Goal: Information Seeking & Learning: Learn about a topic

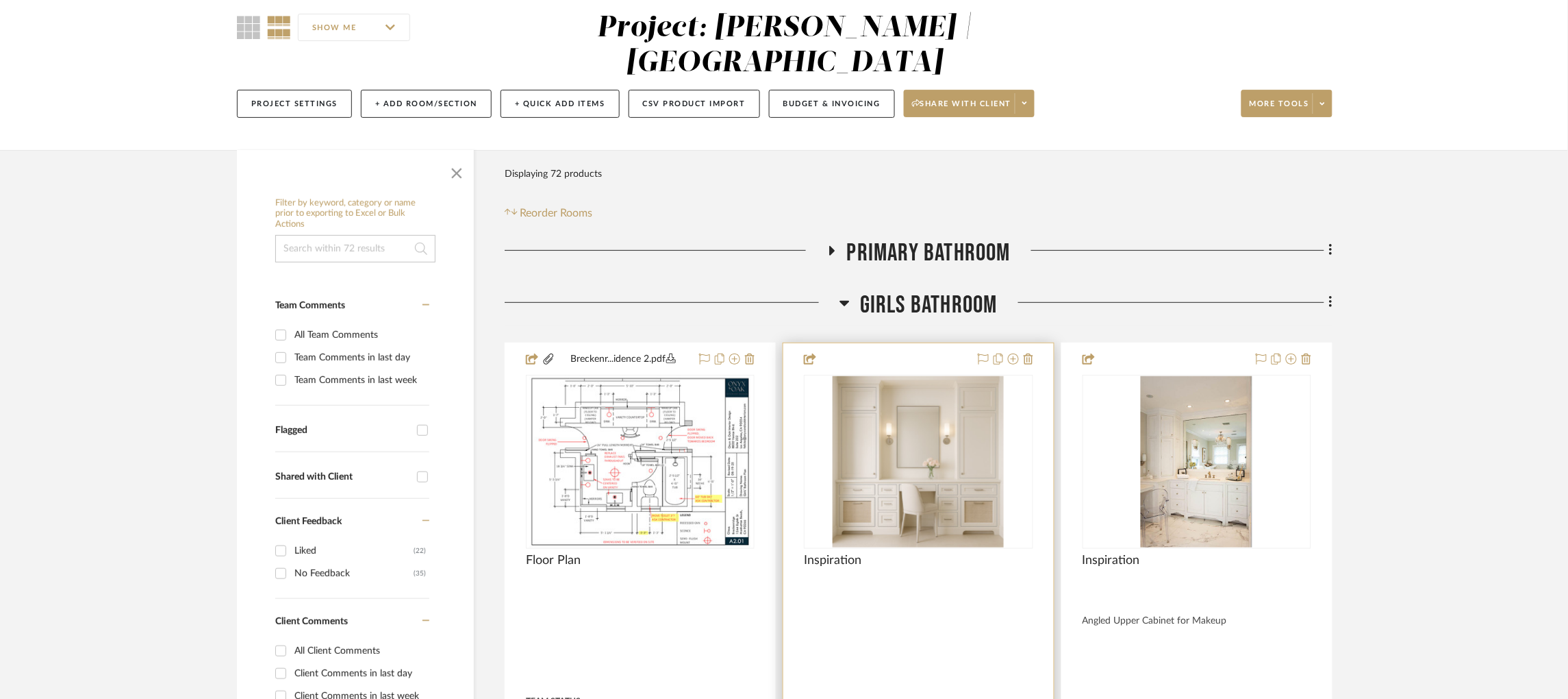
scroll to position [206, 0]
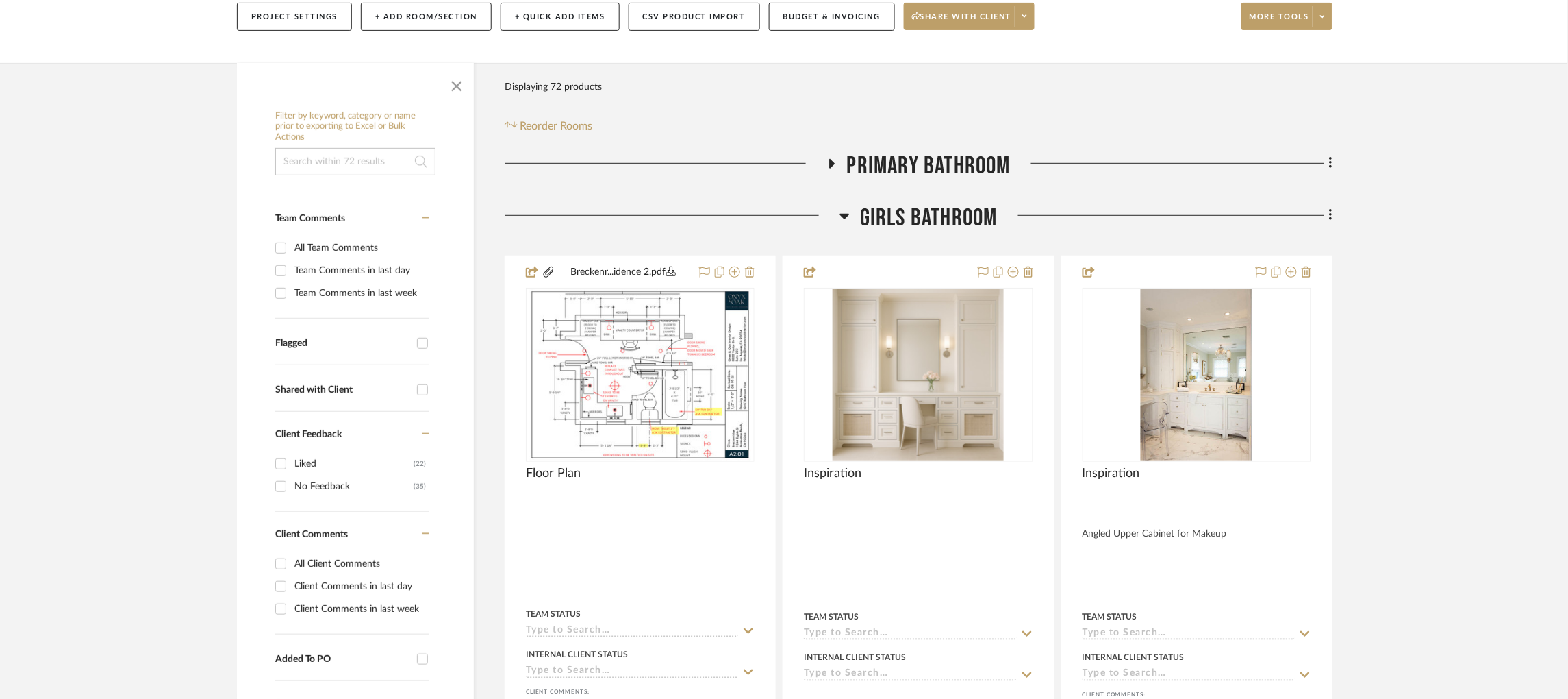
click at [826, 164] on icon at bounding box center [831, 163] width 17 height 11
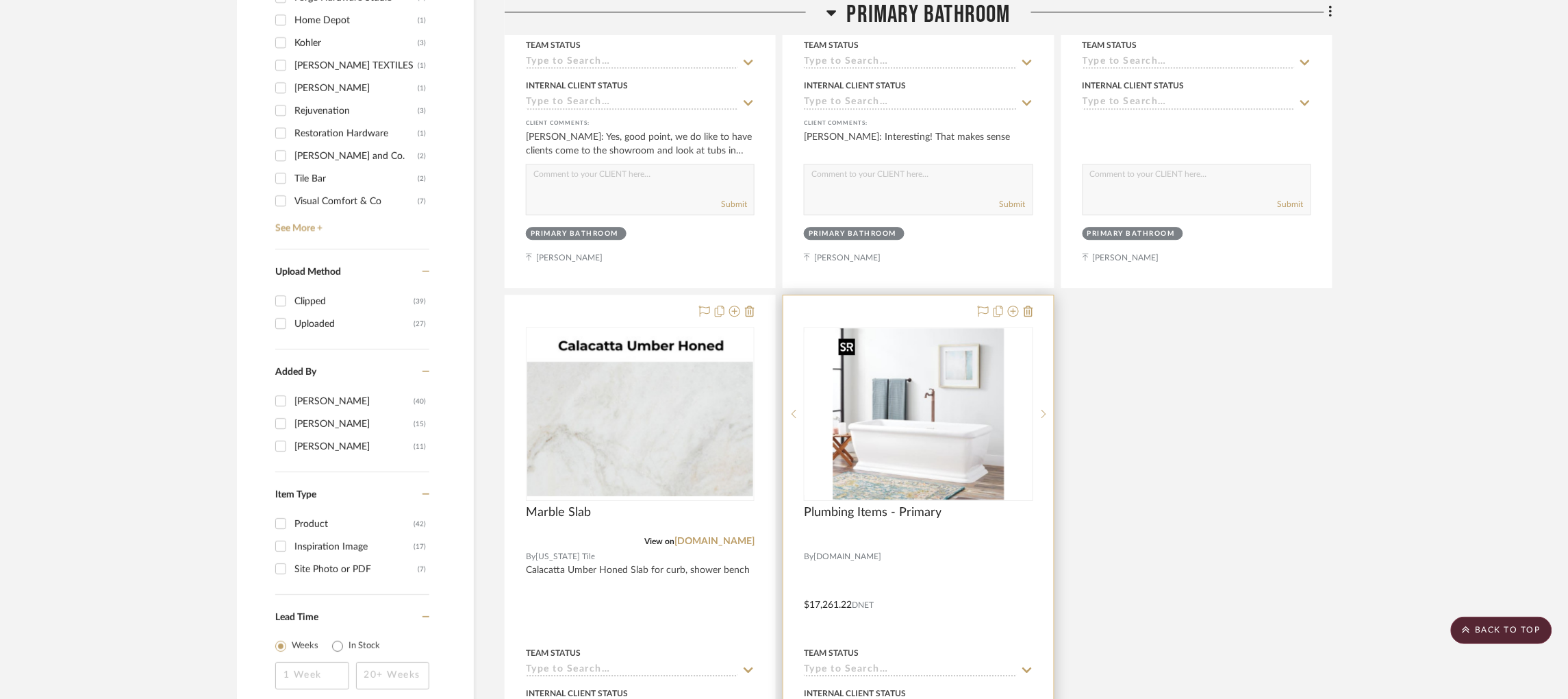
scroll to position [1747, 0]
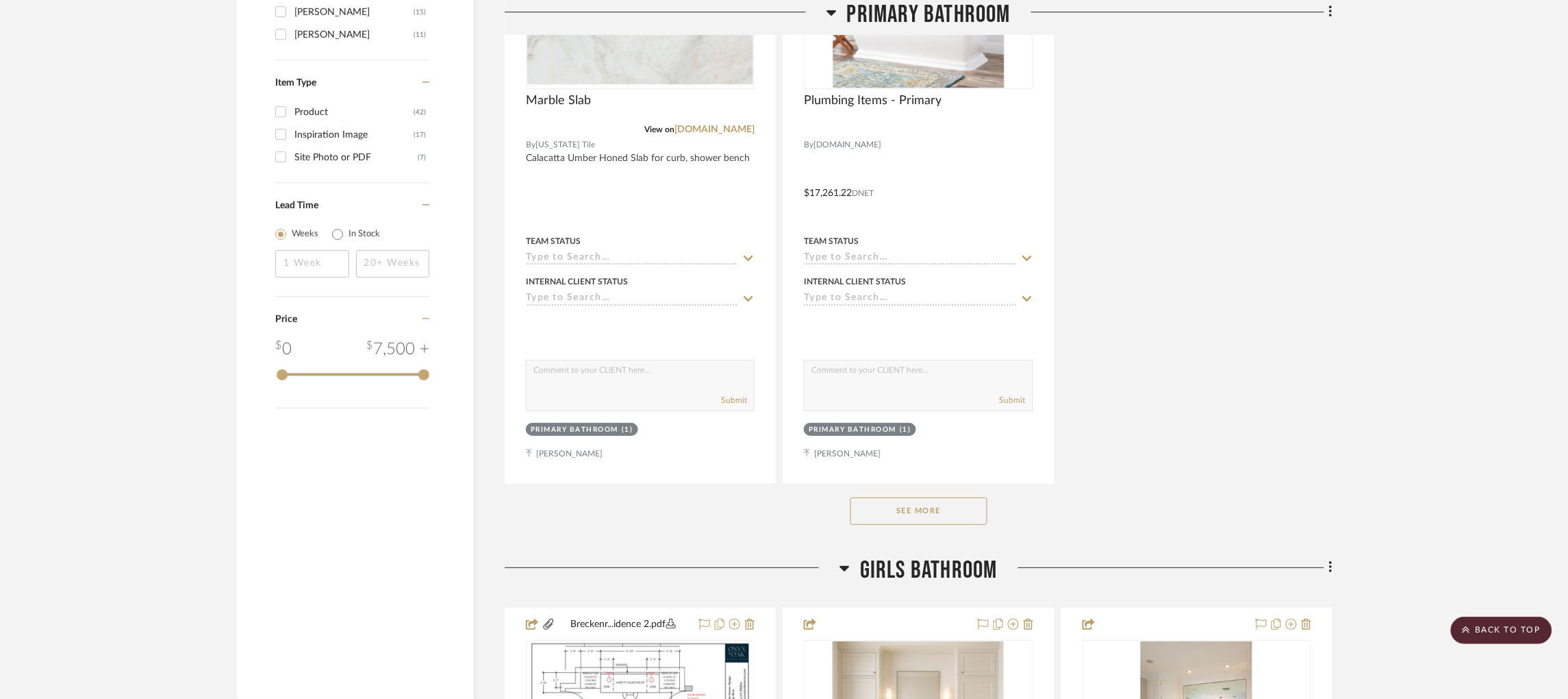
click at [954, 516] on button "See More" at bounding box center [919, 511] width 137 height 27
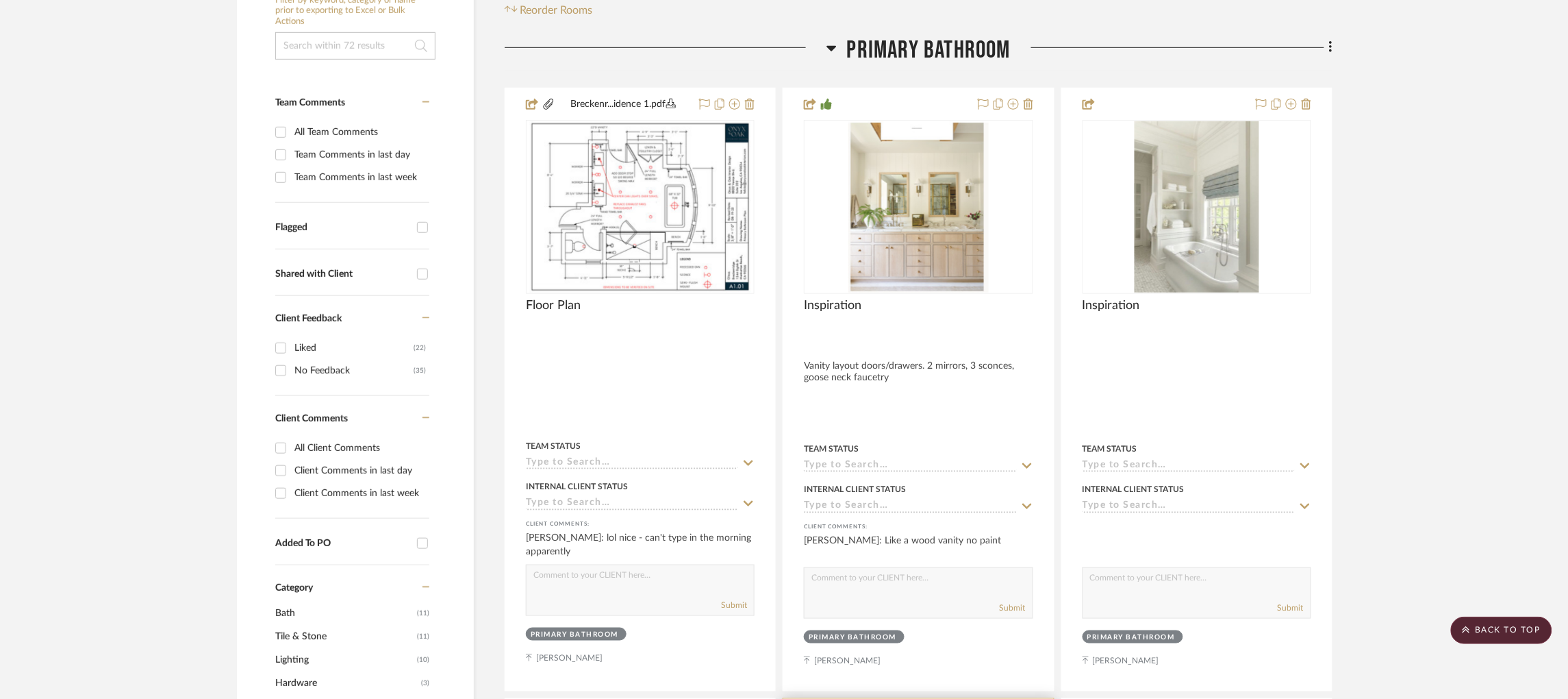
scroll to position [308, 0]
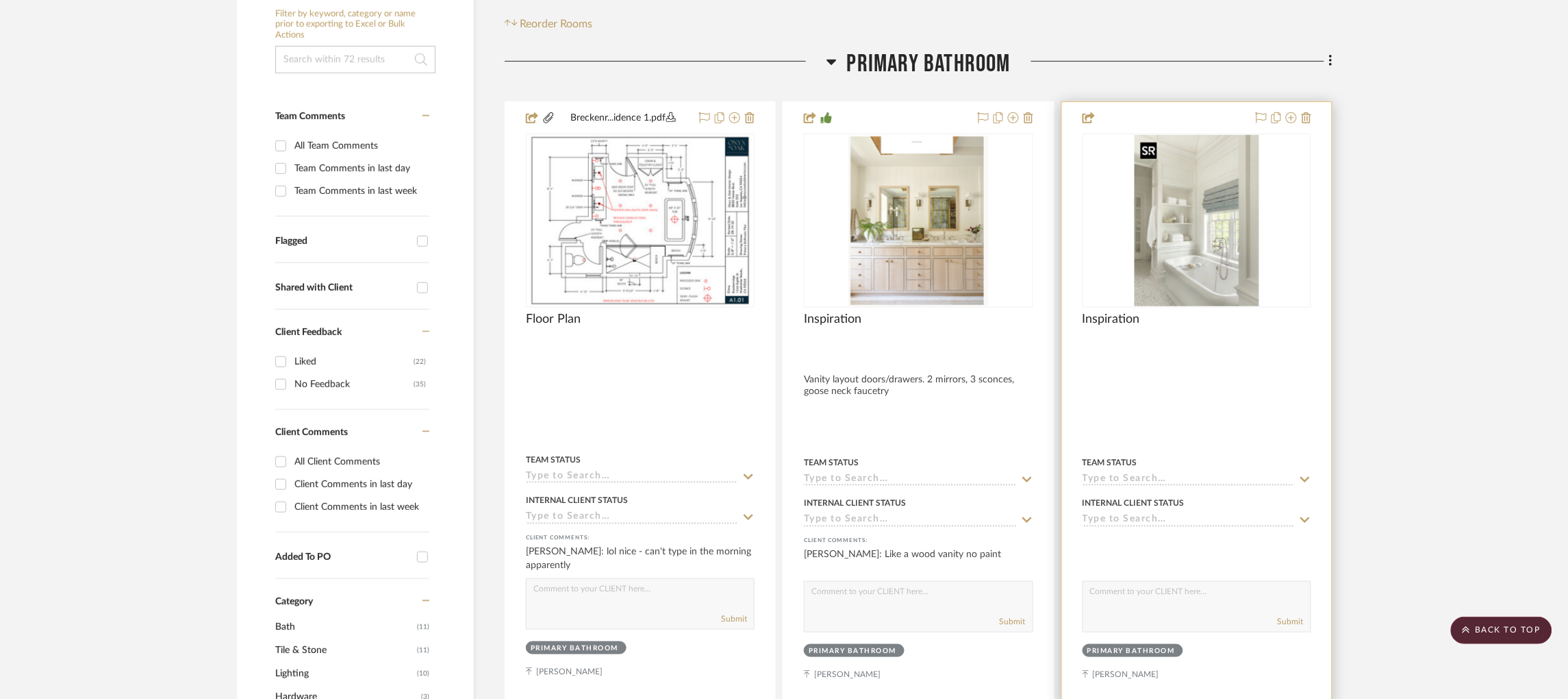
click at [1202, 244] on img "0" at bounding box center [1197, 220] width 124 height 172
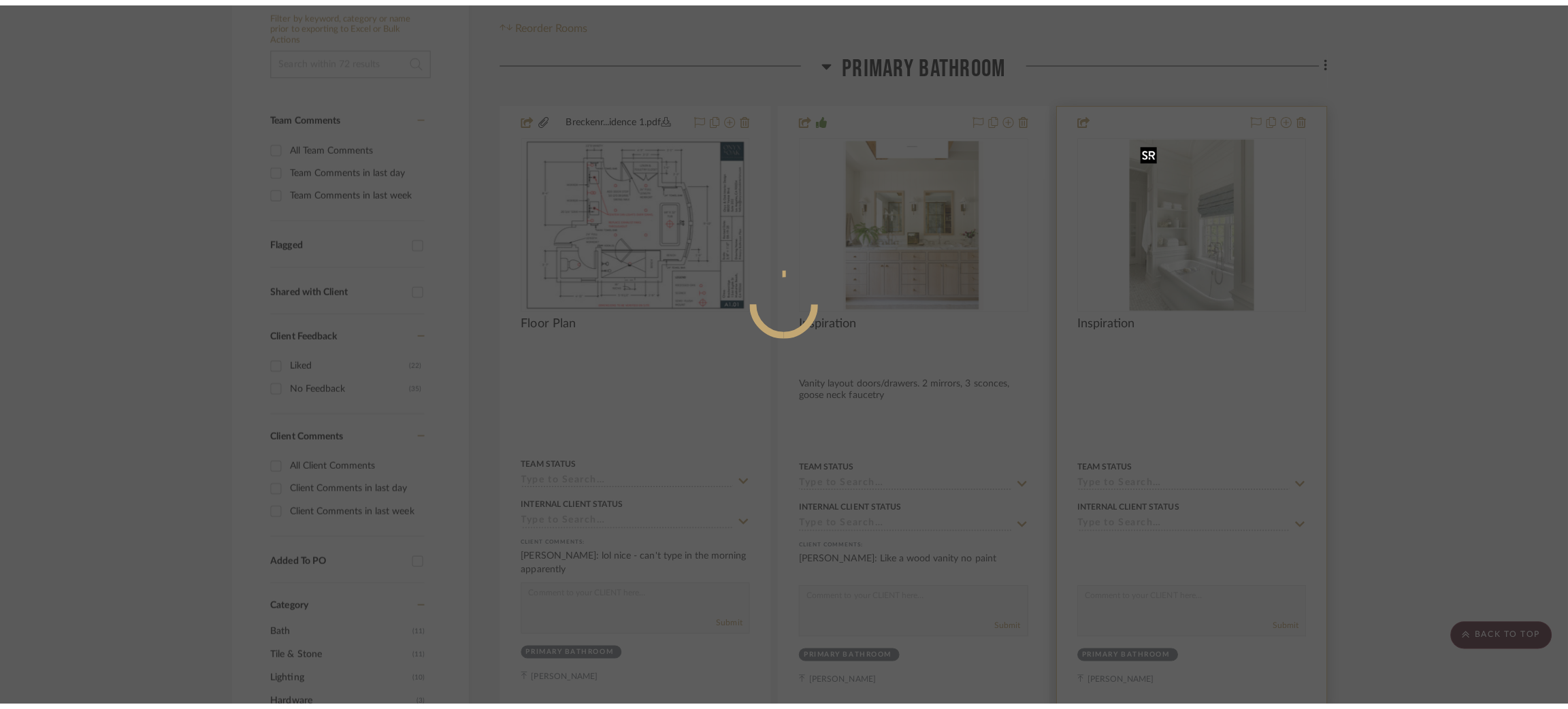
scroll to position [0, 0]
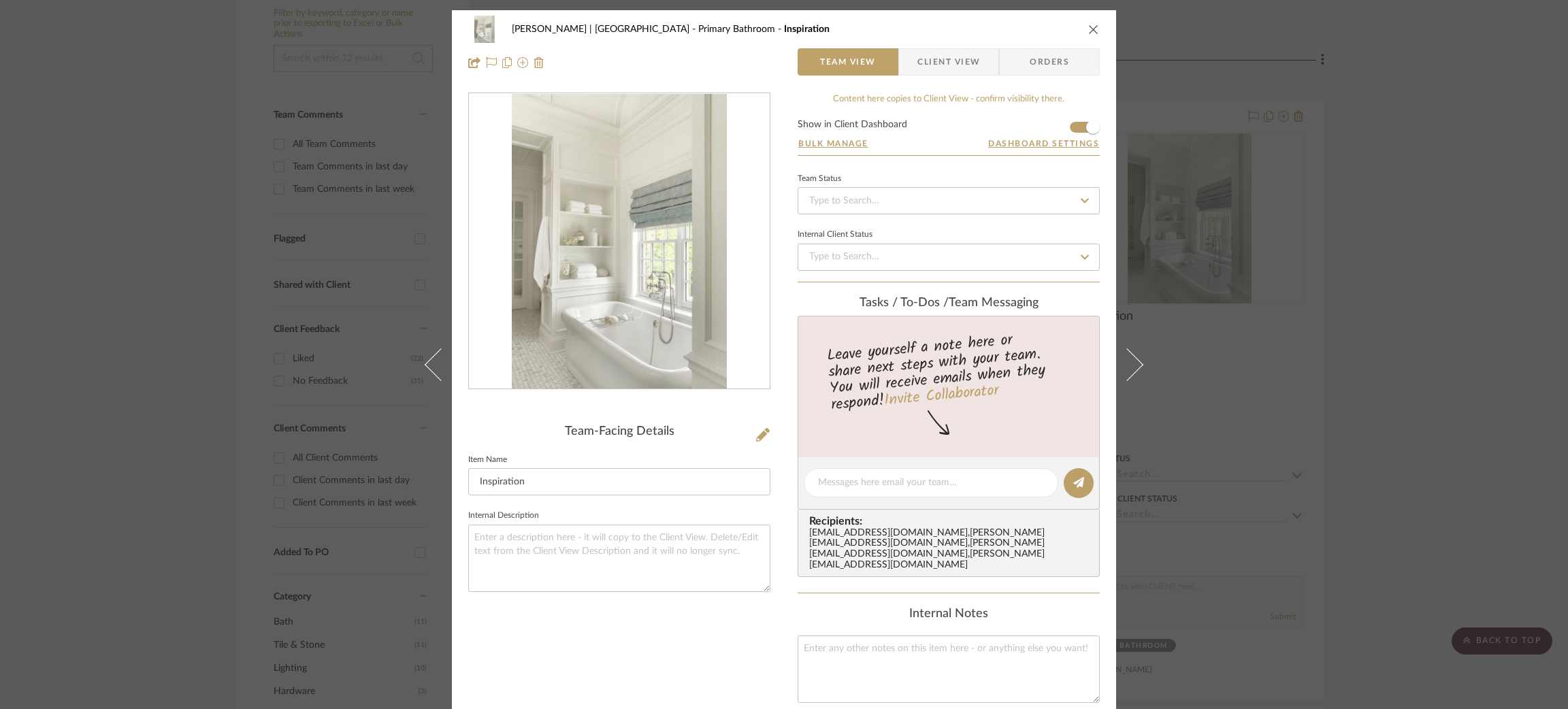
click at [1402, 237] on div "[PERSON_NAME] | [GEOGRAPHIC_DATA] Primary Bathroom Inspiration Team View Client…" at bounding box center [784, 354] width 1568 height 709
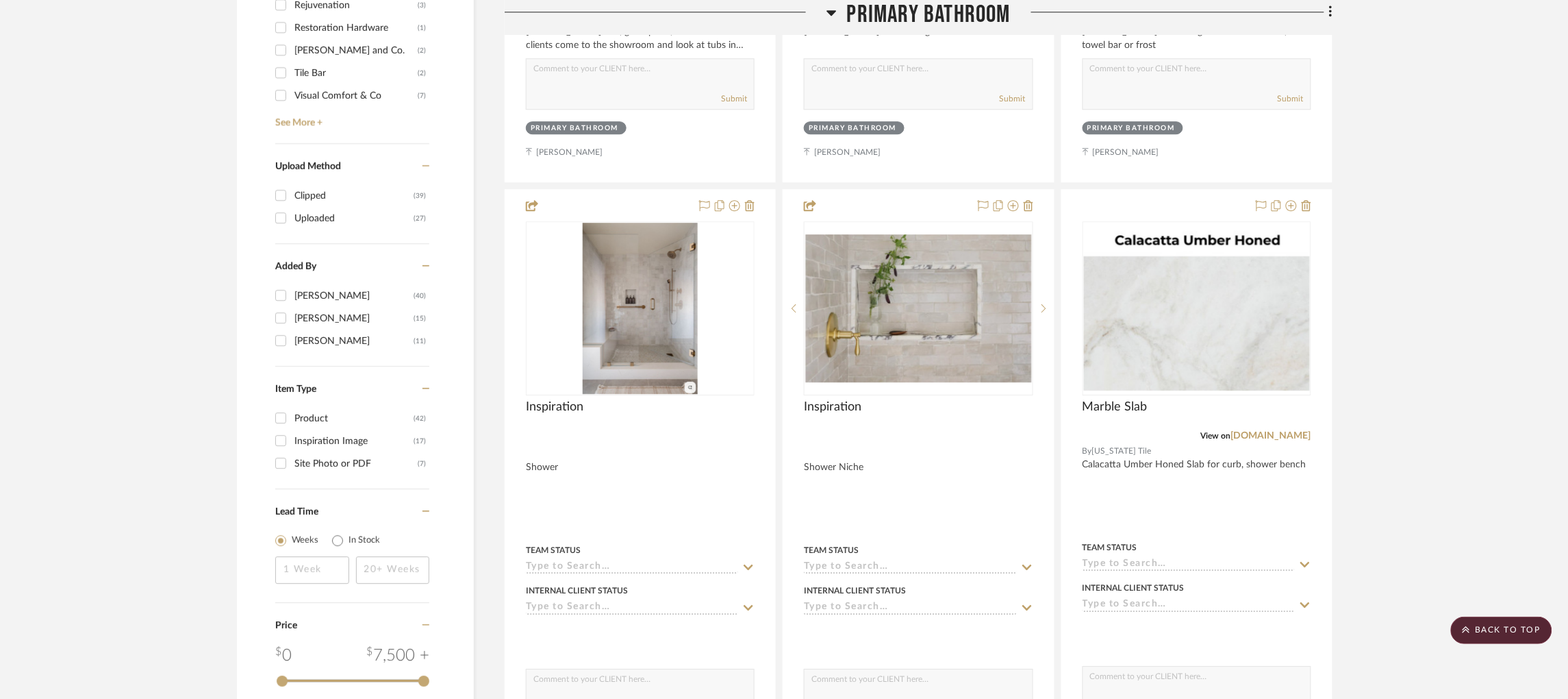
scroll to position [1439, 0]
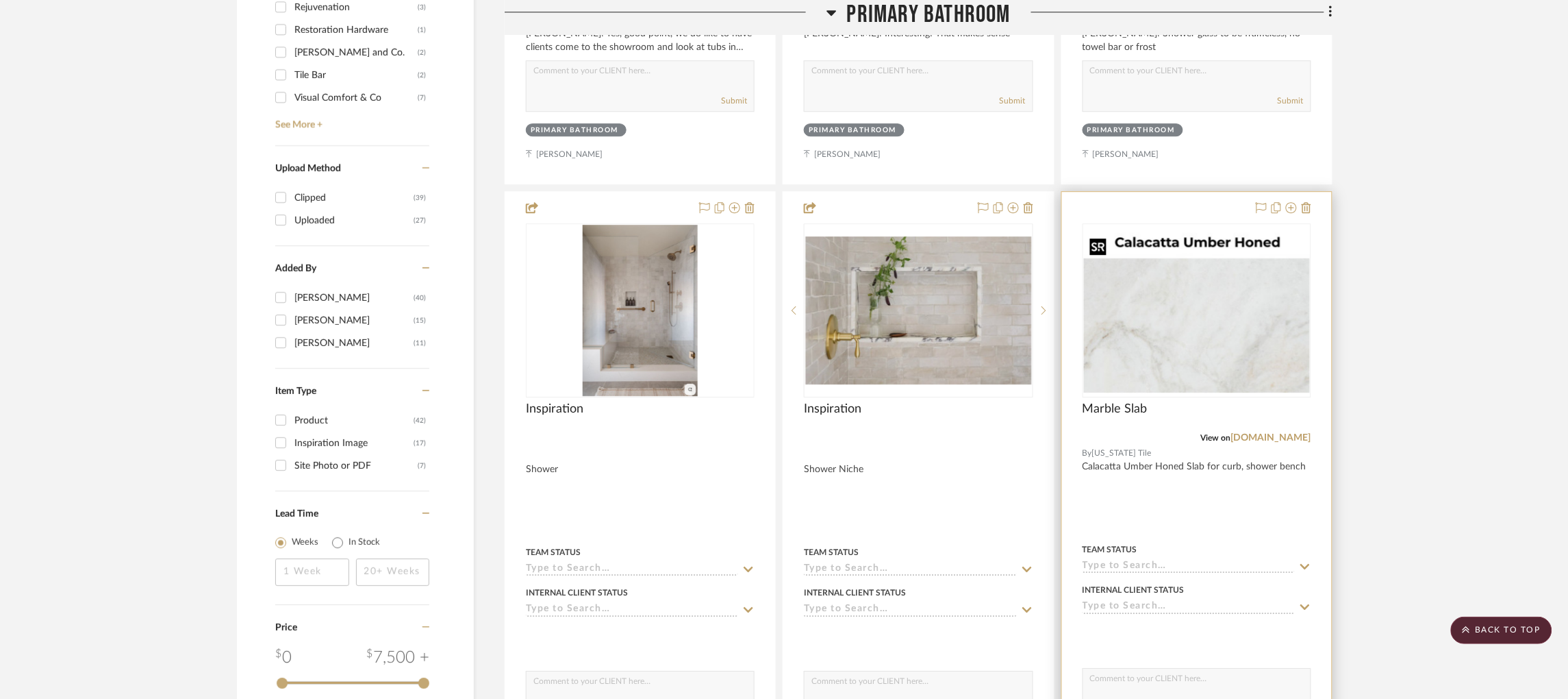
click at [1218, 294] on img "0" at bounding box center [1198, 310] width 226 height 166
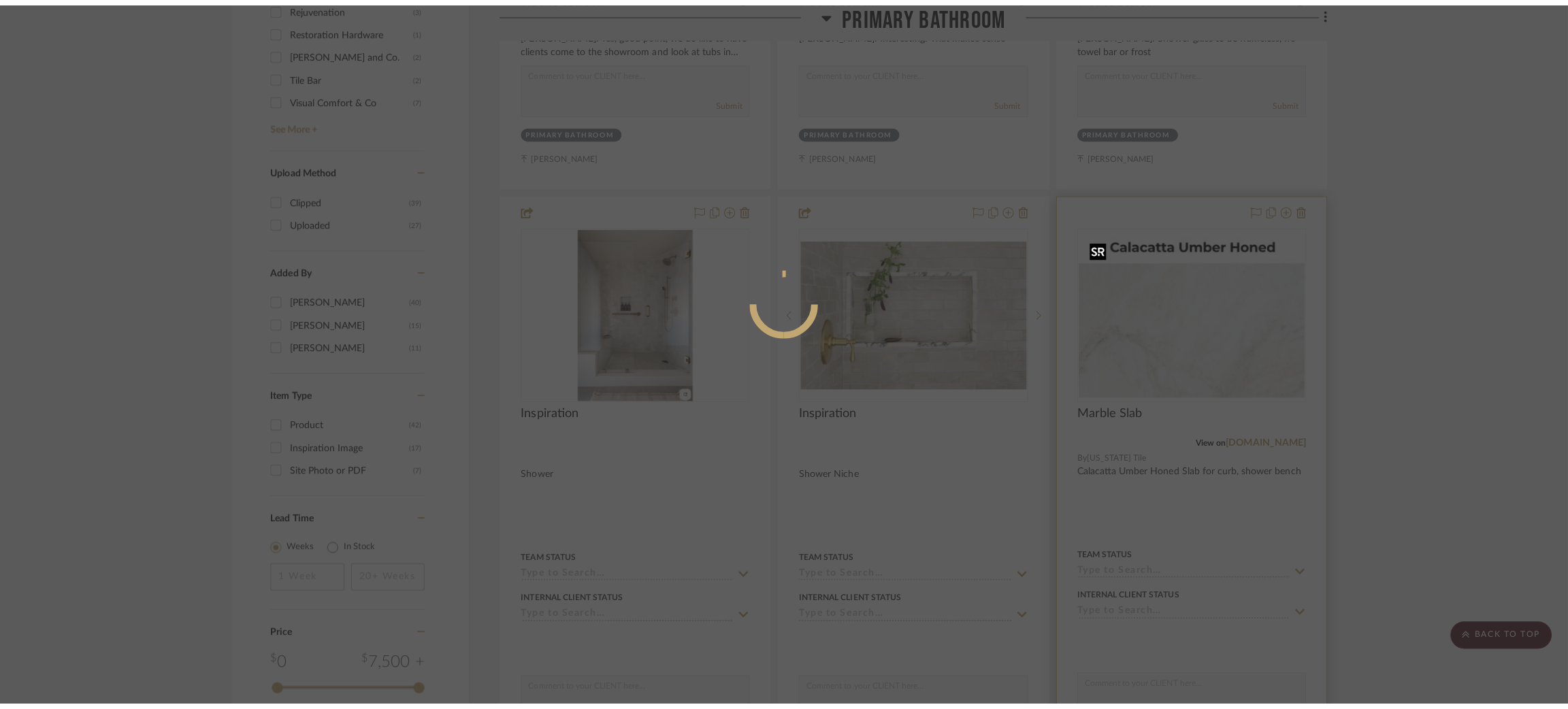
scroll to position [0, 0]
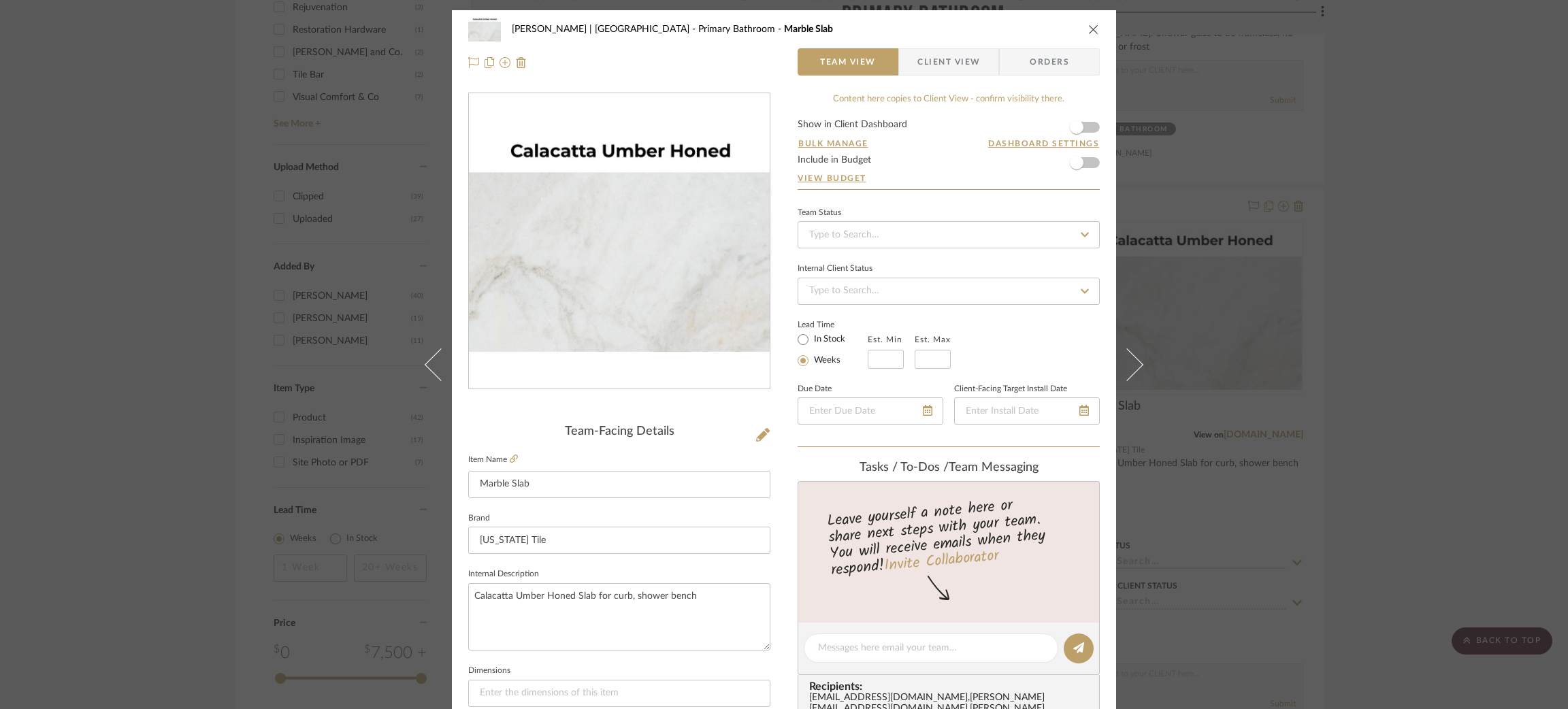
click at [1460, 306] on div "[PERSON_NAME] | [GEOGRAPHIC_DATA] Primary Bathroom Marble Slab Team View Client…" at bounding box center [784, 354] width 1568 height 709
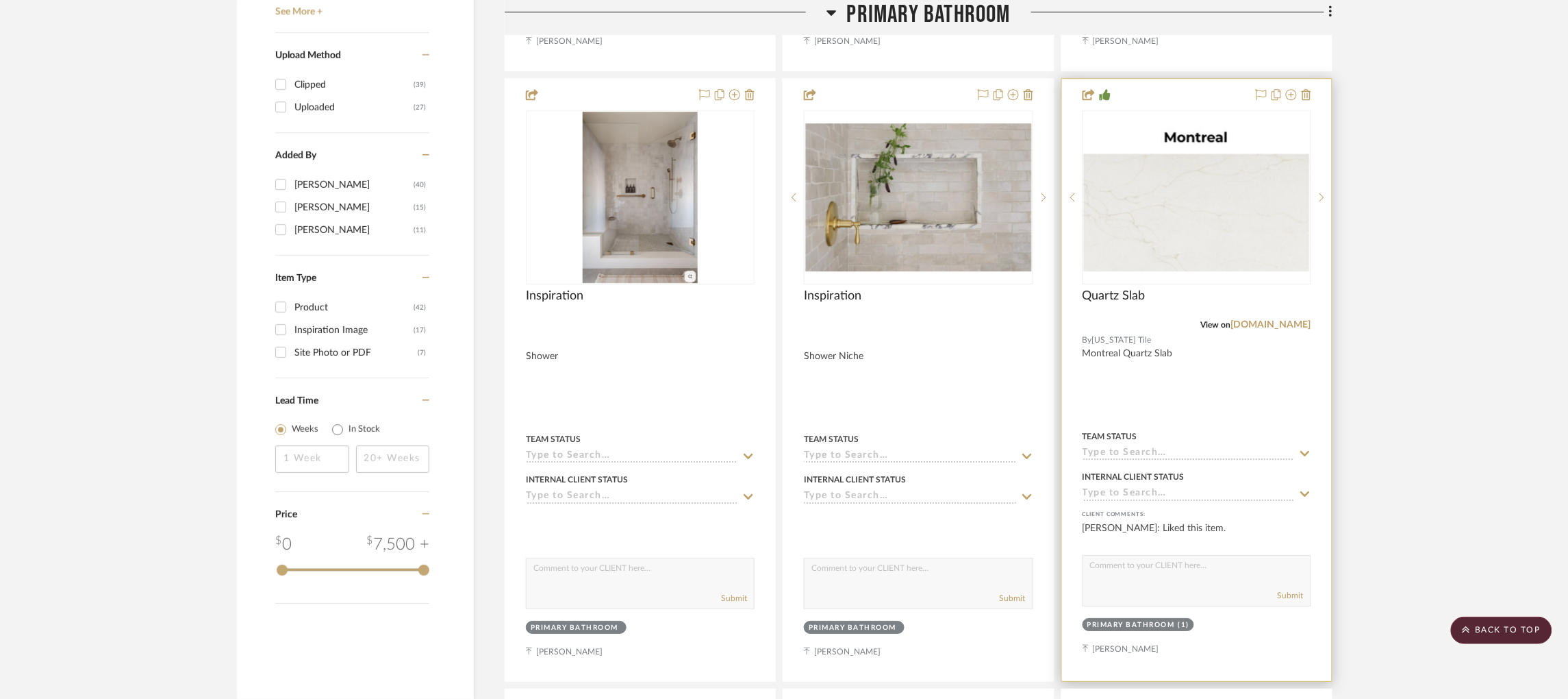
scroll to position [1541, 0]
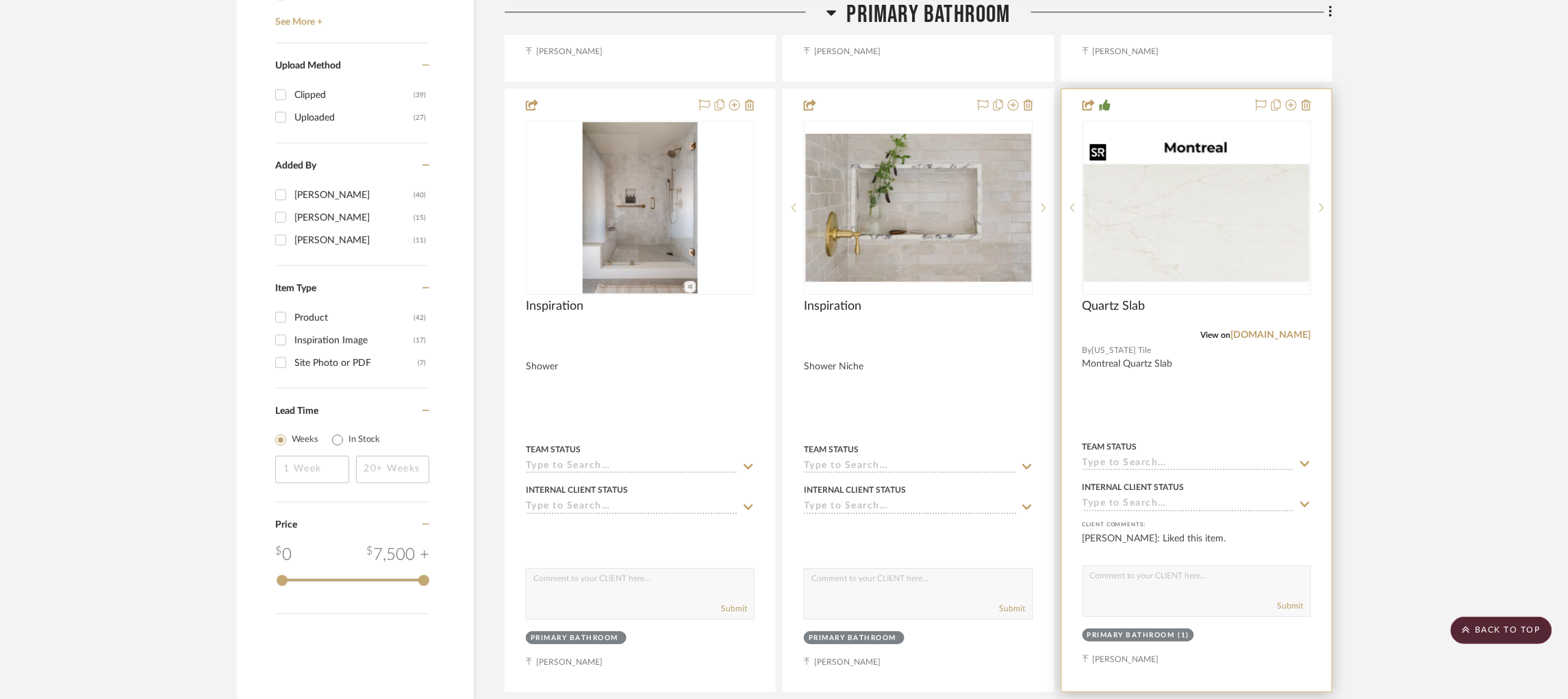
click at [1186, 220] on img "0" at bounding box center [1198, 207] width 226 height 149
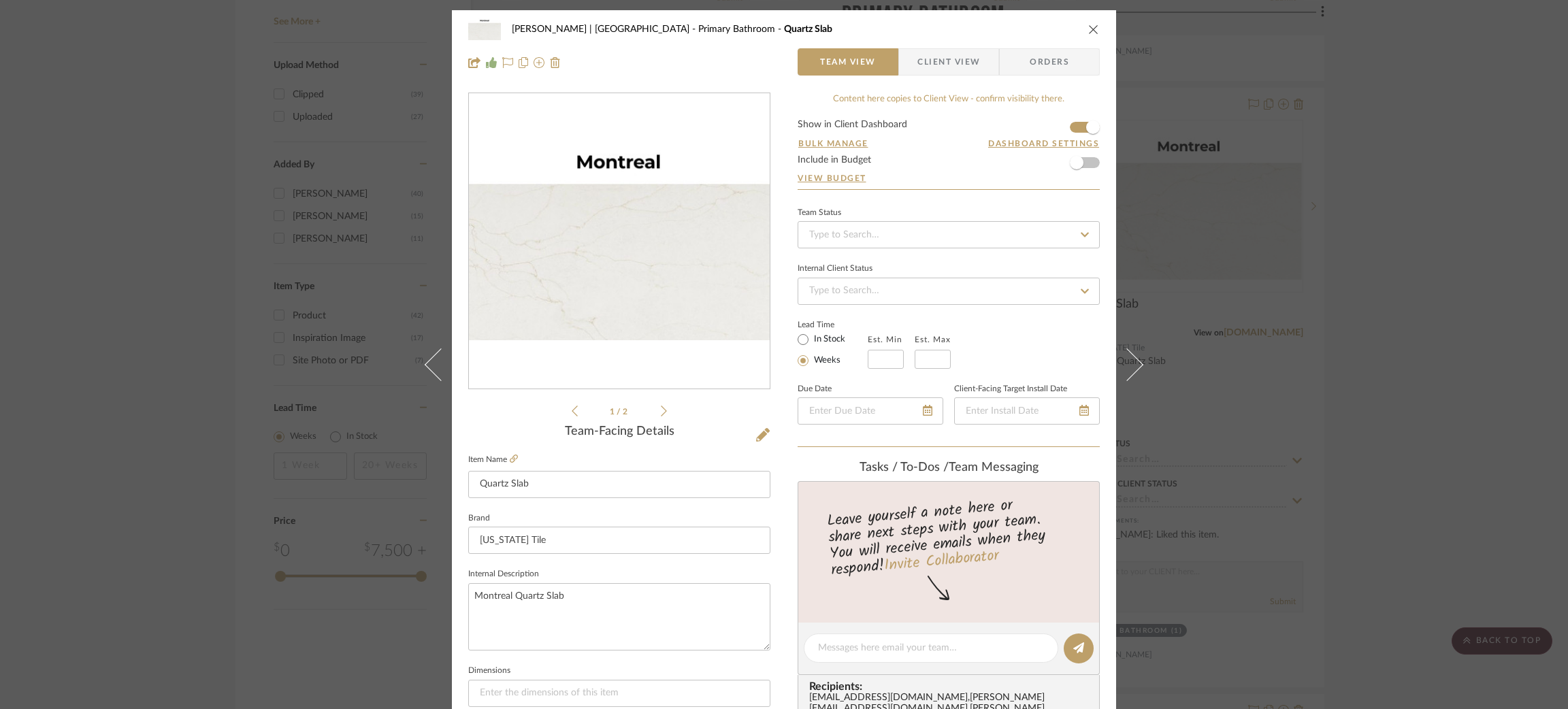
scroll to position [197, 0]
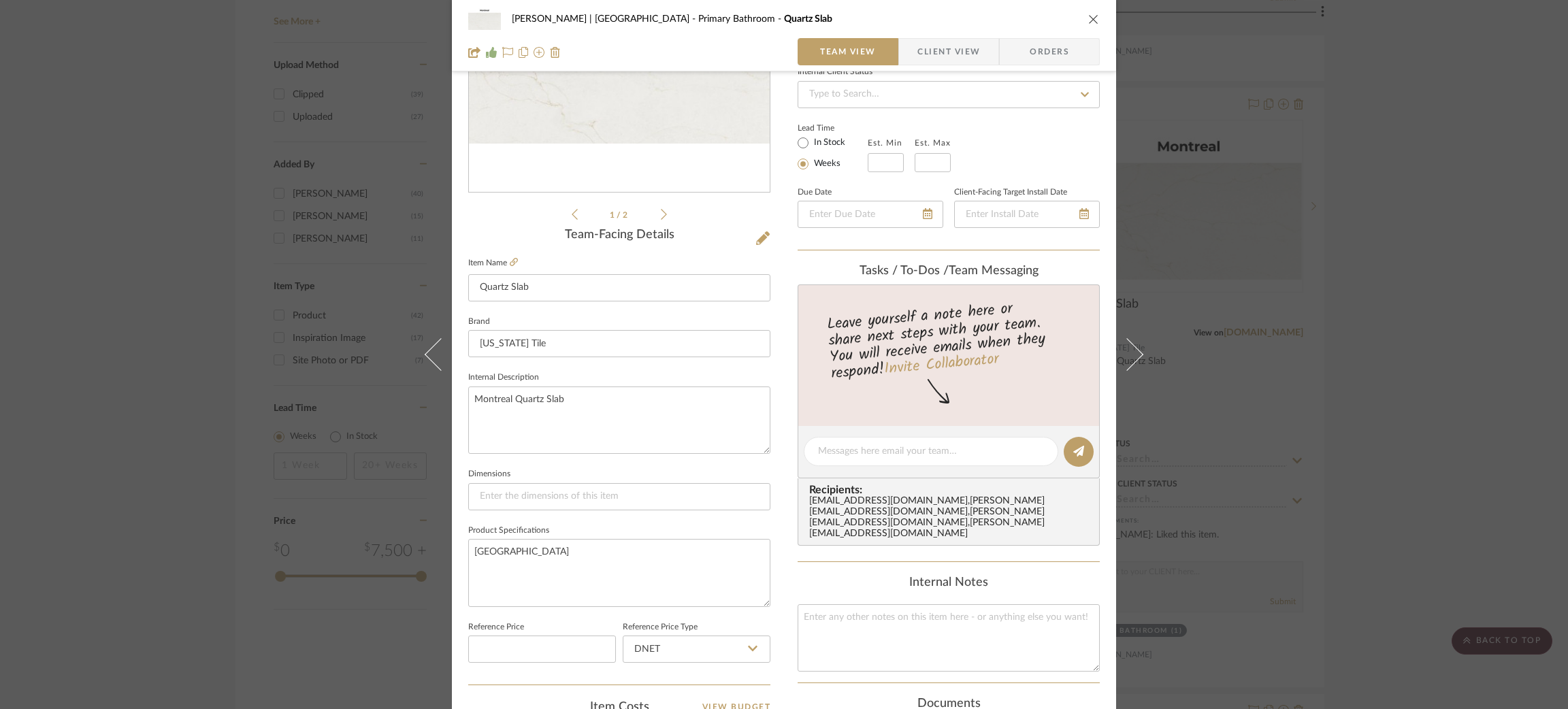
click at [1333, 343] on div "[PERSON_NAME] | [GEOGRAPHIC_DATA] Primary Bathroom Quartz Slab Team View Client…" at bounding box center [784, 354] width 1568 height 709
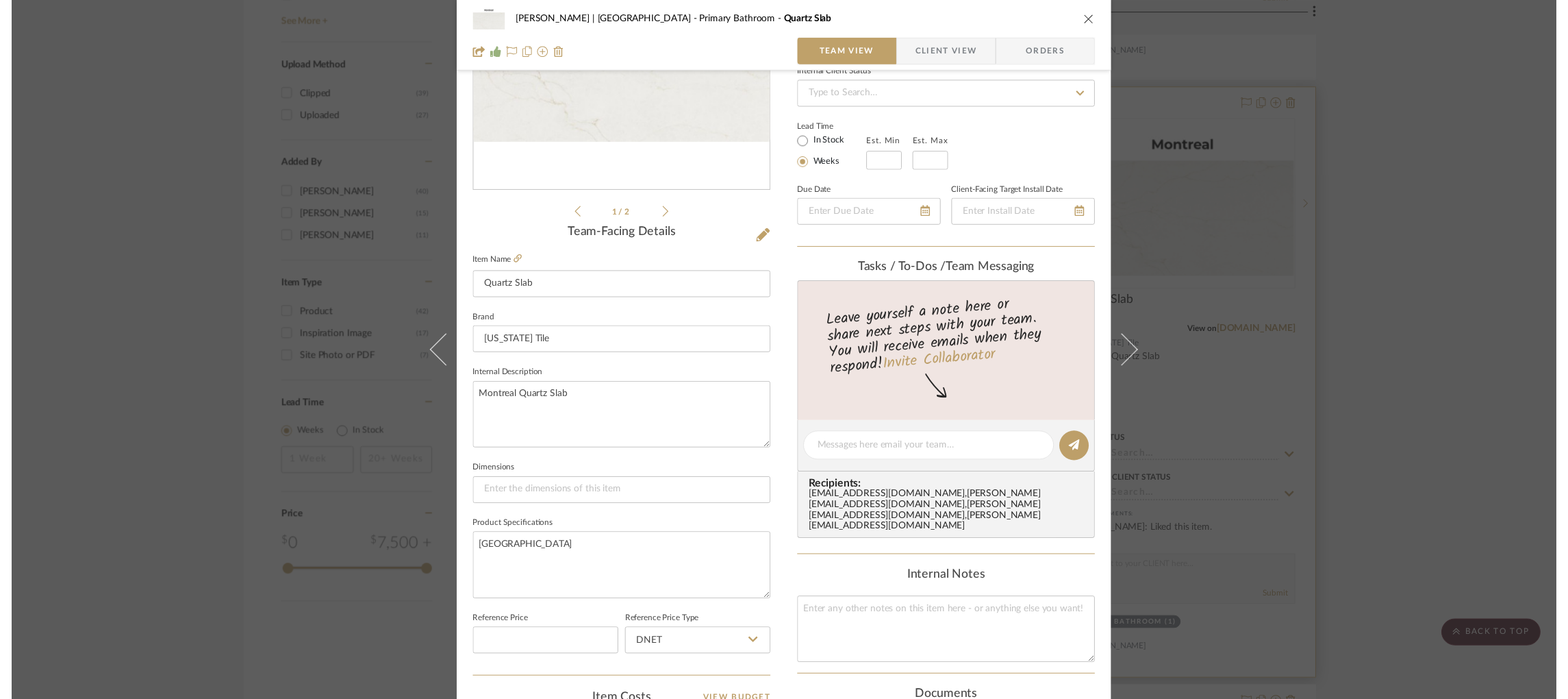
scroll to position [1541, 0]
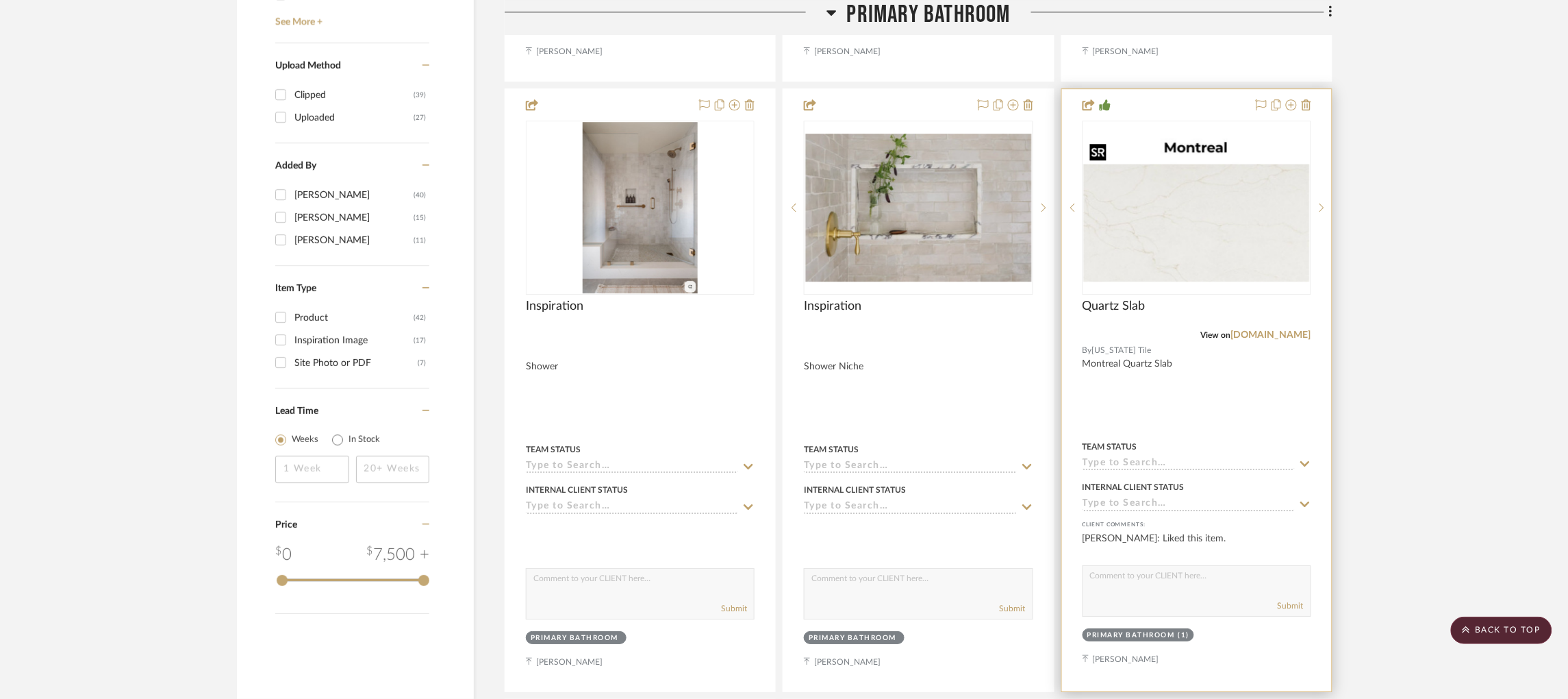
click at [1164, 239] on img "0" at bounding box center [1198, 207] width 226 height 149
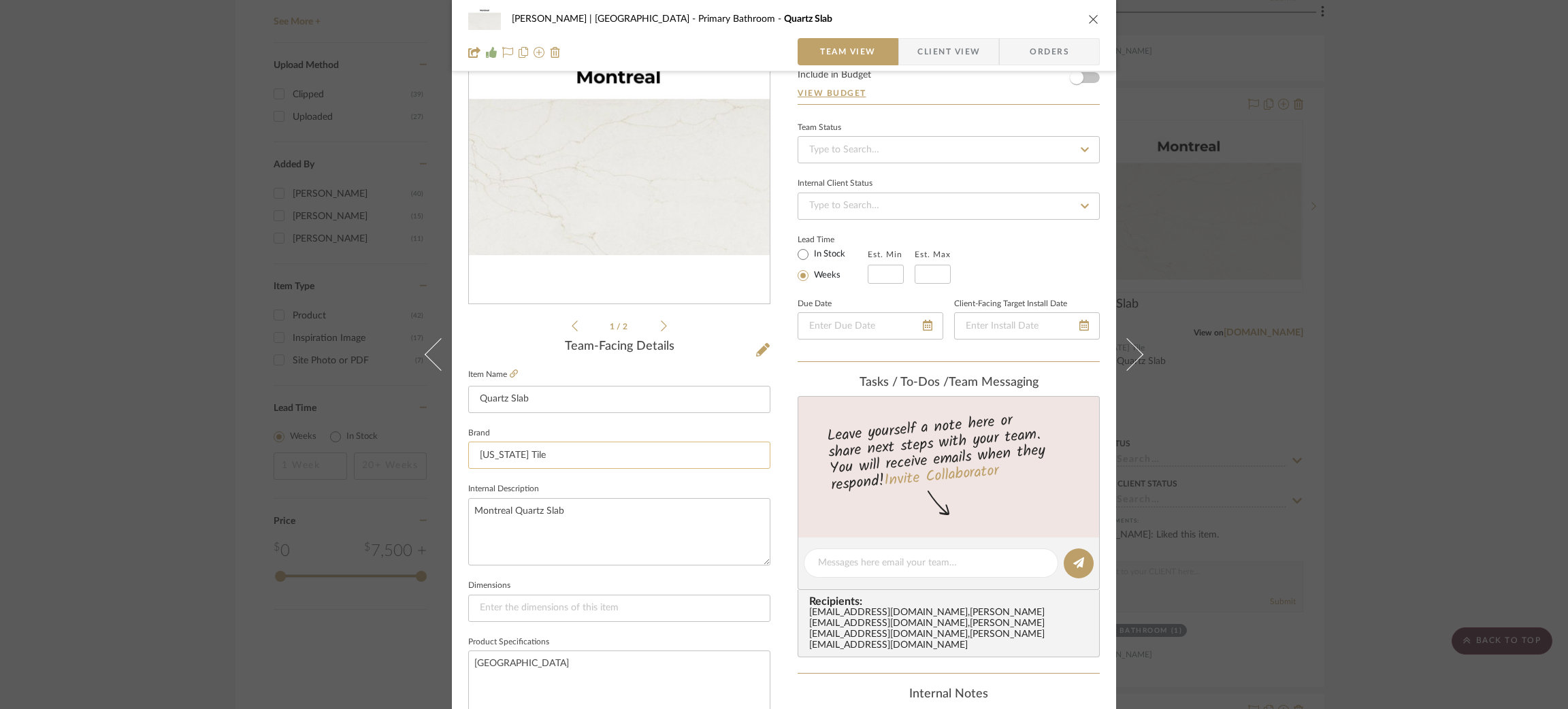
scroll to position [88, 0]
click at [577, 503] on textarea "Montreal Quartz Slab" at bounding box center [620, 529] width 302 height 68
type textarea "Montreal Quartz Slab Vanity top & Backsplash"
click at [569, 647] on textarea "[GEOGRAPHIC_DATA]" at bounding box center [620, 681] width 302 height 68
click at [1304, 369] on div "[PERSON_NAME] | [GEOGRAPHIC_DATA] Primary Bathroom Quartz Slab Team View Client…" at bounding box center [784, 354] width 1568 height 709
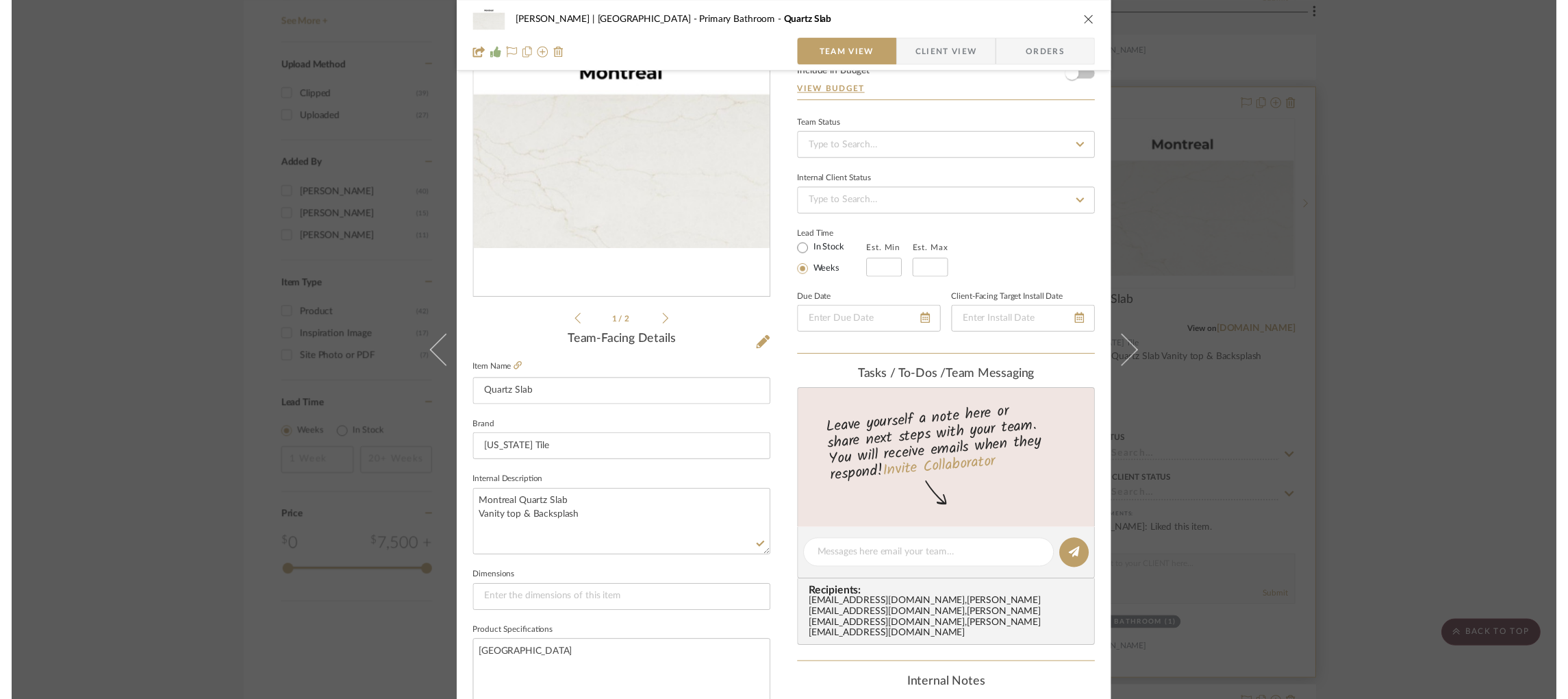
scroll to position [1541, 0]
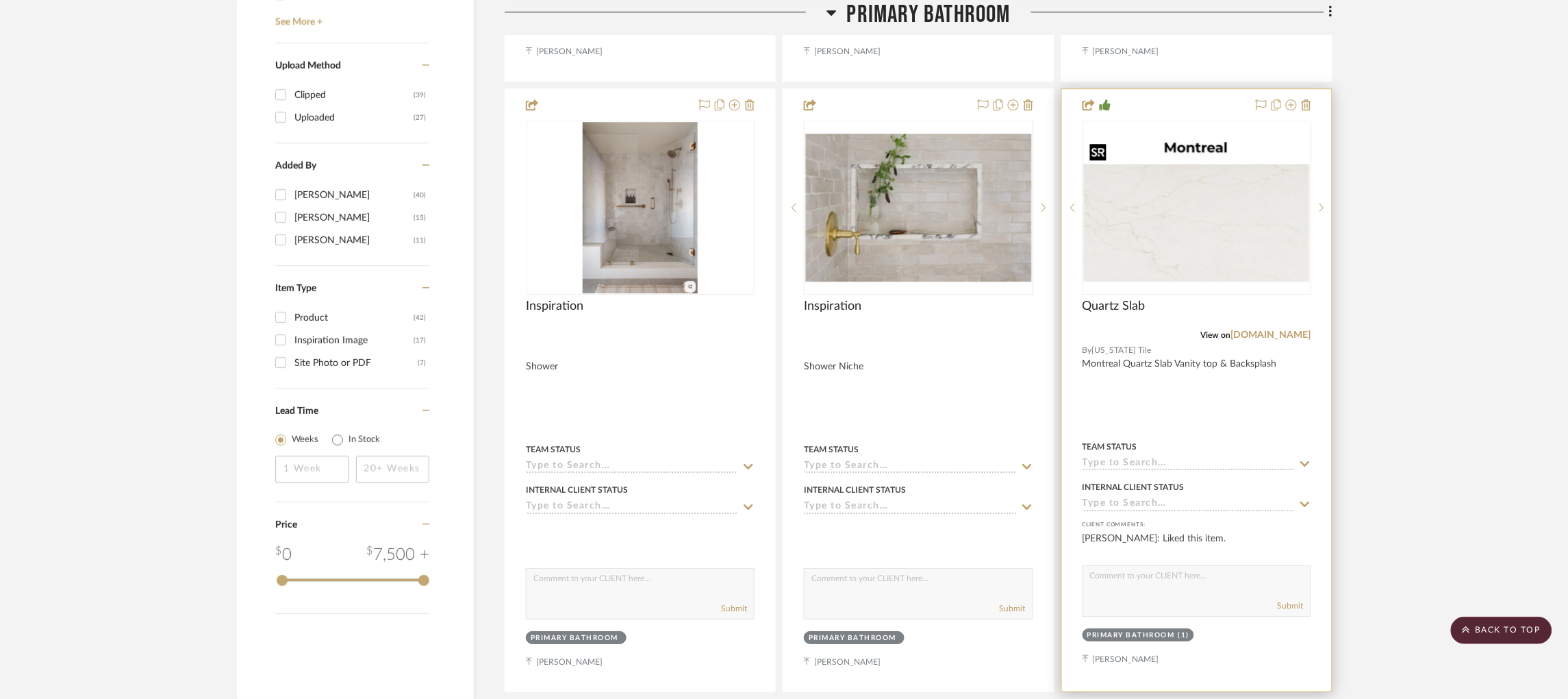
click at [1187, 236] on img "0" at bounding box center [1198, 207] width 226 height 149
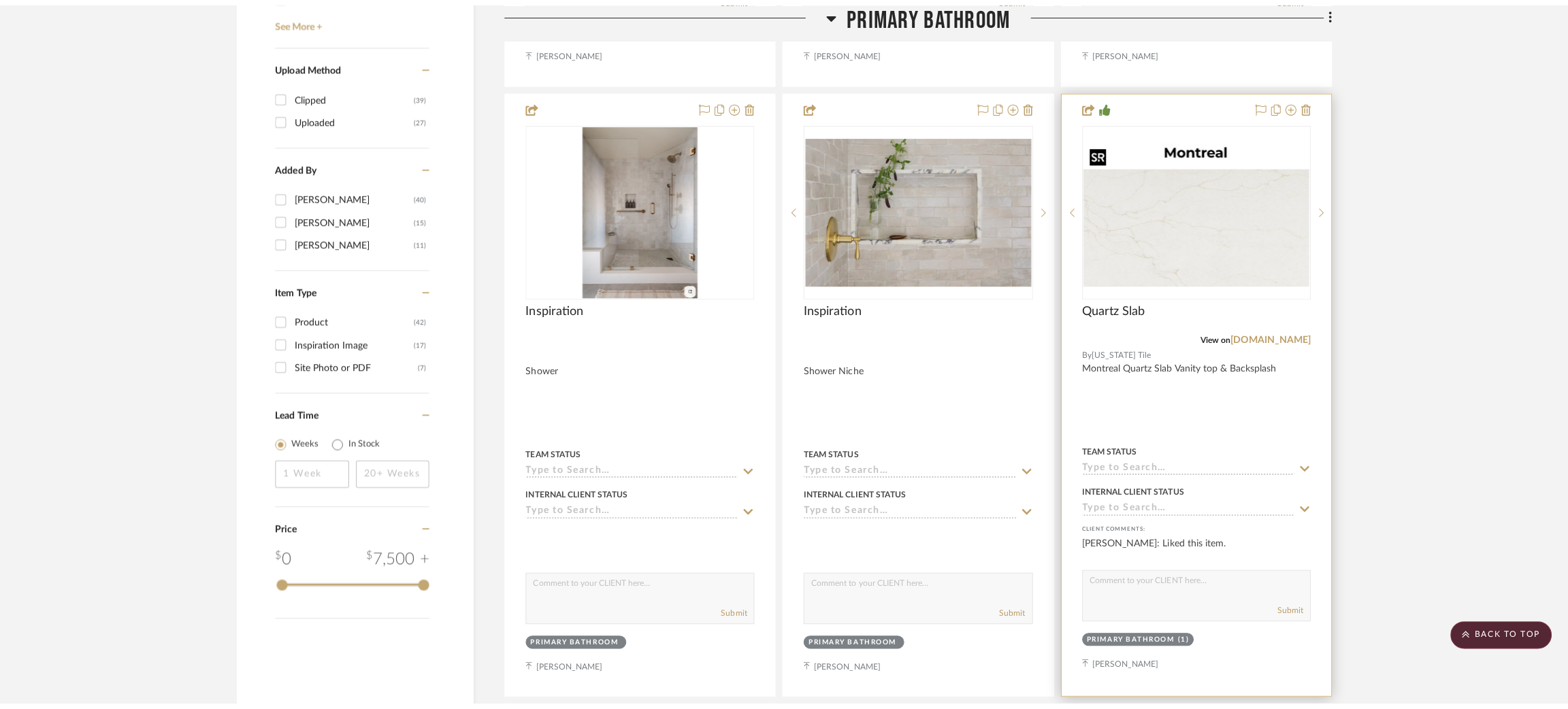
scroll to position [0, 0]
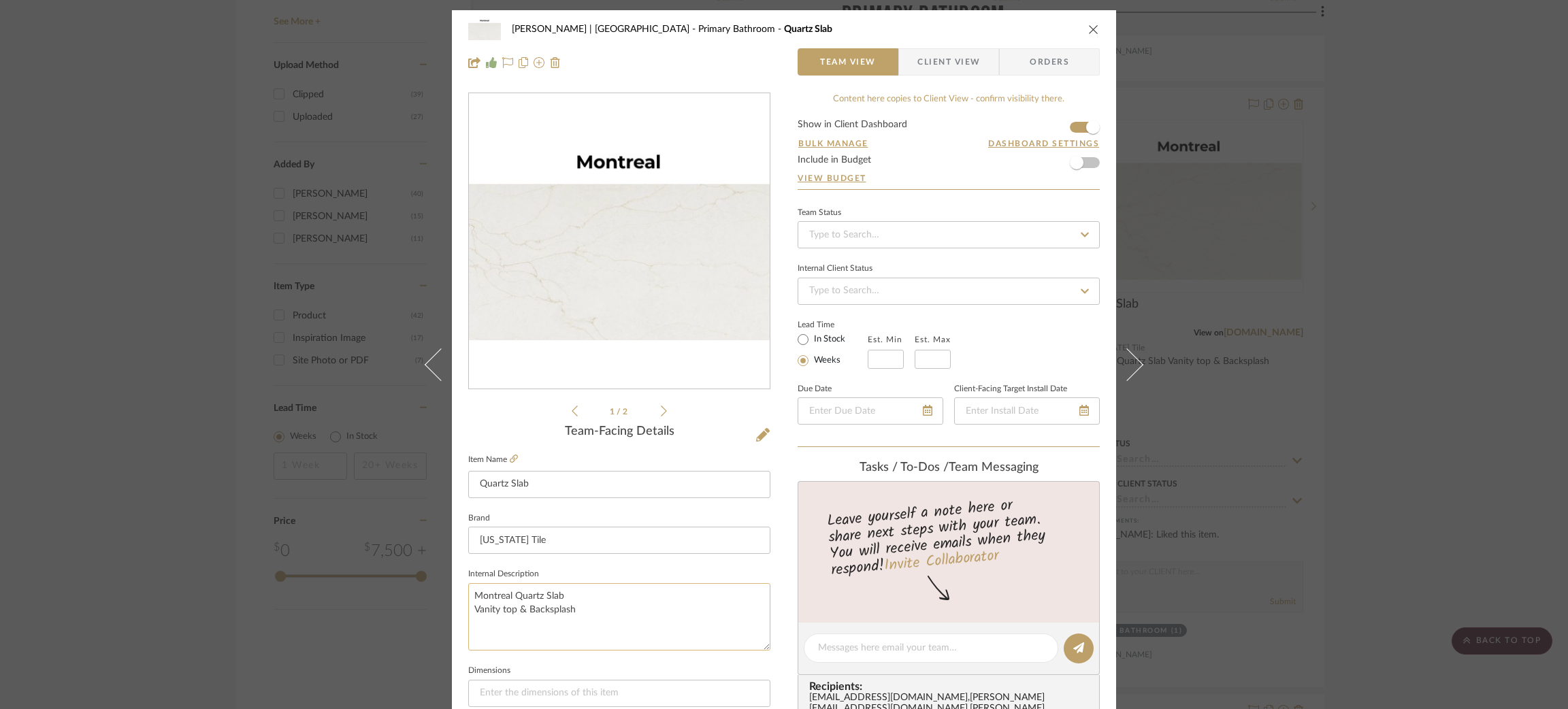
click at [603, 601] on textarea "Montreal Quartz Slab Vanity top & Backsplash" at bounding box center [620, 617] width 302 height 68
click at [469, 603] on textarea "Montreal Quartz Slab Vanity top & Backsplash)" at bounding box center [620, 617] width 302 height 68
type textarea "Montreal Quartz Slab (Vanity top & Backsplash)"
click at [494, 689] on input at bounding box center [620, 694] width 302 height 27
click at [130, 383] on div "[PERSON_NAME] | [GEOGRAPHIC_DATA] Primary Bathroom Quartz Slab Team View Client…" at bounding box center [784, 354] width 1568 height 709
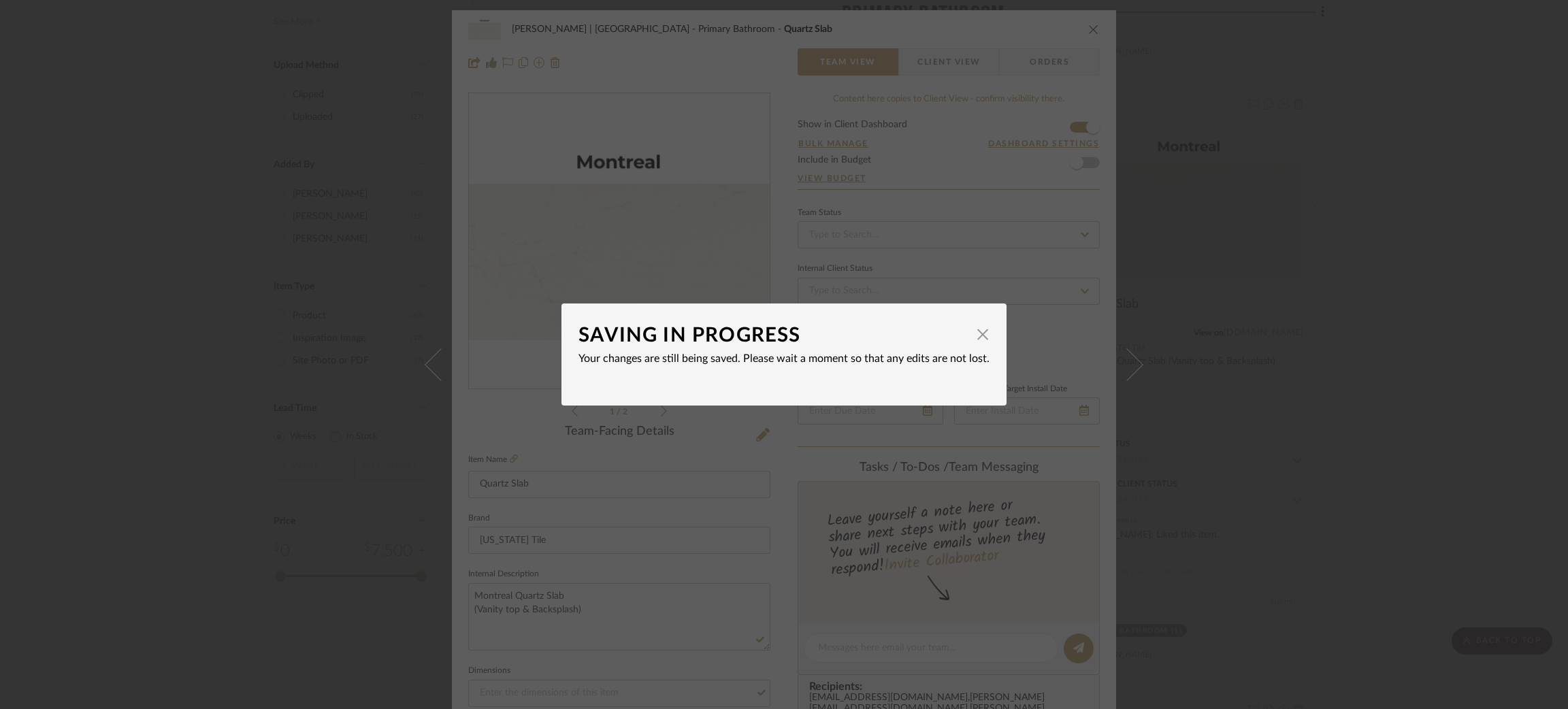
click at [125, 320] on div "SAVING IN PROGRESS × Your changes are still being saved. Please wait a moment s…" at bounding box center [784, 354] width 1568 height 709
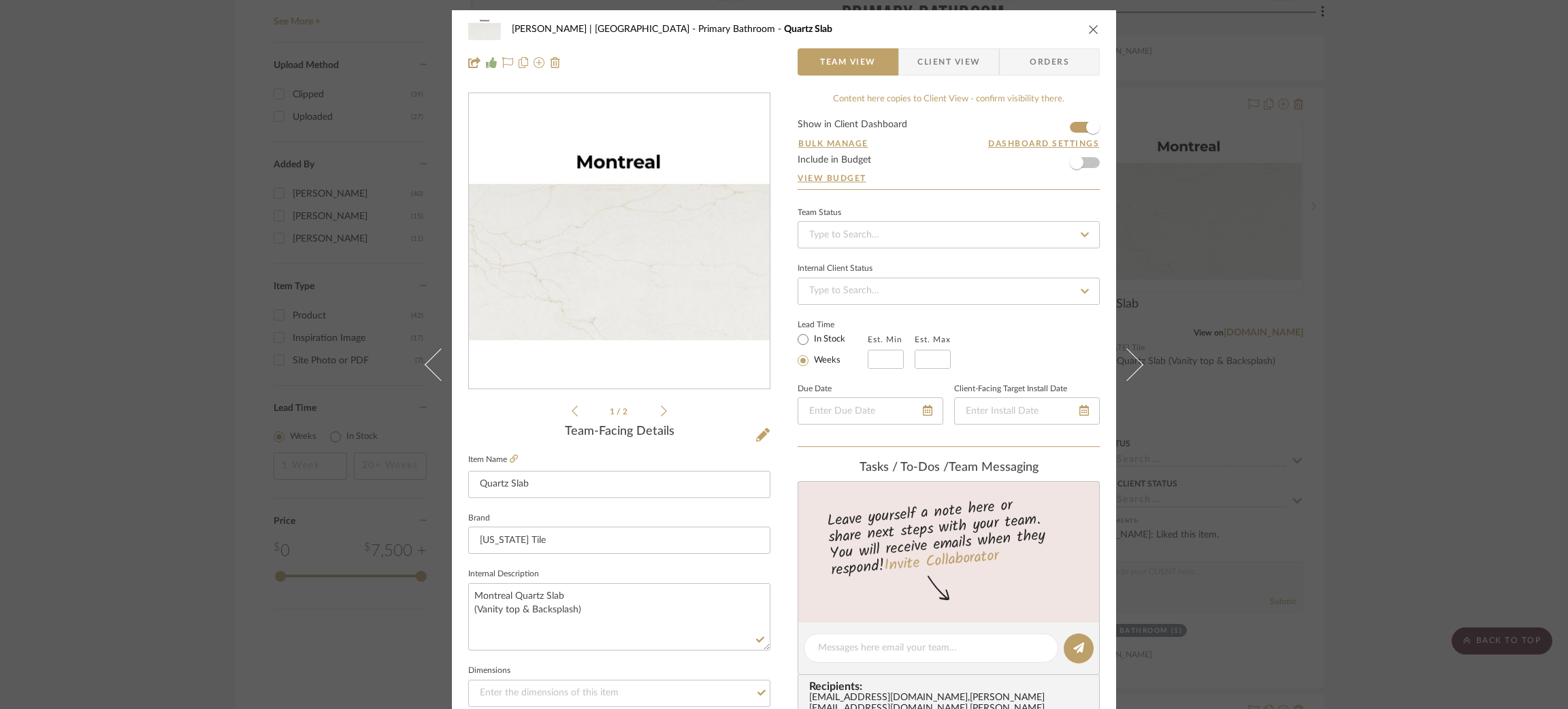
click at [144, 283] on div "[PERSON_NAME] | [GEOGRAPHIC_DATA] Primary Bathroom Quartz Slab Team View Client…" at bounding box center [784, 354] width 1568 height 709
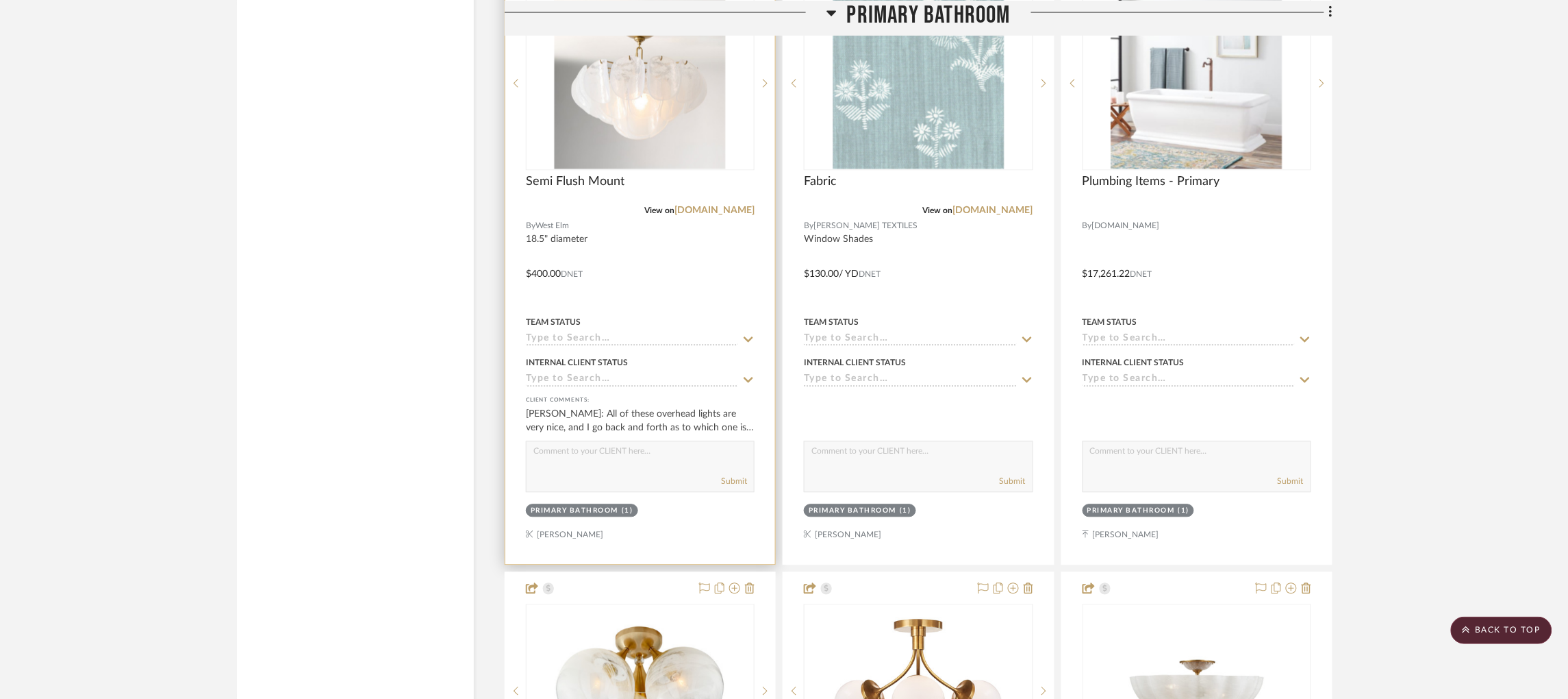
scroll to position [2886, 0]
click at [688, 97] on img "0" at bounding box center [640, 82] width 172 height 172
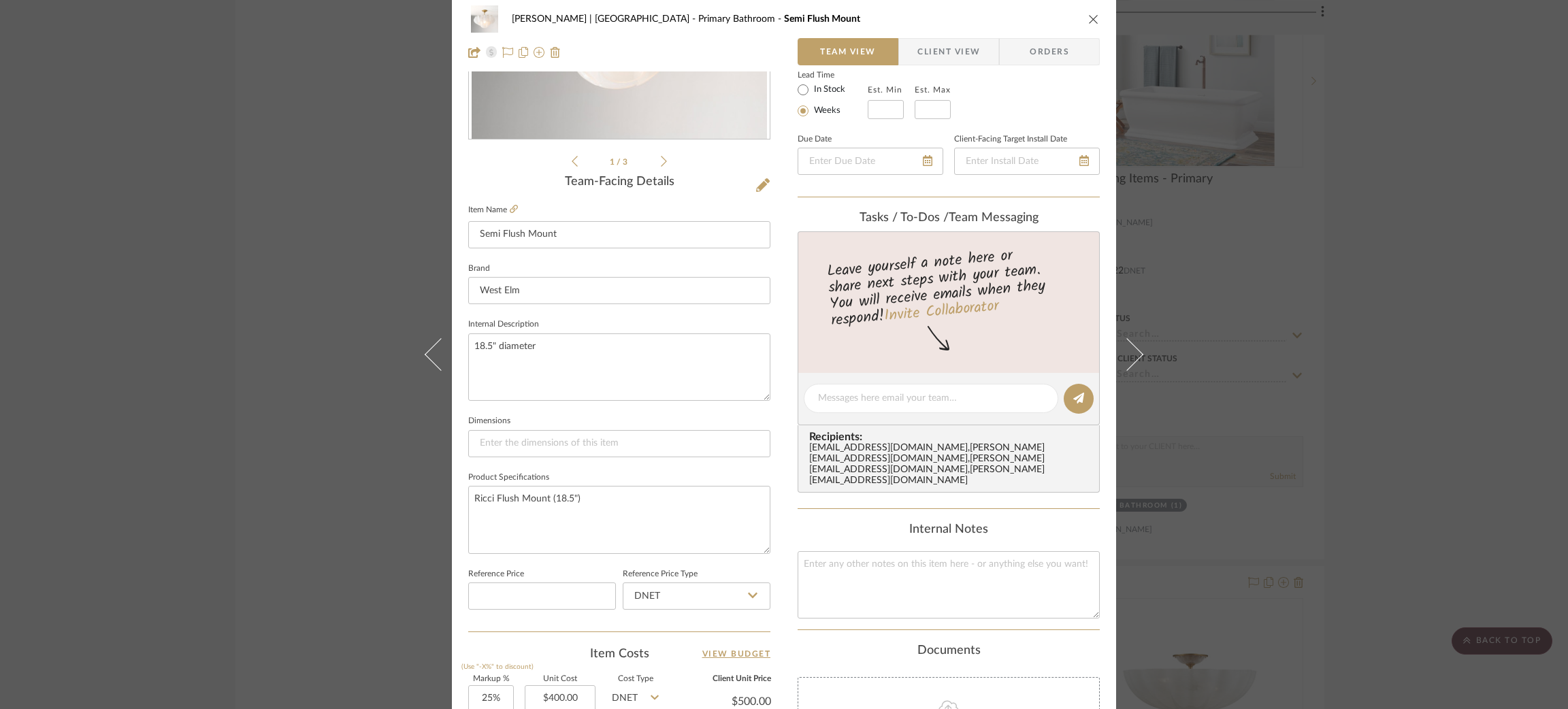
scroll to position [0, 0]
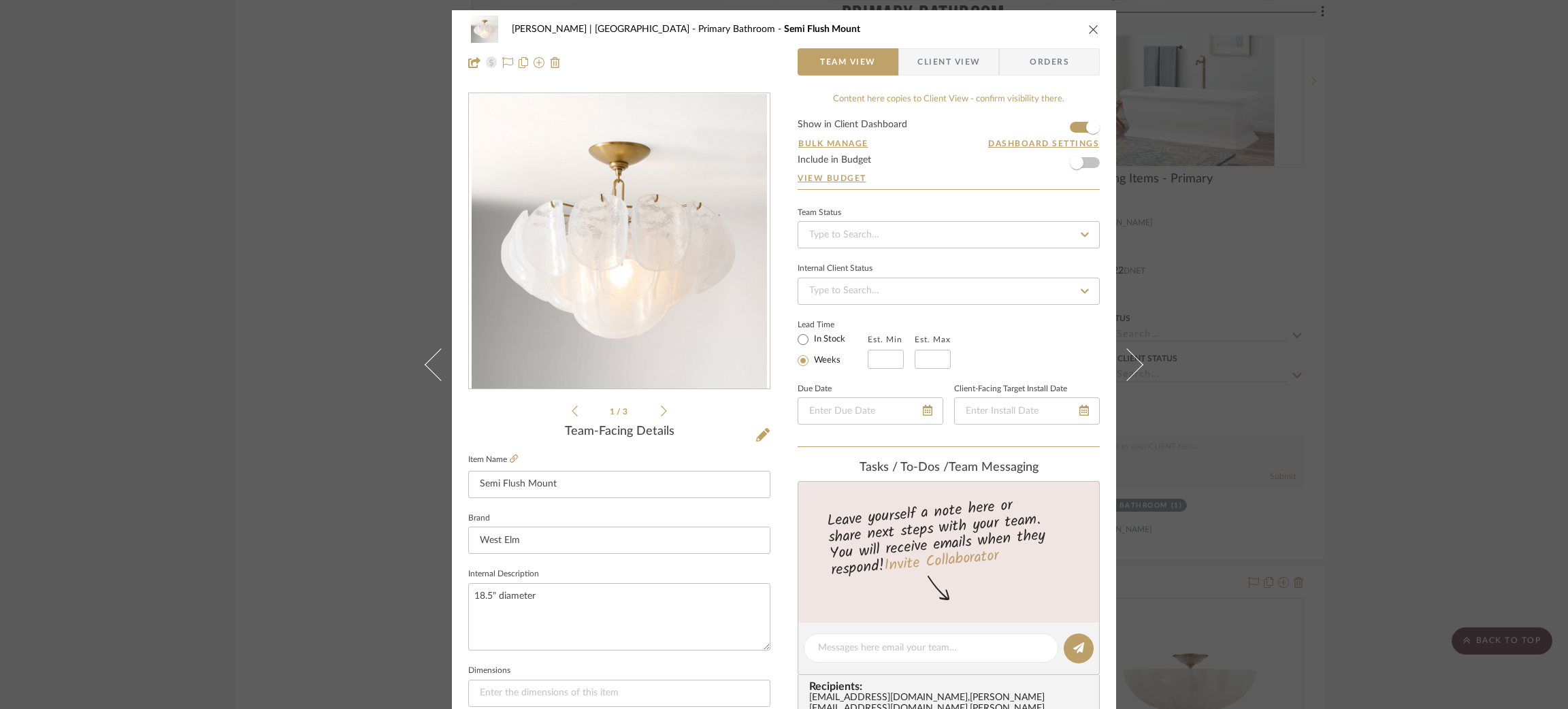
click at [918, 65] on span "Client View" at bounding box center [948, 62] width 63 height 27
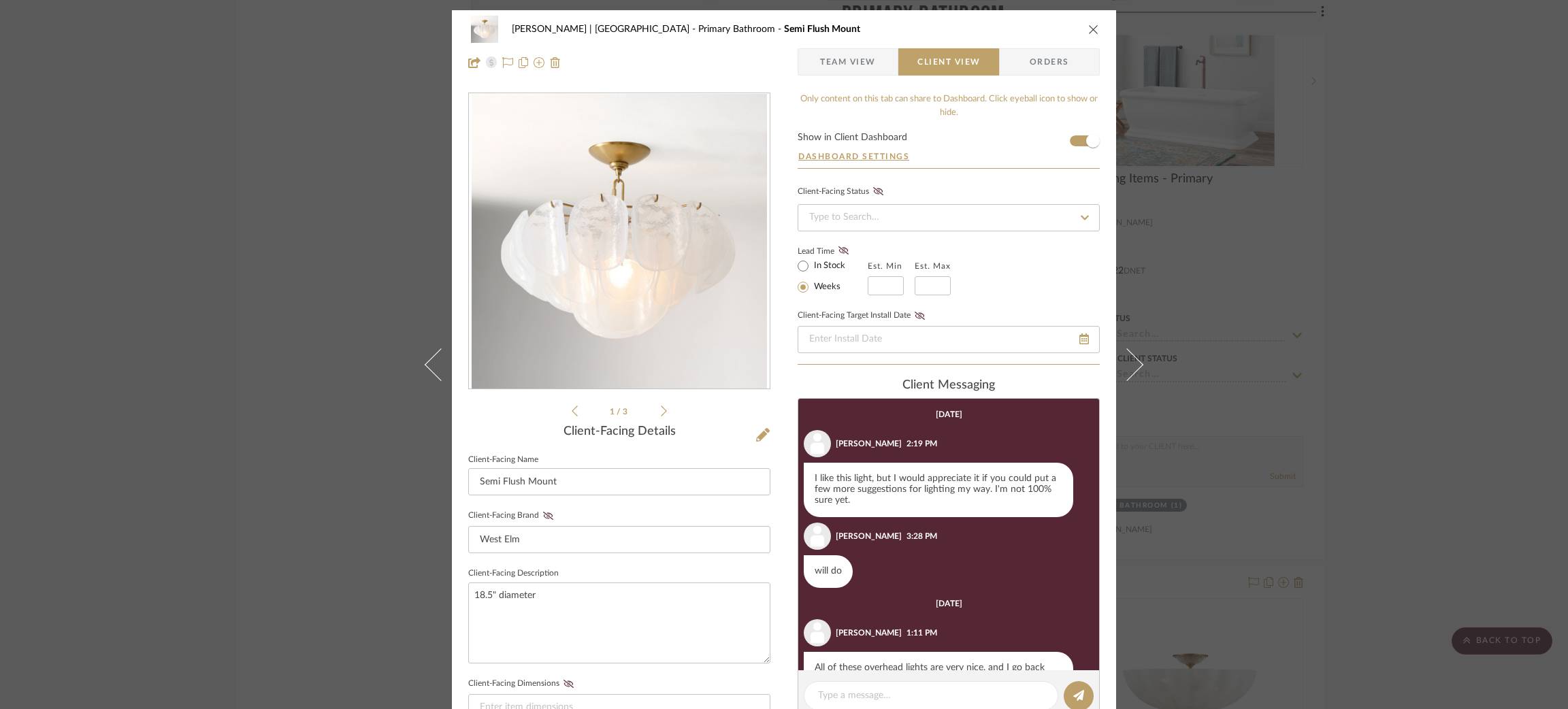
scroll to position [53, 0]
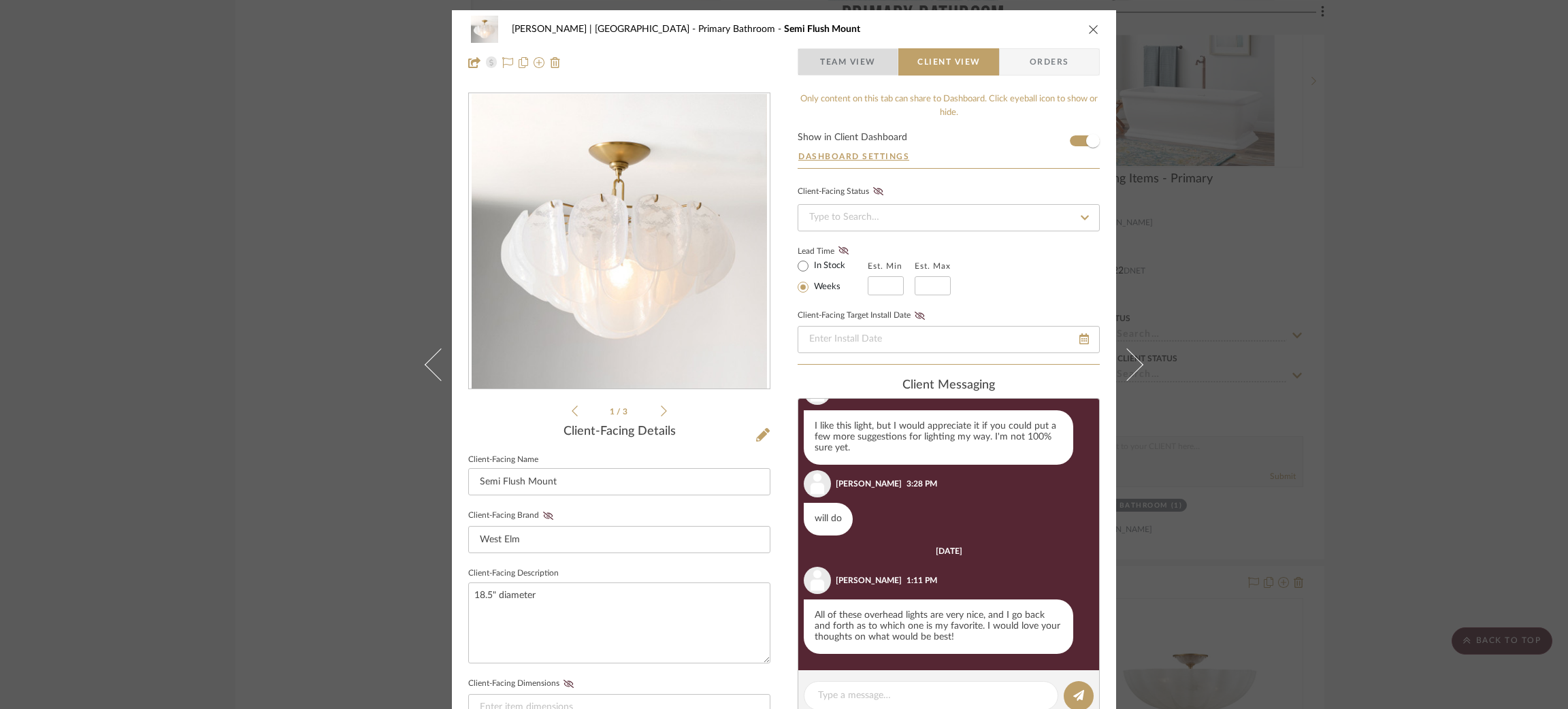
click at [835, 68] on span "Team View" at bounding box center [848, 62] width 56 height 27
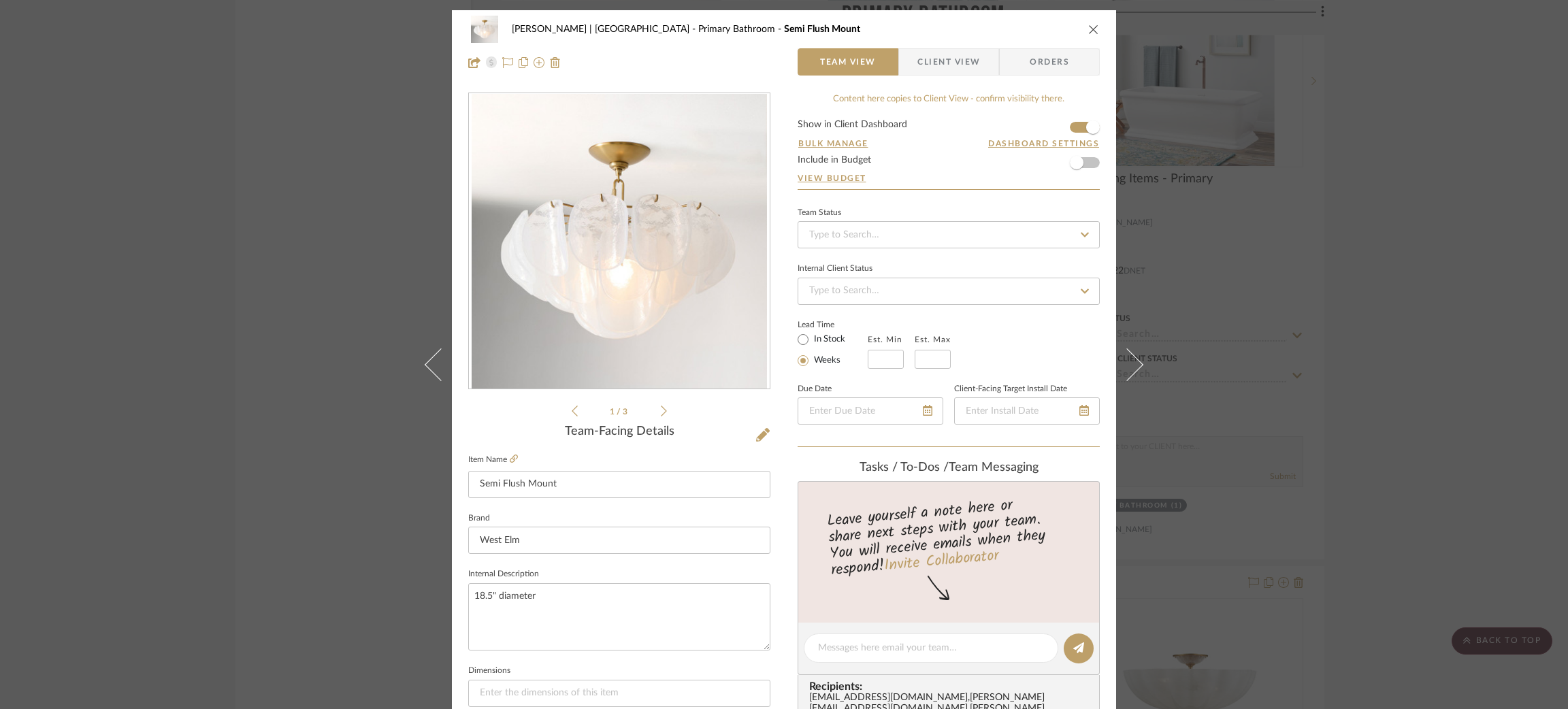
click at [228, 237] on div "[PERSON_NAME] | [GEOGRAPHIC_DATA] Primary Bathroom Semi Flush Mount Team View C…" at bounding box center [784, 354] width 1568 height 709
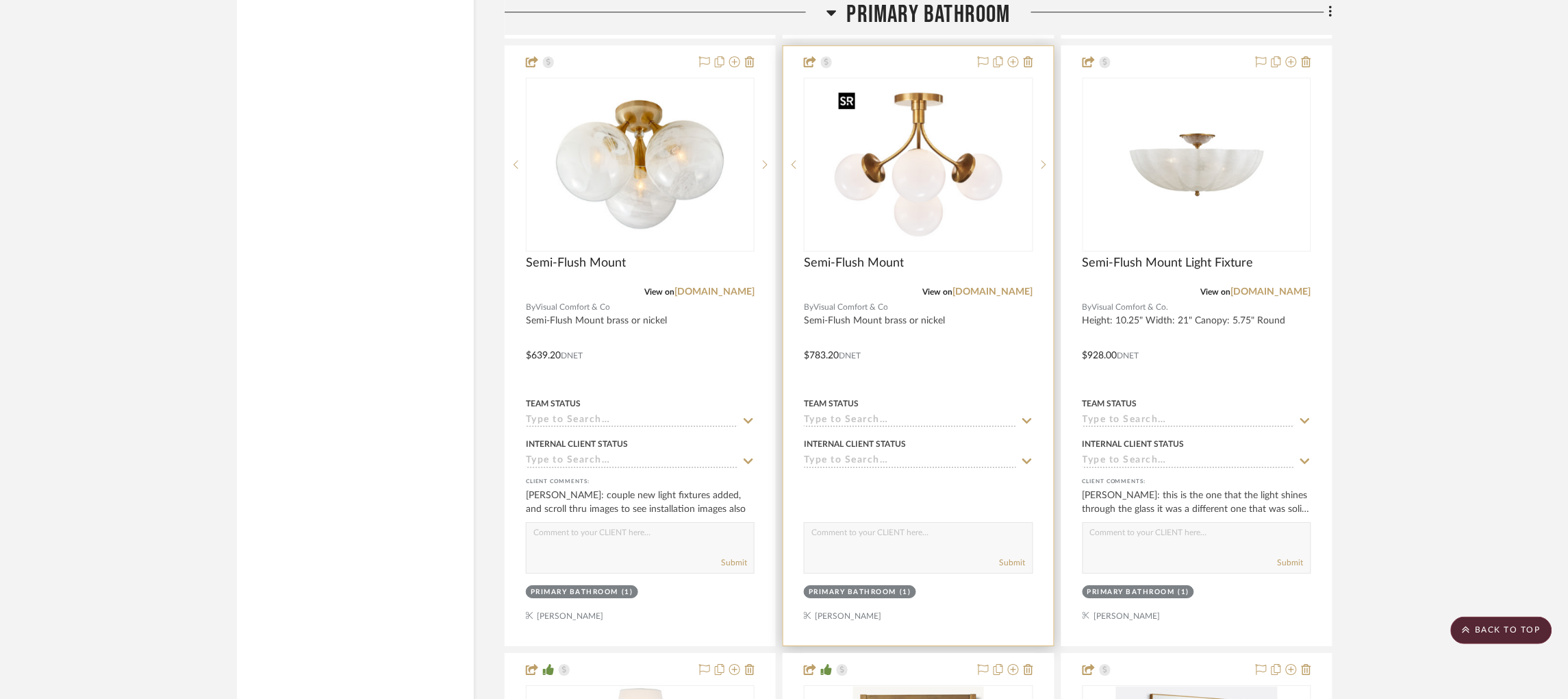
scroll to position [3412, 0]
click at [932, 169] on img "0" at bounding box center [919, 163] width 172 height 172
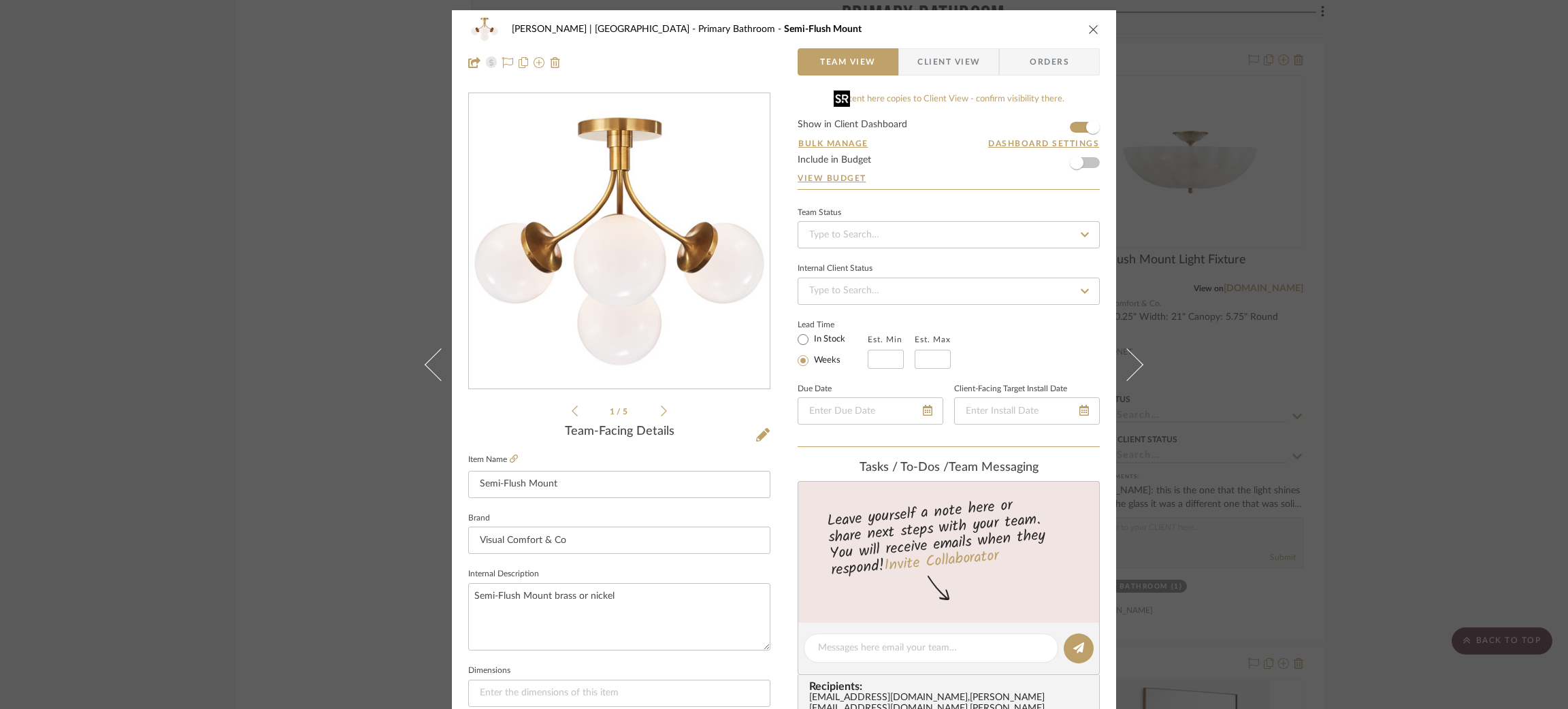
scroll to position [236, 0]
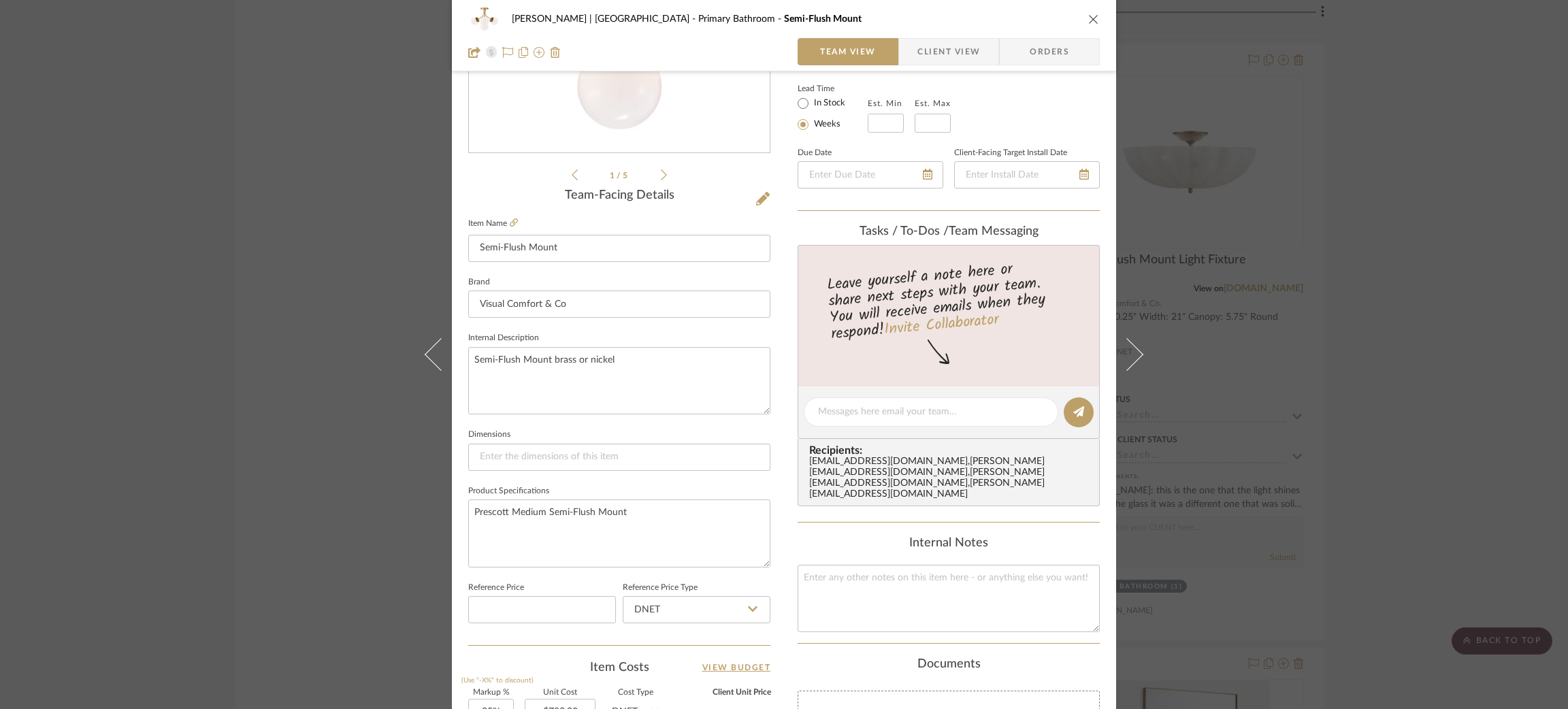
click at [279, 403] on div "[PERSON_NAME] | [GEOGRAPHIC_DATA] Primary Bathroom Semi-Flush Mount Team View C…" at bounding box center [784, 354] width 1568 height 709
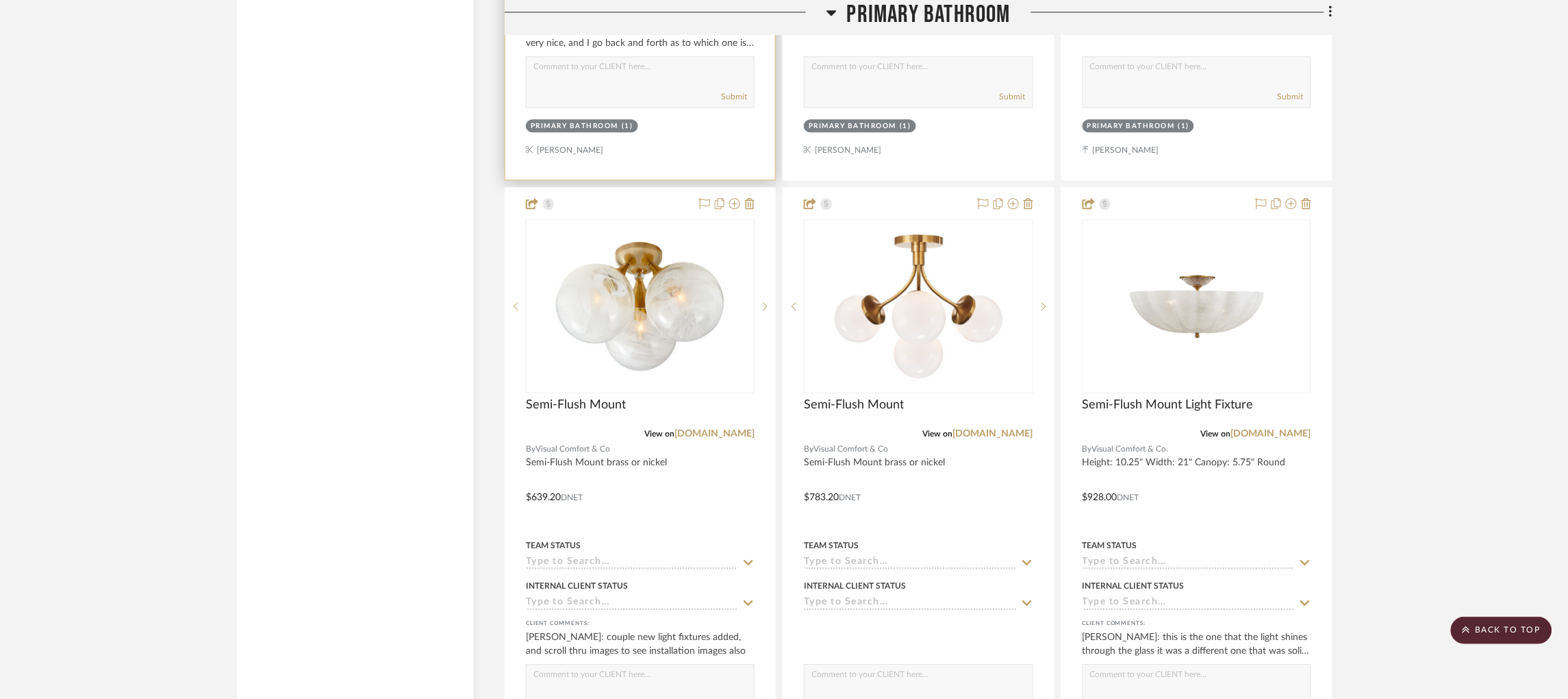
scroll to position [3271, 0]
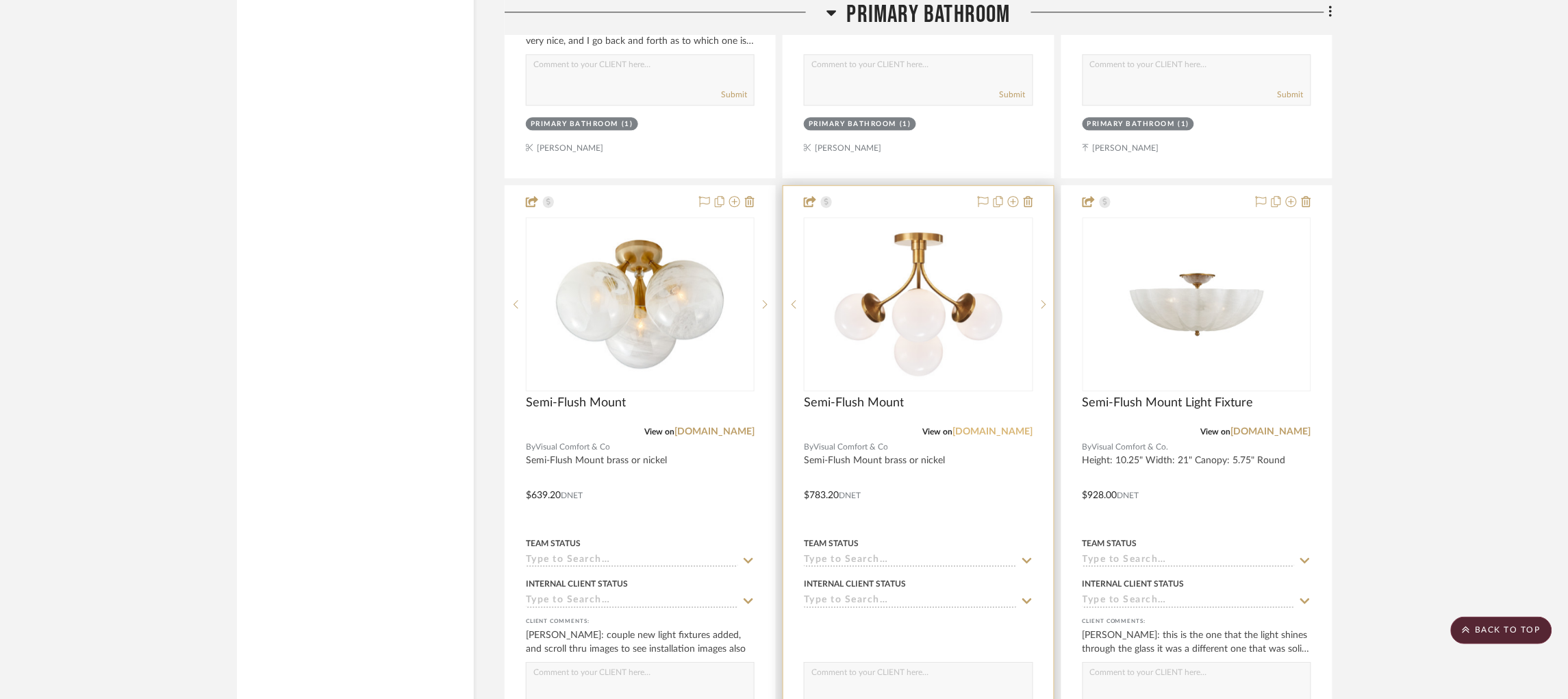
click at [997, 435] on link "[DOMAIN_NAME]" at bounding box center [993, 432] width 80 height 10
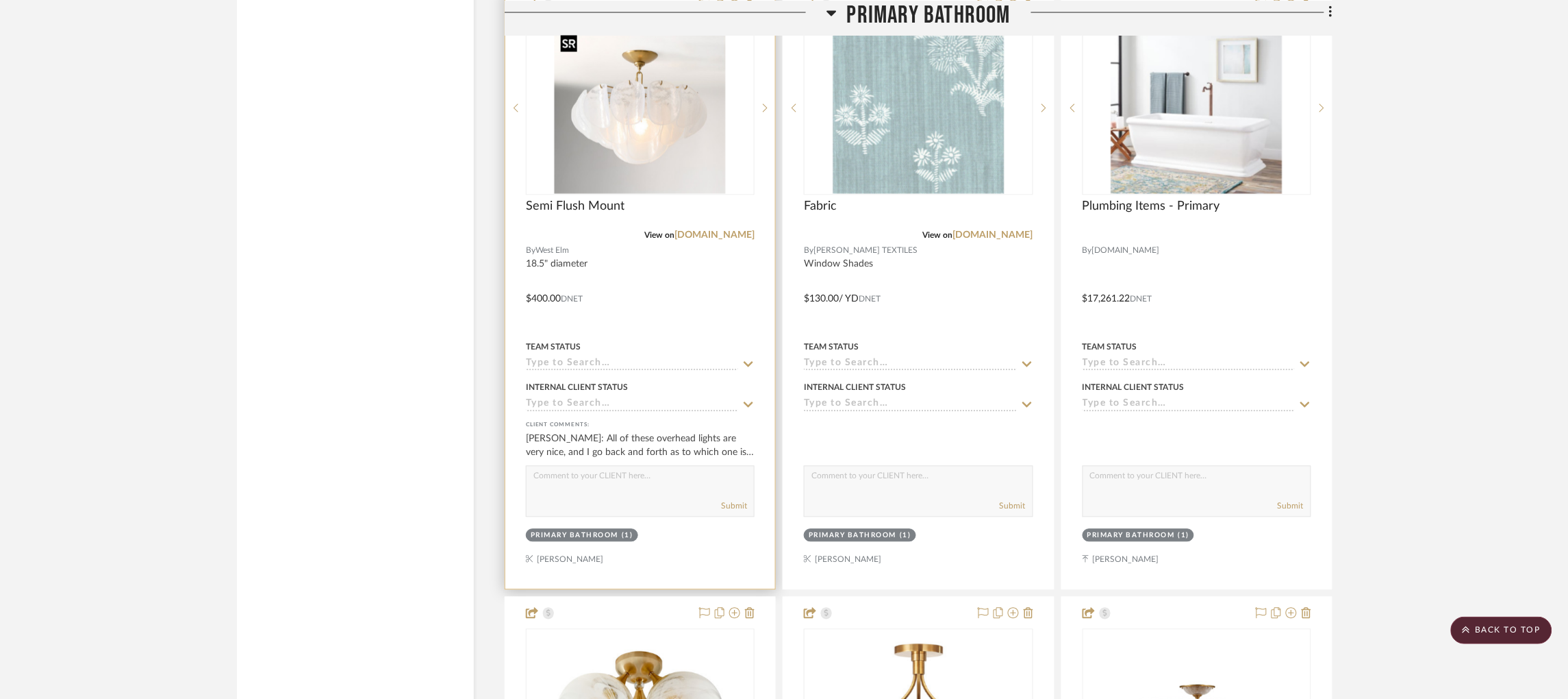
click at [684, 172] on img "0" at bounding box center [640, 108] width 172 height 172
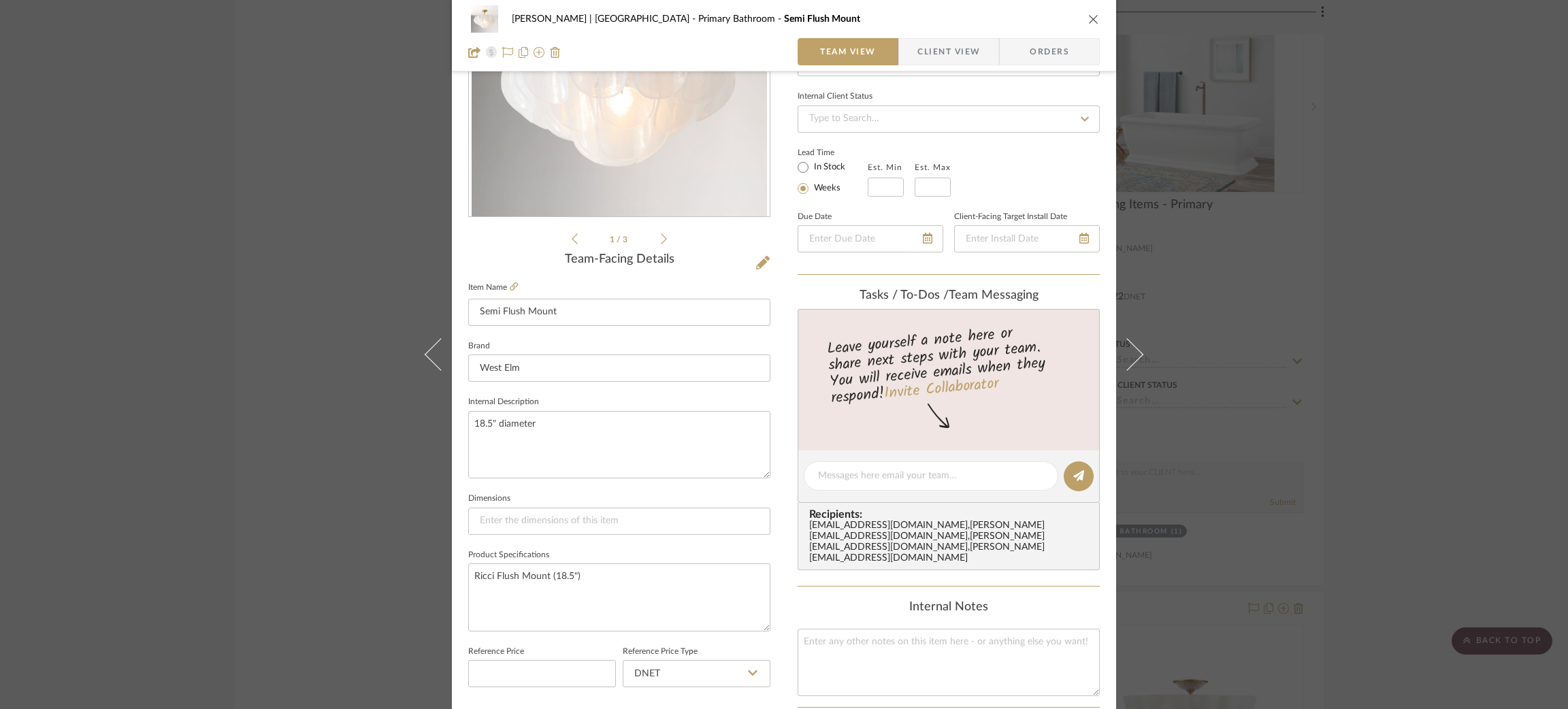
scroll to position [173, 0]
click at [315, 380] on div "[PERSON_NAME] | [GEOGRAPHIC_DATA] Primary Bathroom Semi Flush Mount Team View C…" at bounding box center [784, 354] width 1568 height 709
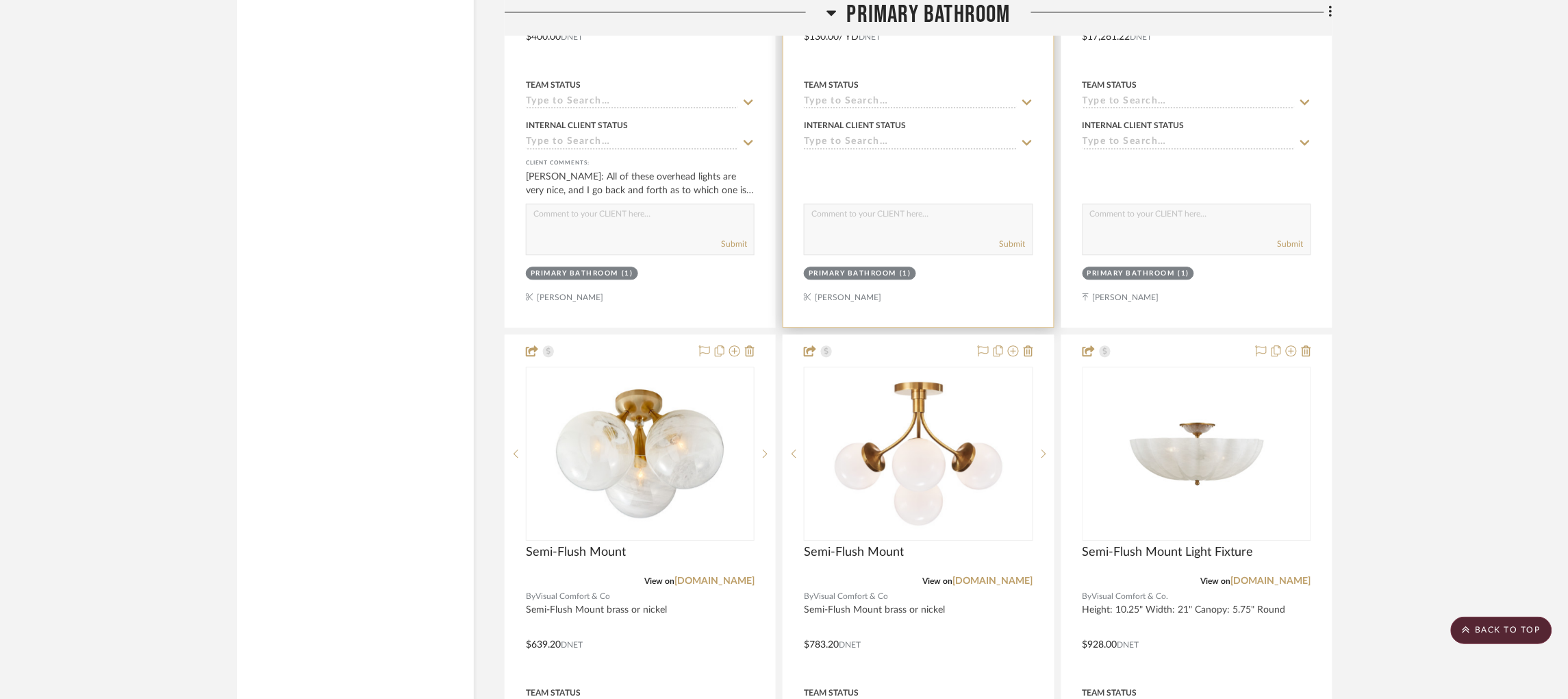
scroll to position [3125, 0]
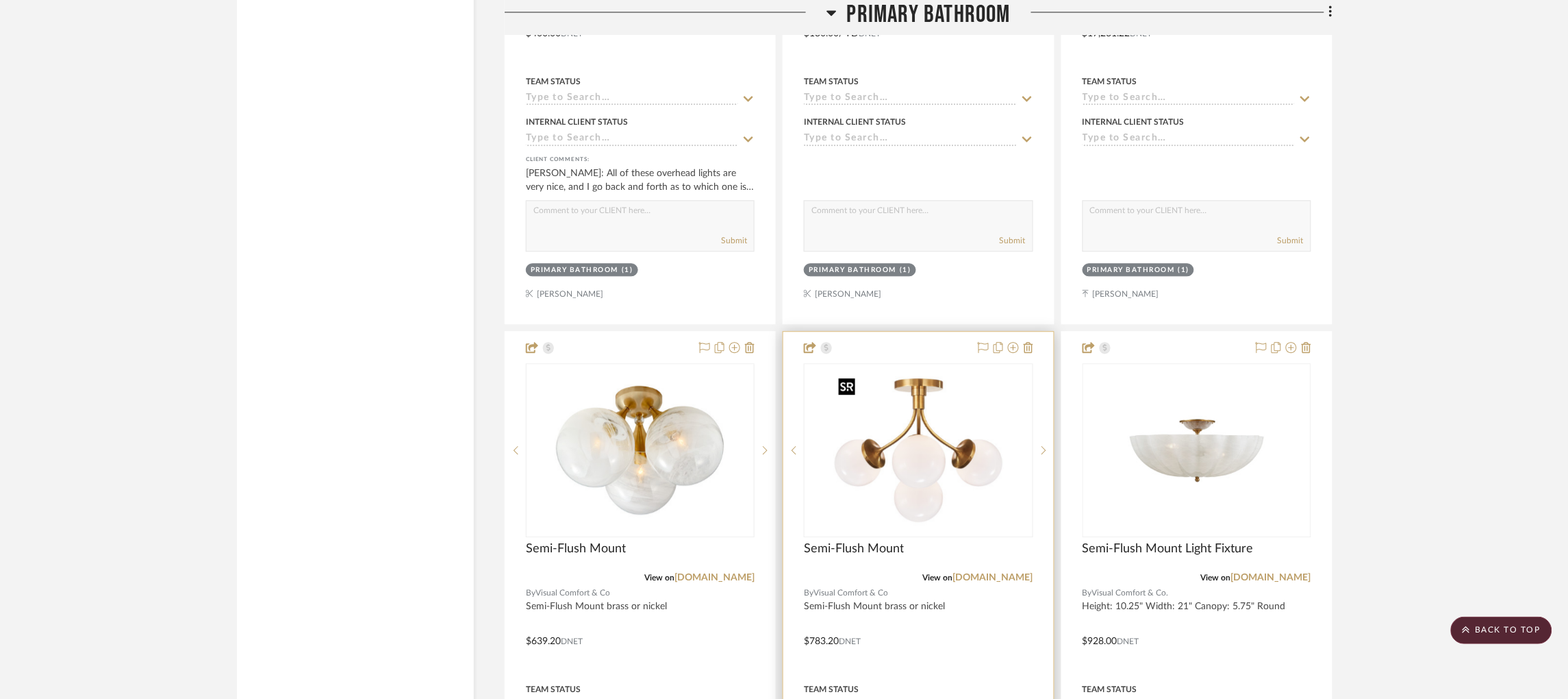
click at [898, 486] on img "0" at bounding box center [919, 450] width 172 height 172
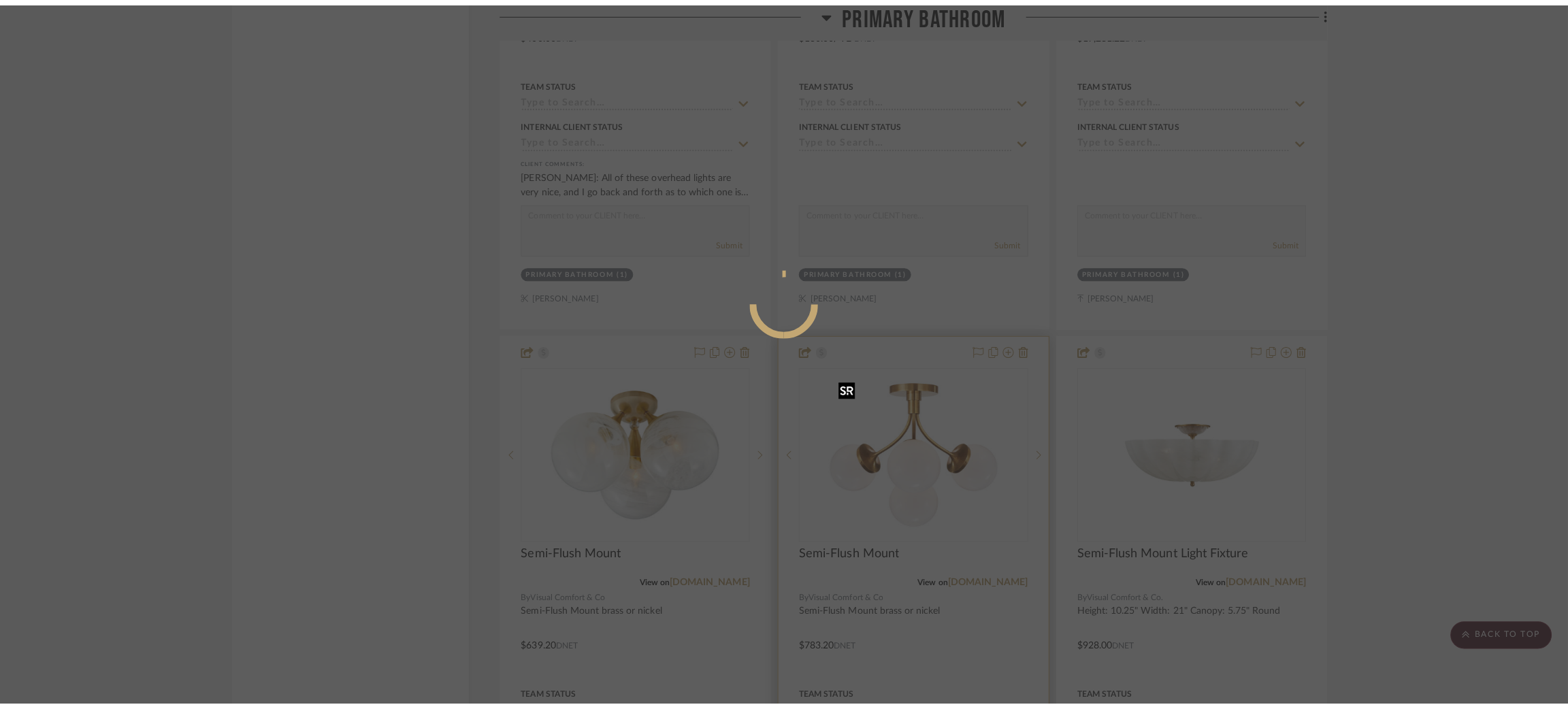
scroll to position [0, 0]
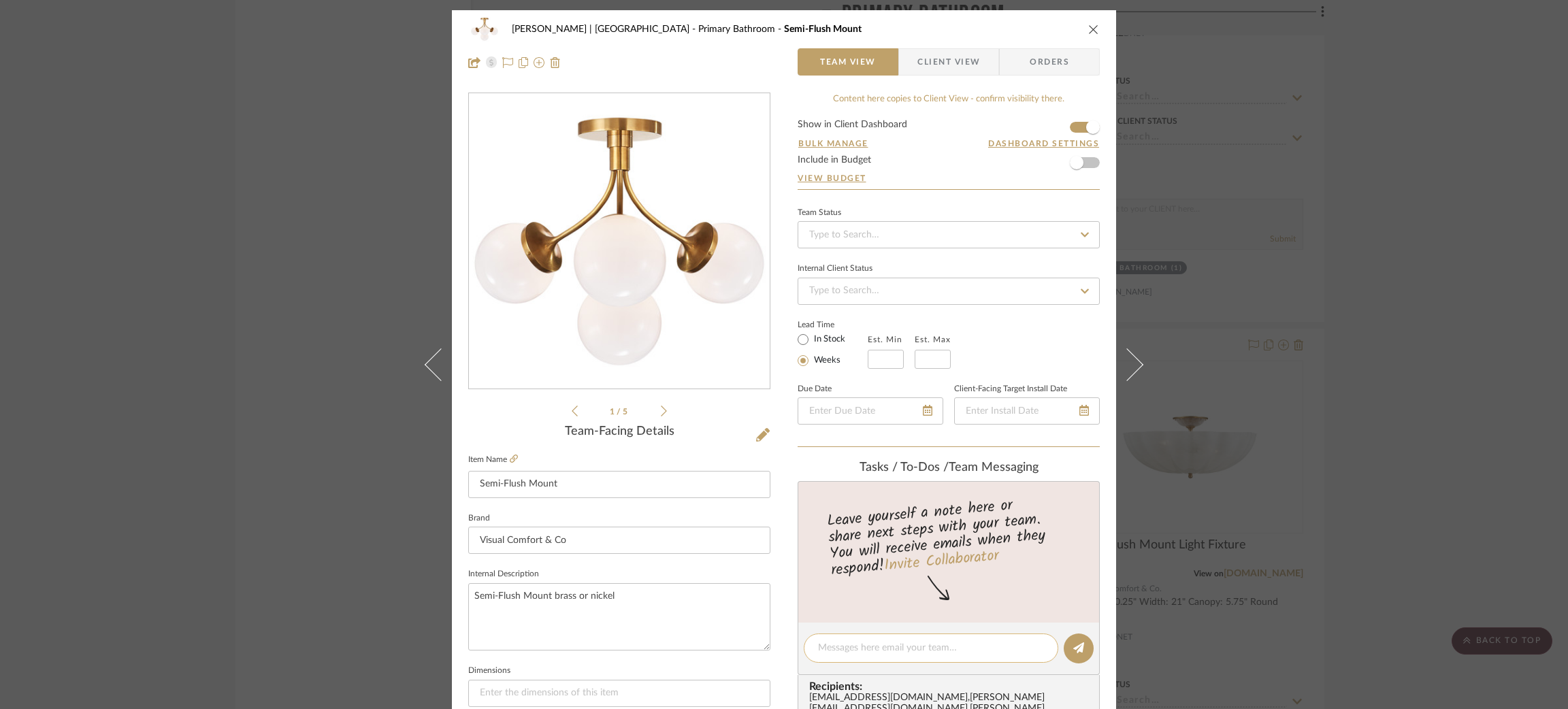
click at [846, 647] on textarea at bounding box center [931, 648] width 226 height 15
click at [239, 392] on div "[PERSON_NAME] | [GEOGRAPHIC_DATA] Primary Bathroom Semi-Flush Mount Team View C…" at bounding box center [784, 354] width 1568 height 709
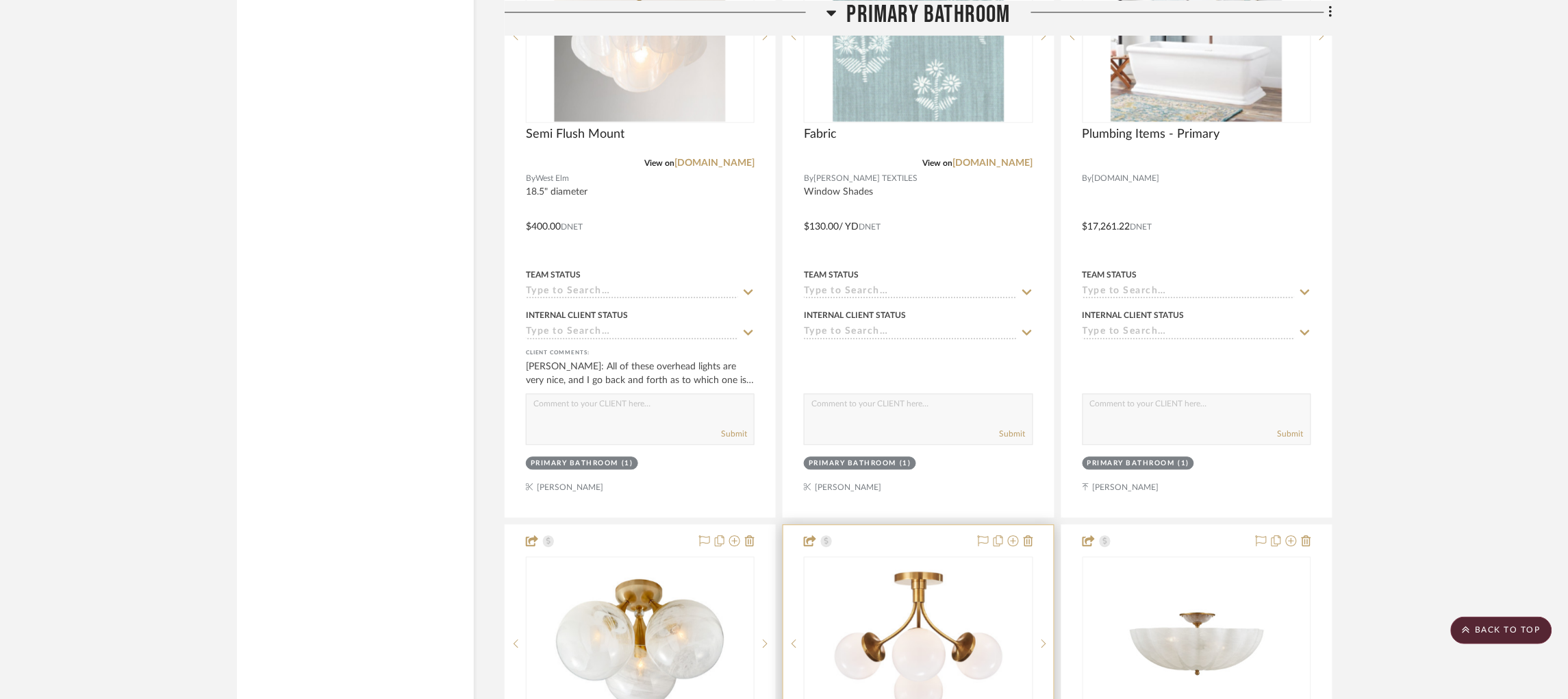
scroll to position [2933, 0]
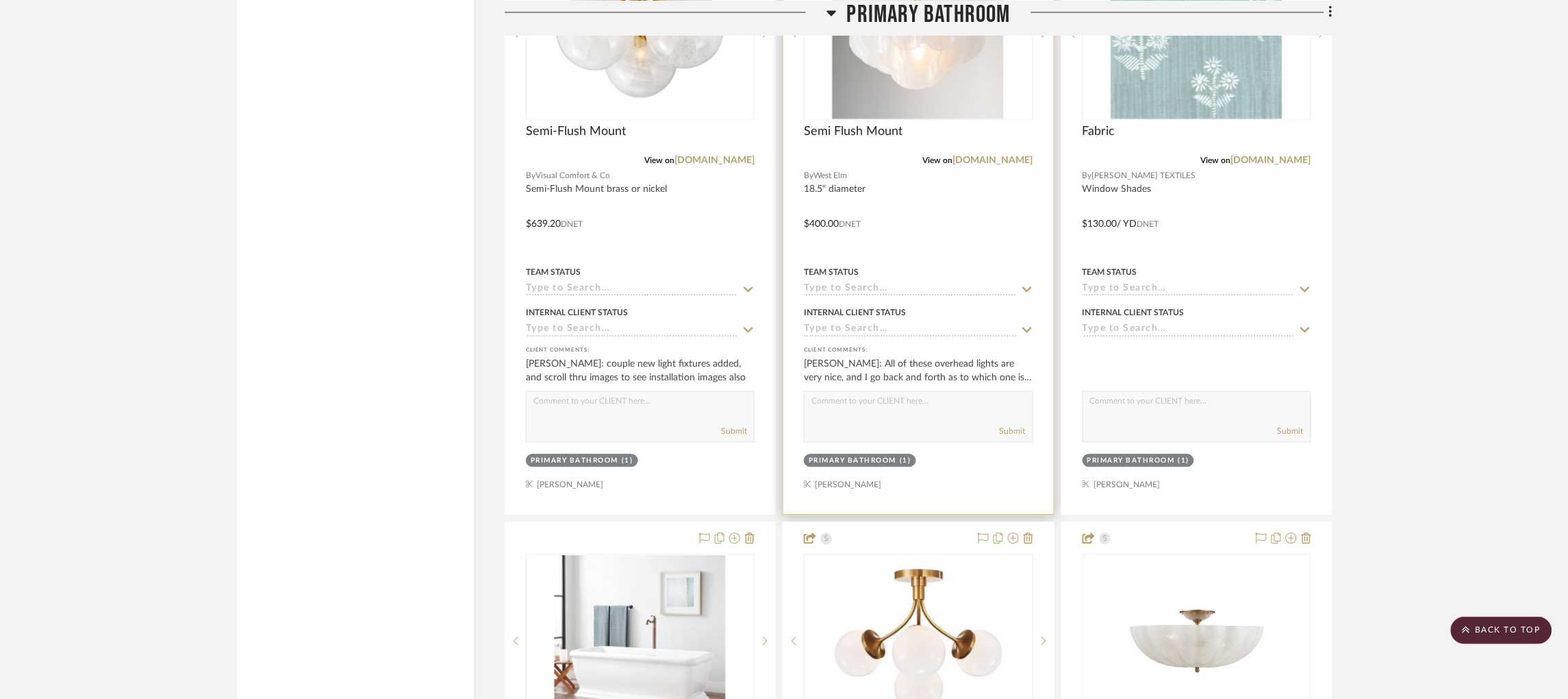
click at [808, 290] on input at bounding box center [910, 290] width 212 height 13
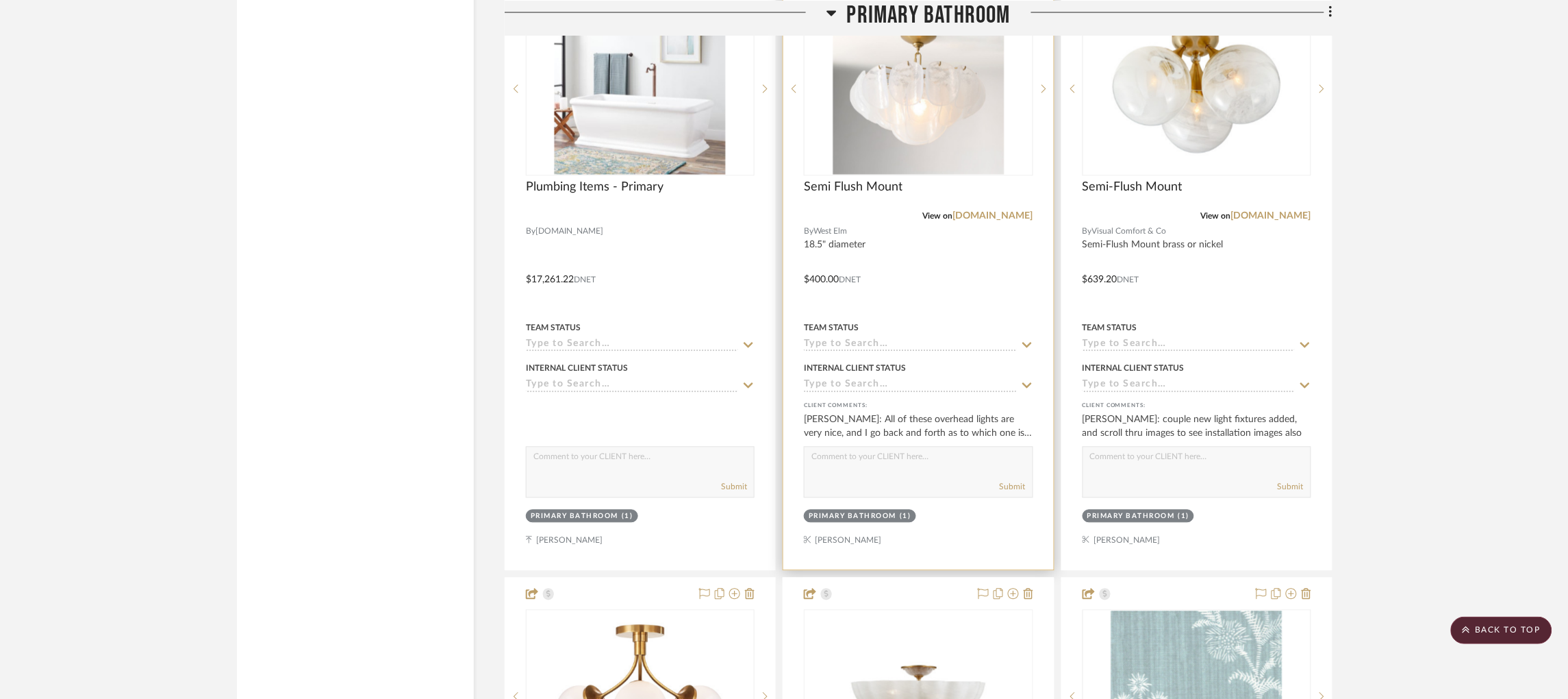
scroll to position [2789, 0]
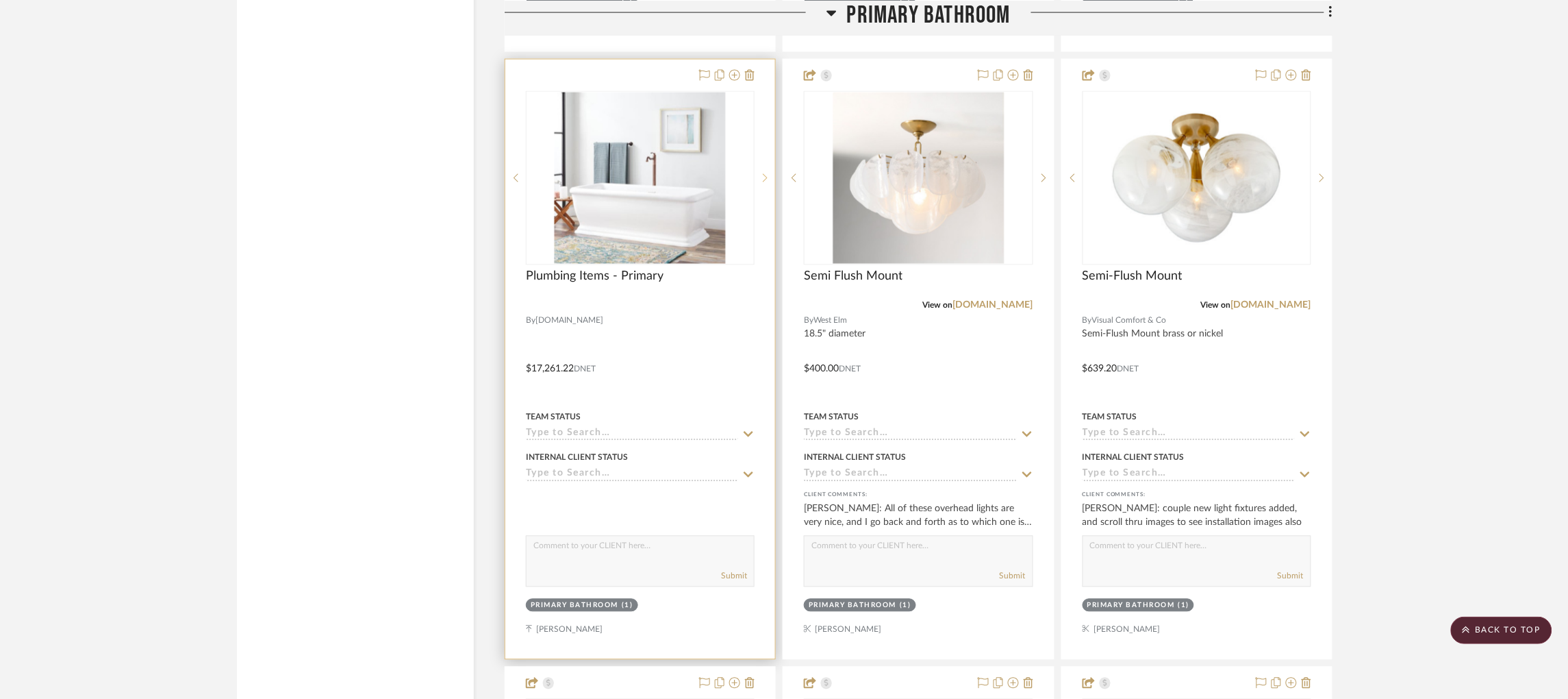
click at [763, 182] on icon at bounding box center [765, 178] width 5 height 10
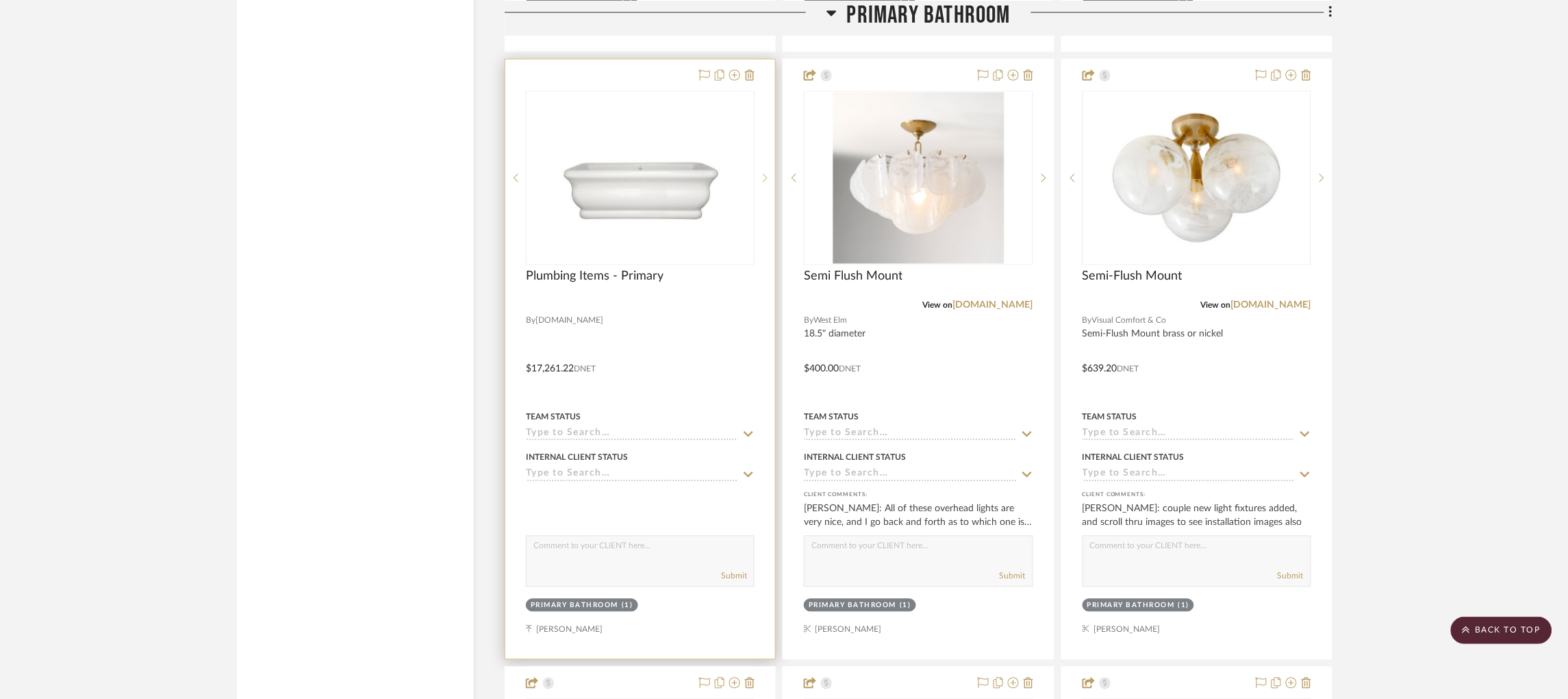
click at [763, 182] on icon at bounding box center [765, 178] width 5 height 10
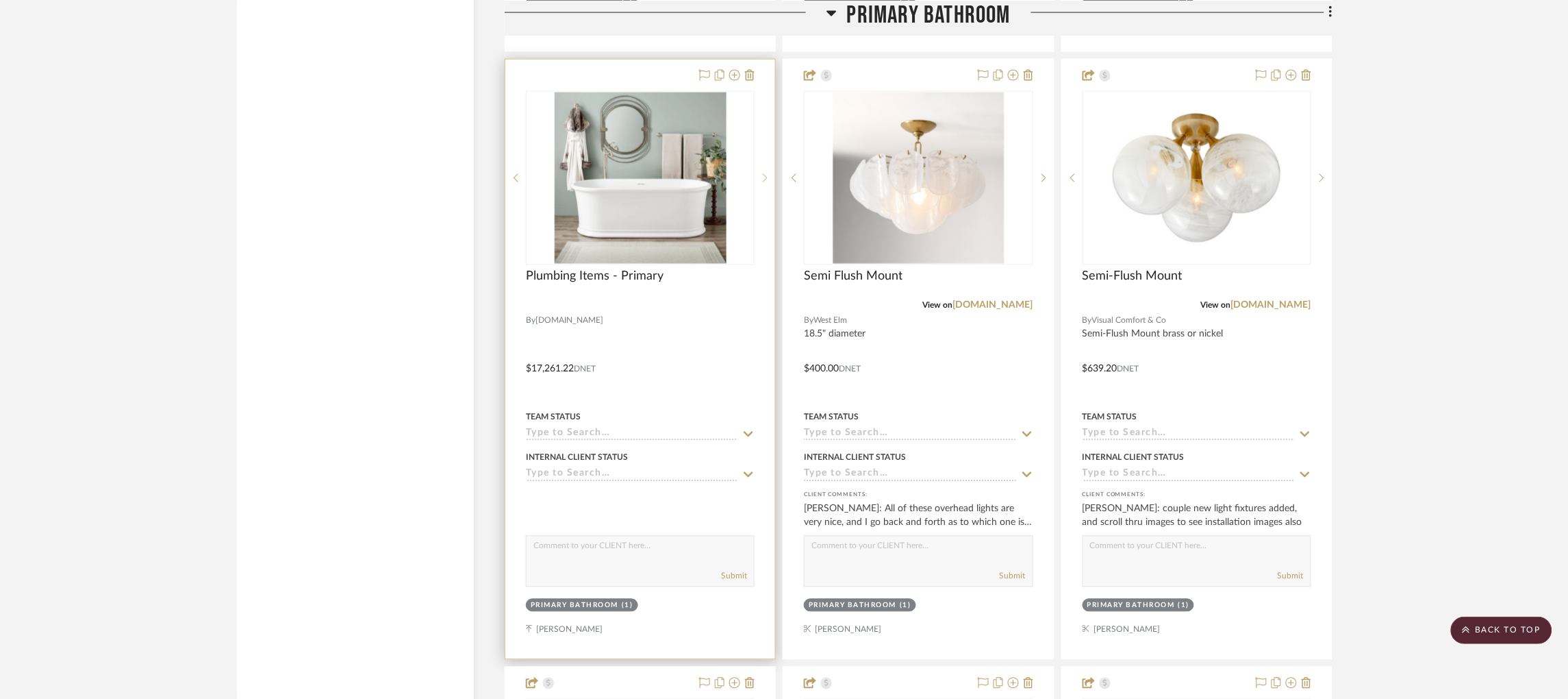
click at [763, 182] on icon at bounding box center [765, 178] width 5 height 10
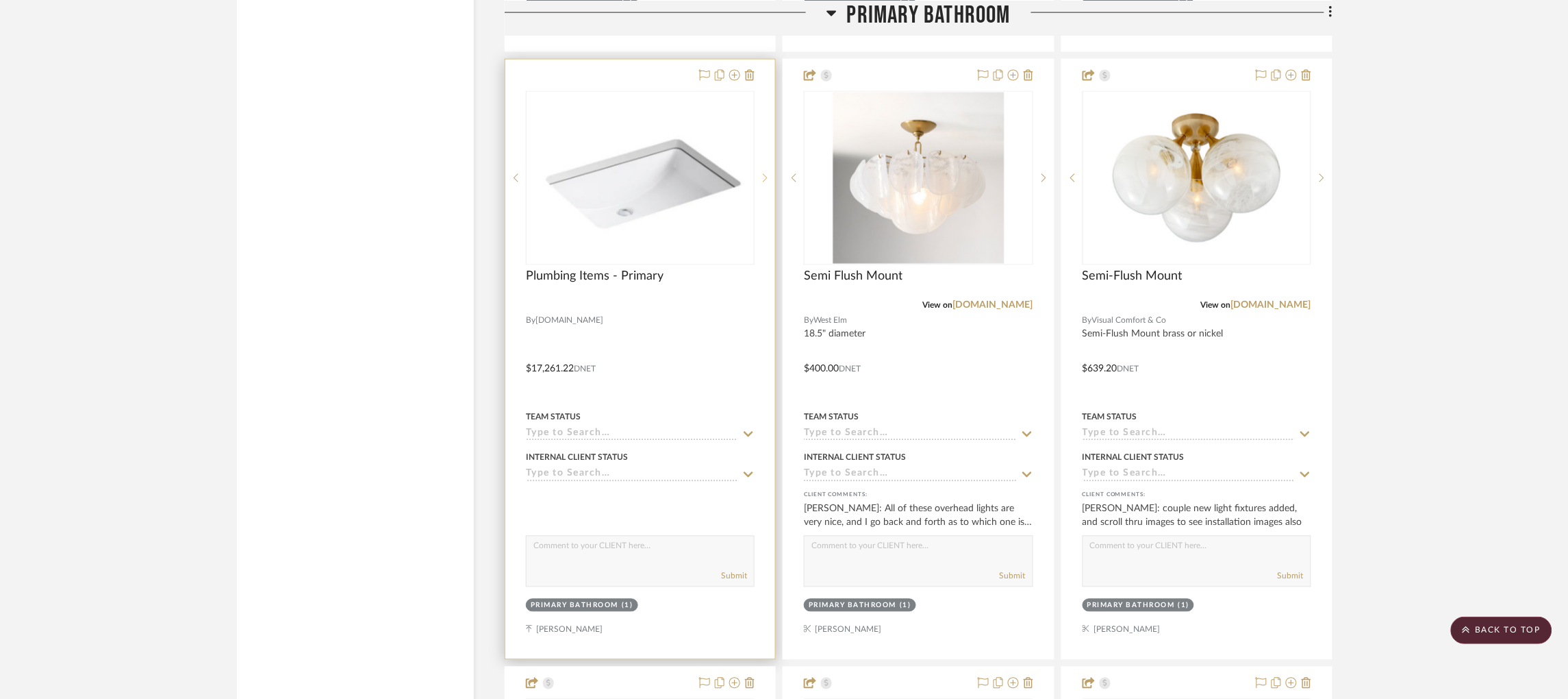
click at [763, 182] on icon at bounding box center [765, 178] width 5 height 10
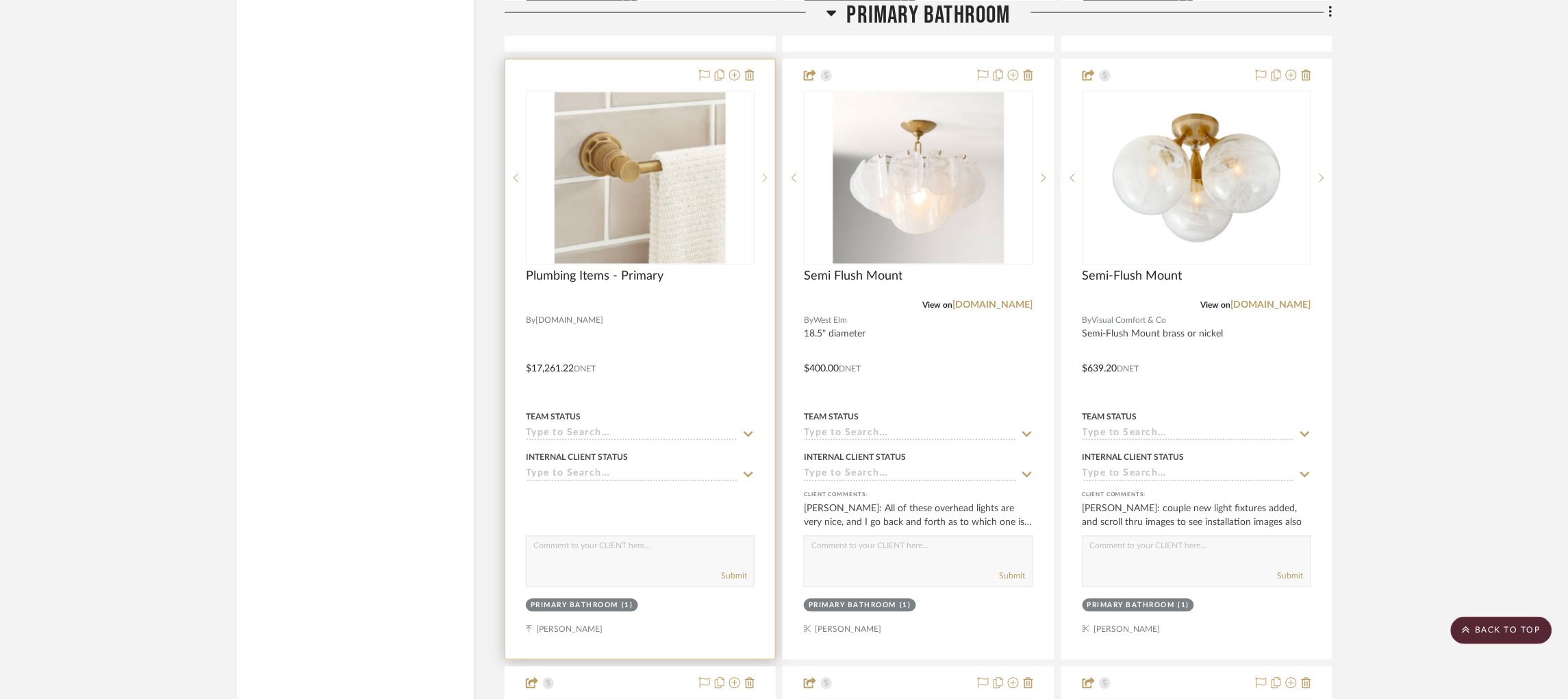
click at [763, 182] on icon at bounding box center [765, 178] width 5 height 10
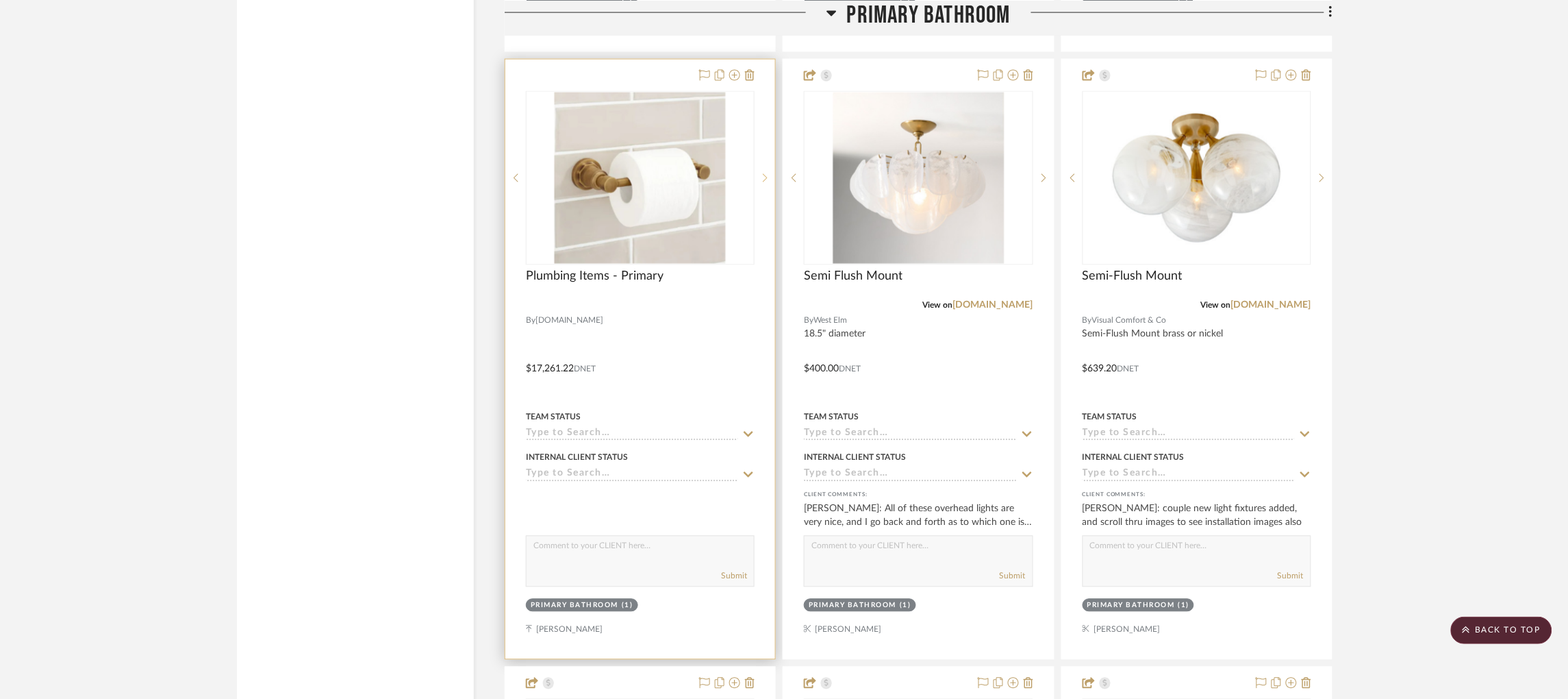
click at [763, 182] on icon at bounding box center [765, 178] width 5 height 10
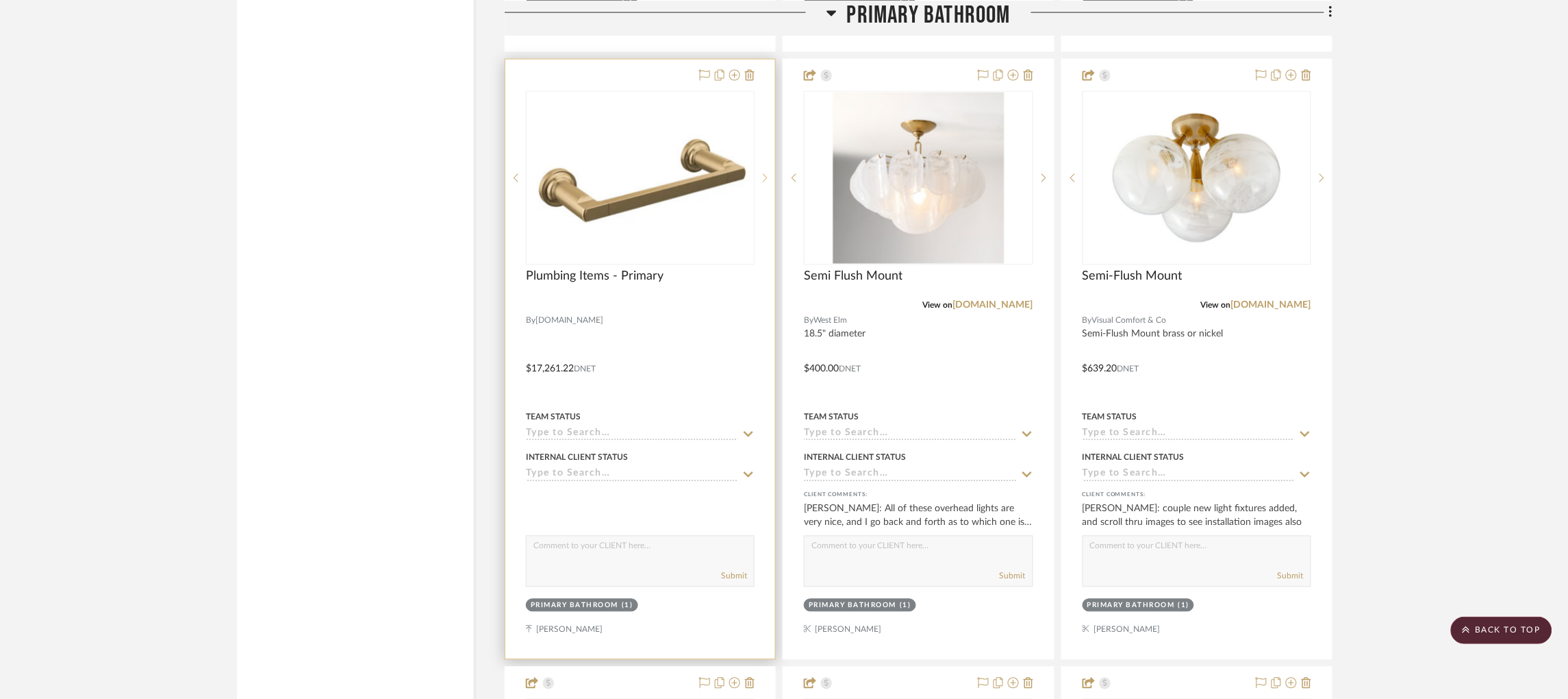
click at [763, 182] on icon at bounding box center [765, 178] width 5 height 10
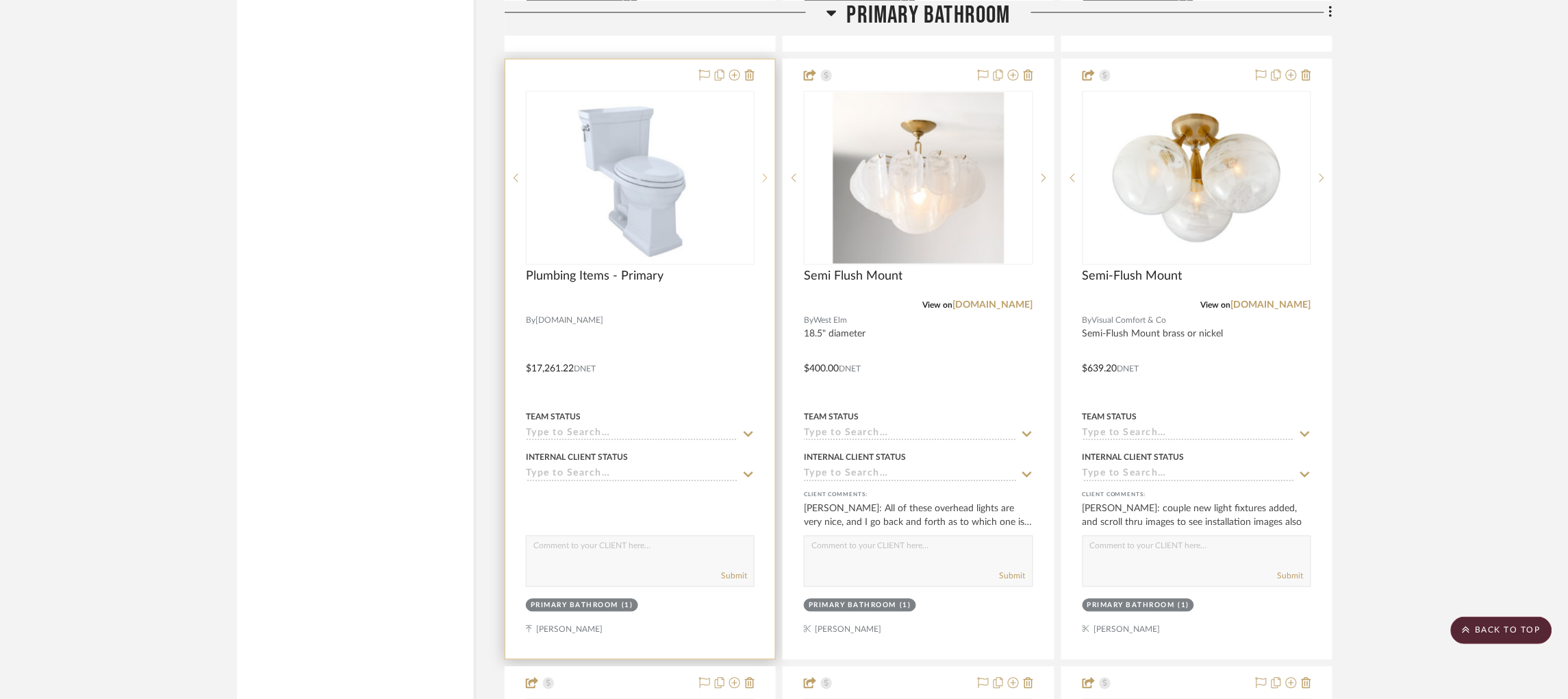
click at [763, 182] on icon at bounding box center [765, 178] width 5 height 10
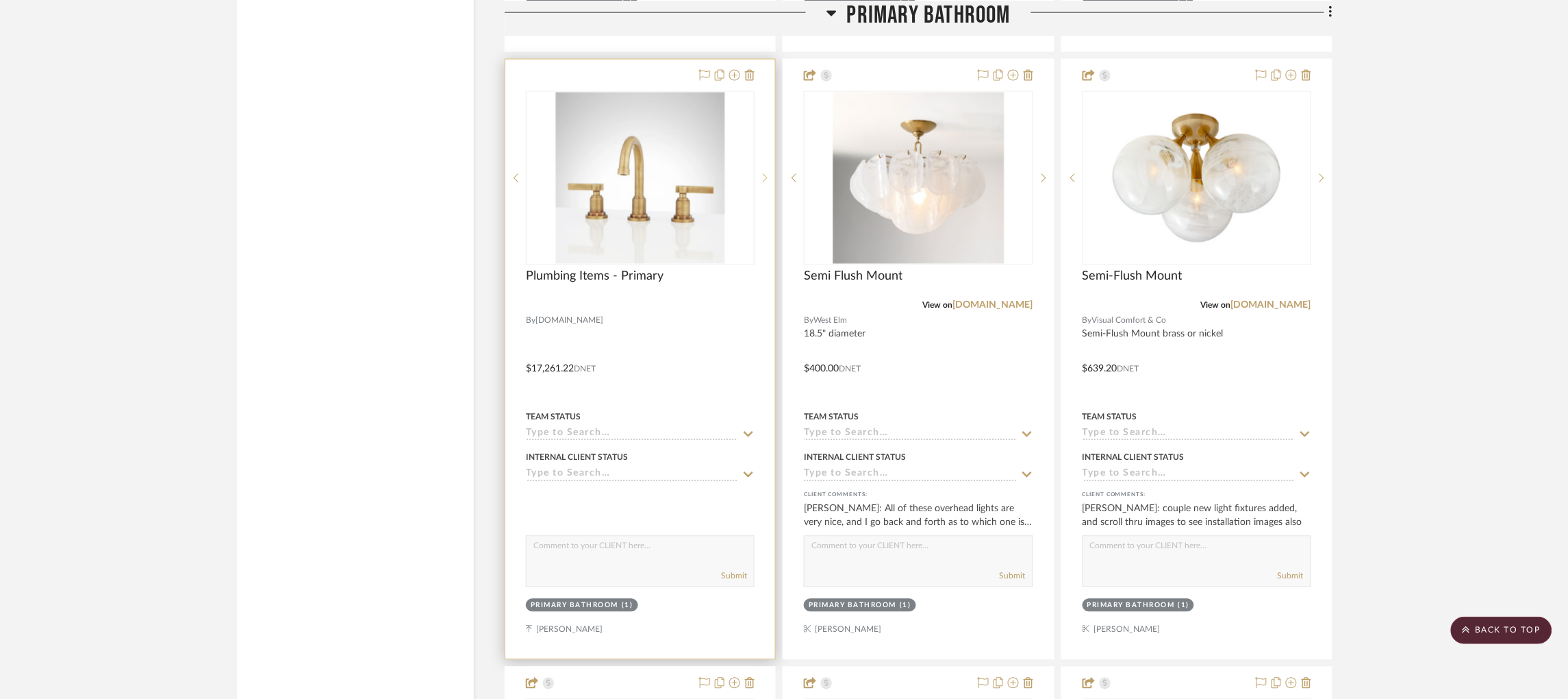
click at [765, 179] on icon at bounding box center [765, 178] width 5 height 10
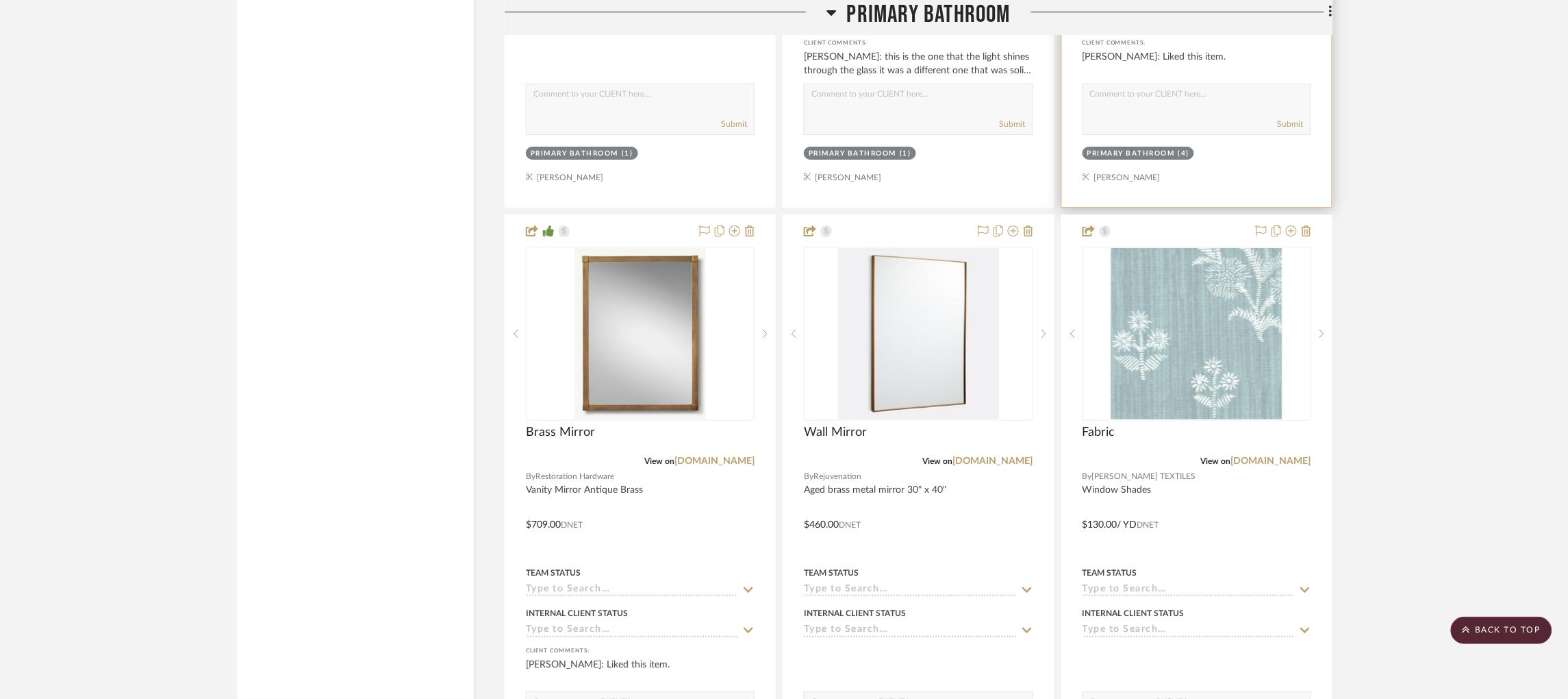
scroll to position [3845, 0]
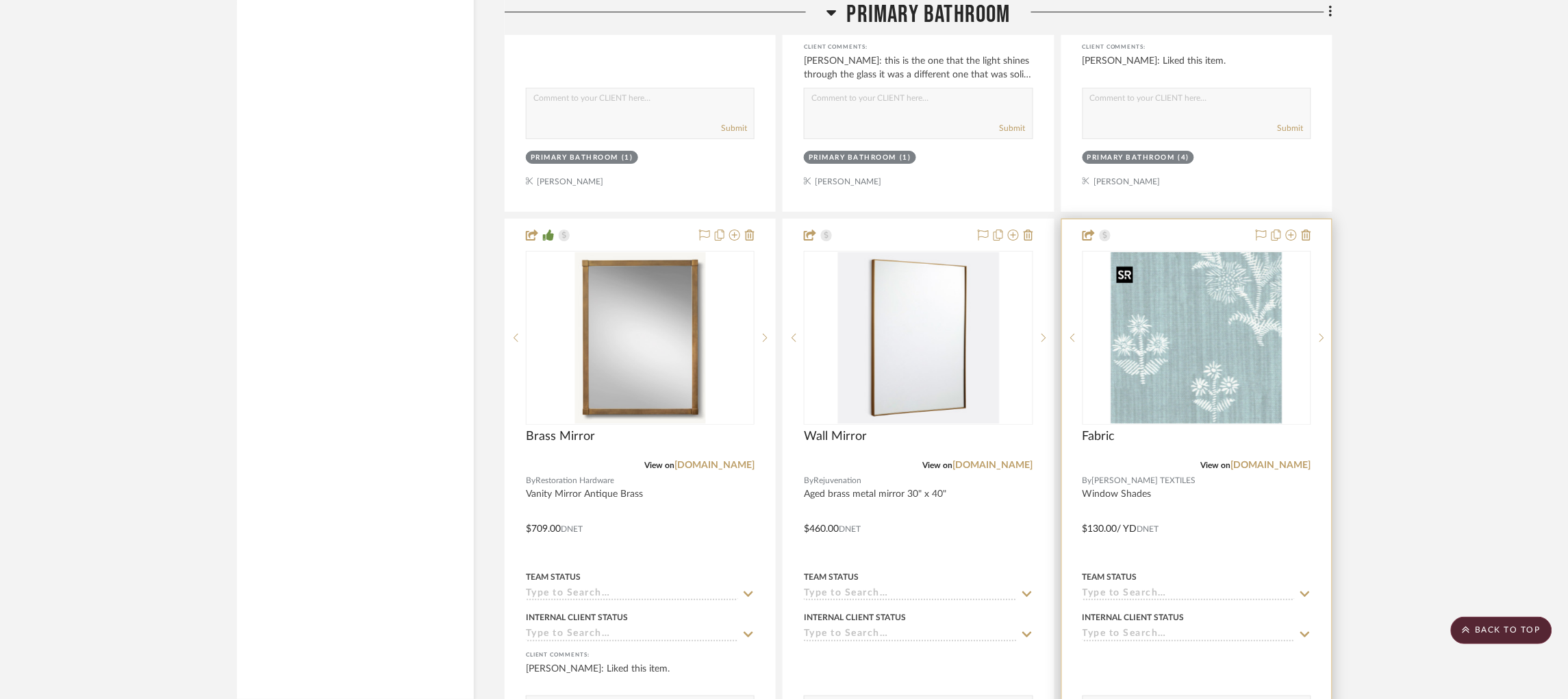
click at [1205, 324] on img "0" at bounding box center [1198, 338] width 172 height 172
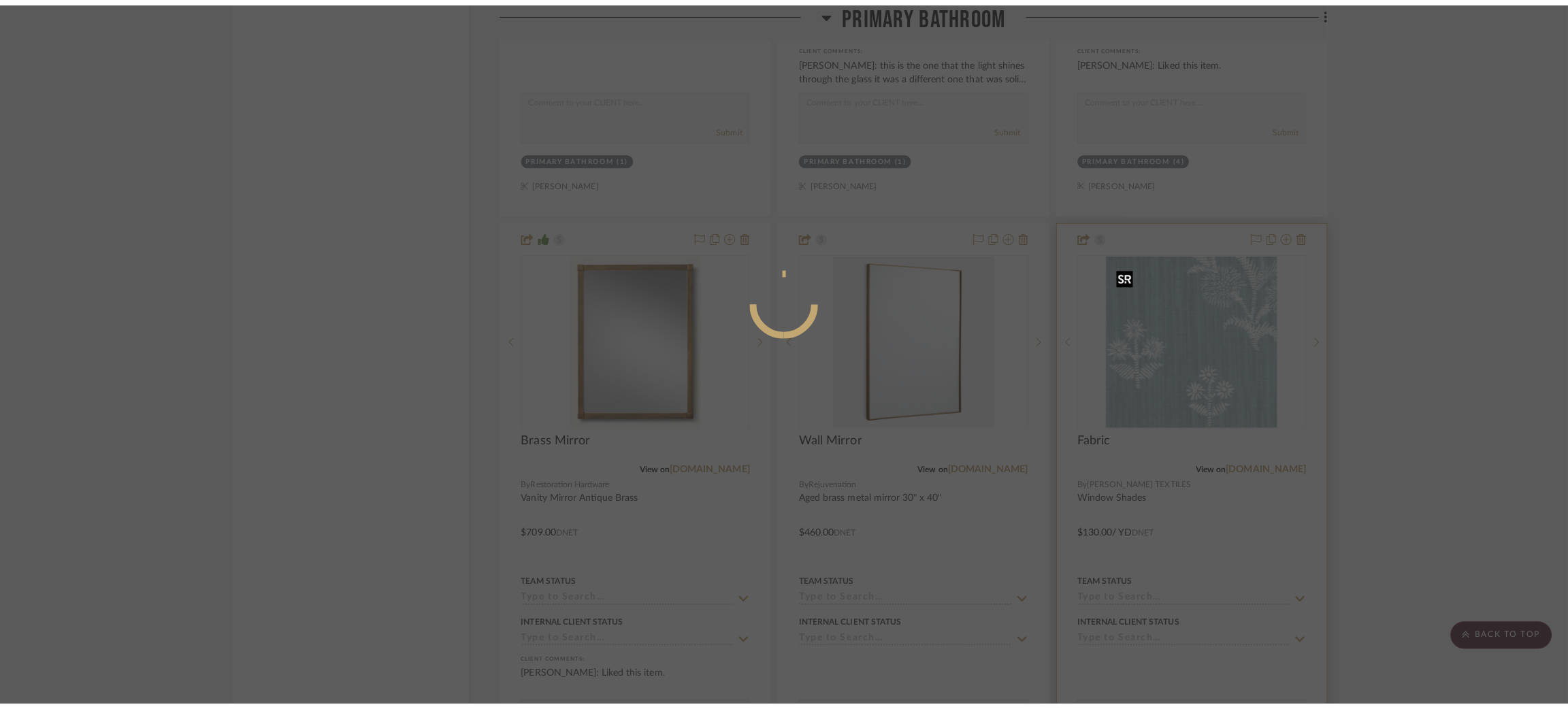
scroll to position [0, 0]
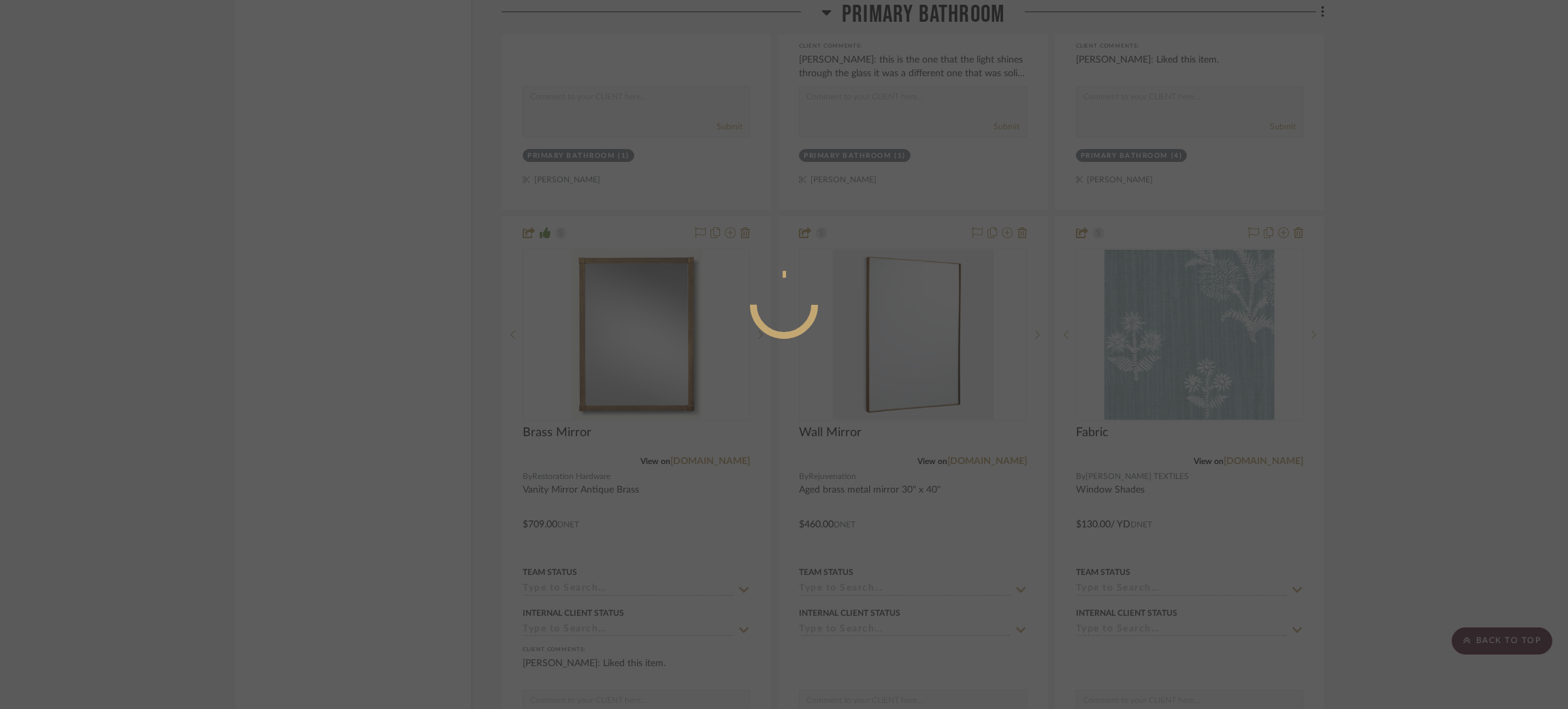
click at [1407, 269] on div at bounding box center [784, 354] width 1568 height 709
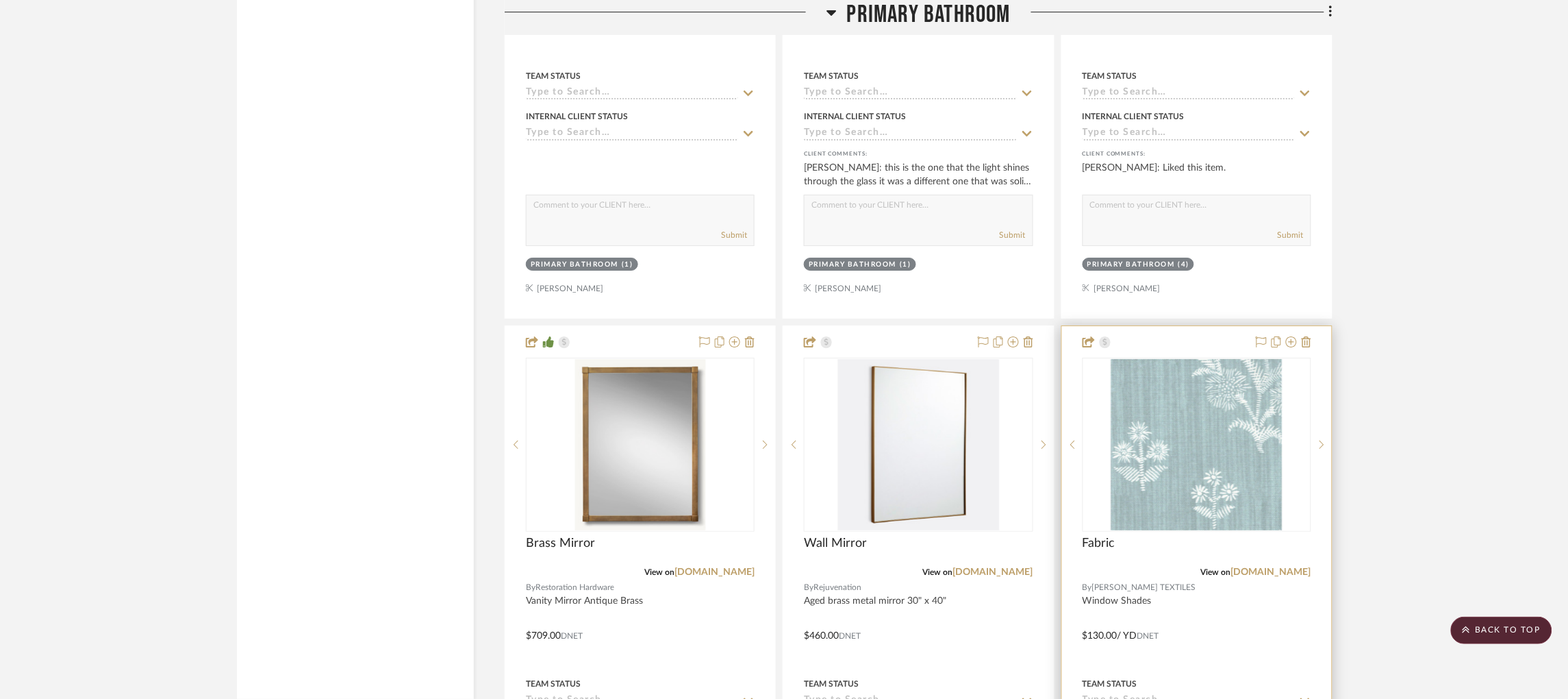
scroll to position [3743, 0]
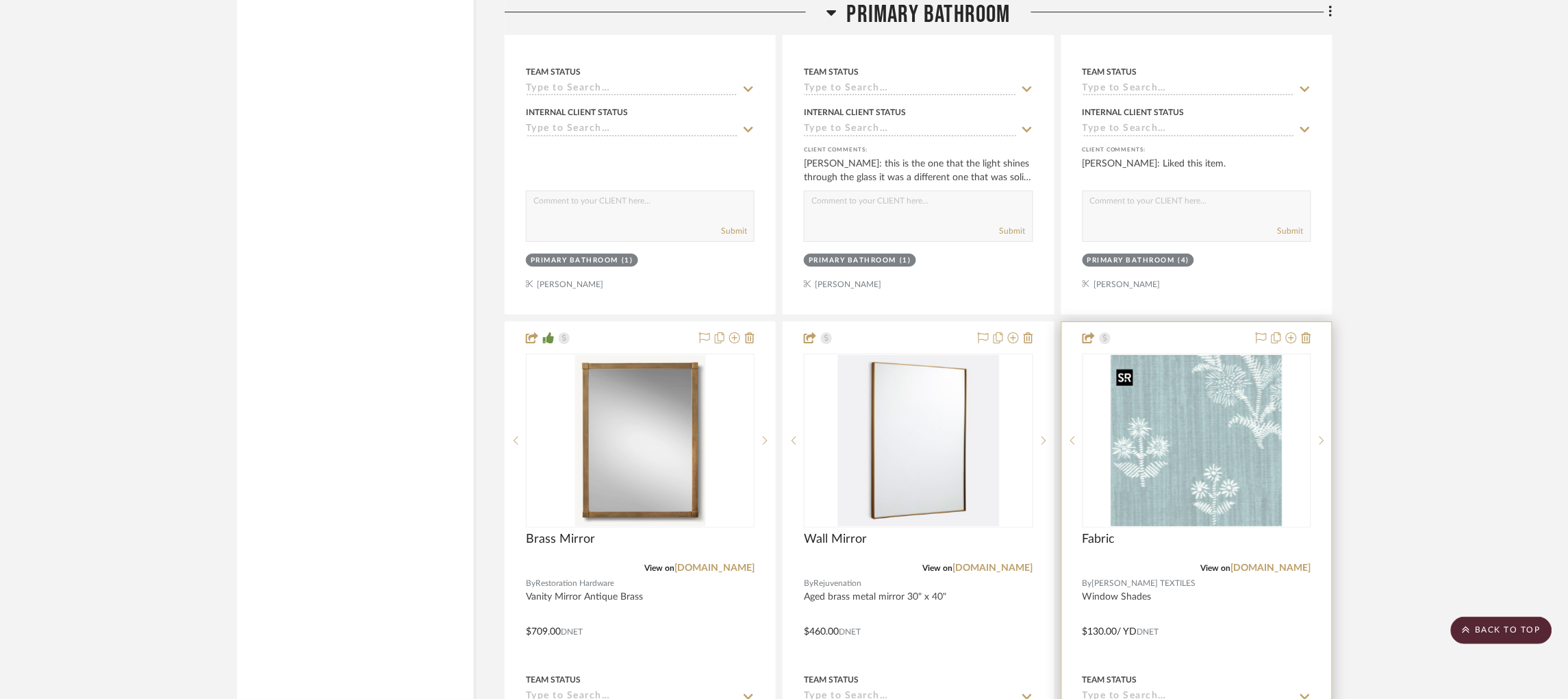
click at [1214, 413] on img "0" at bounding box center [1198, 441] width 172 height 172
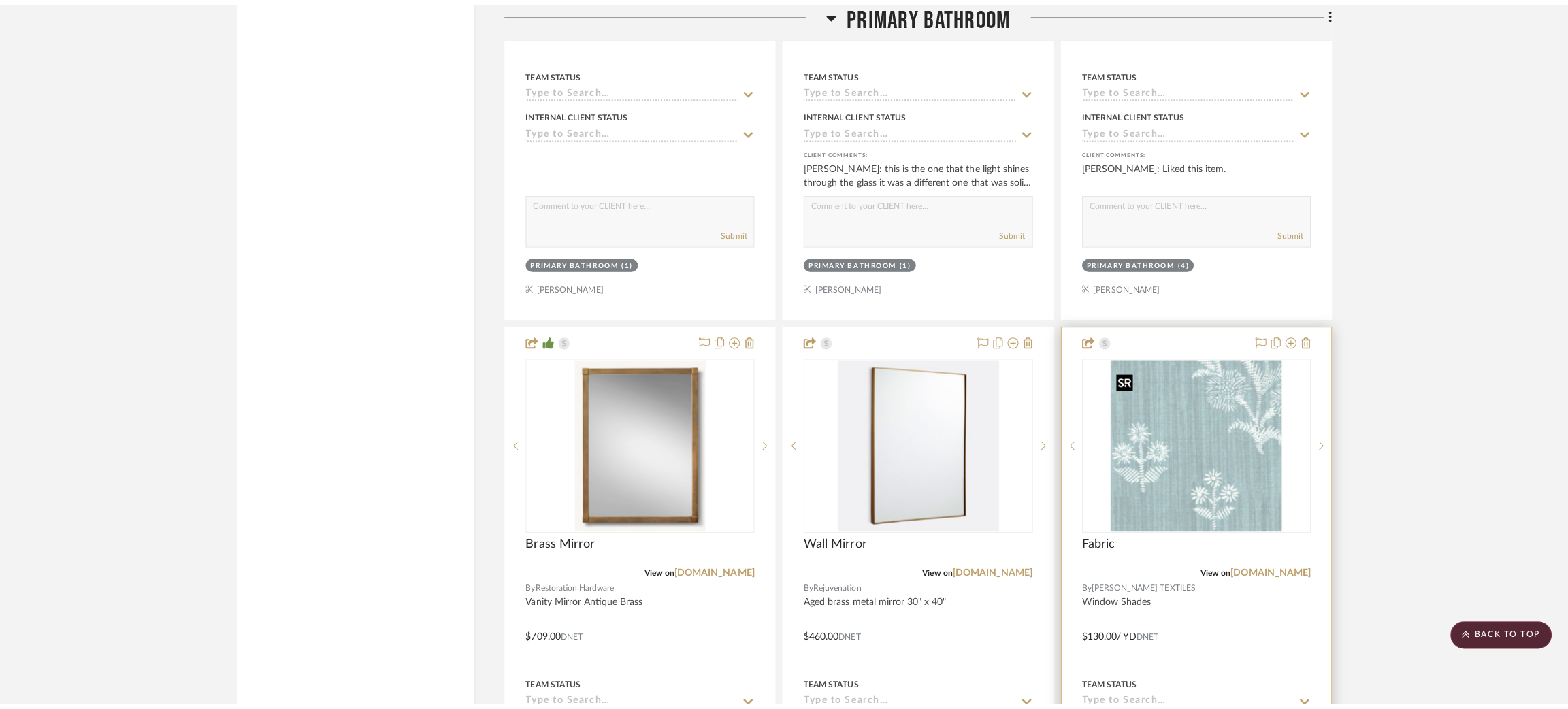
scroll to position [0, 0]
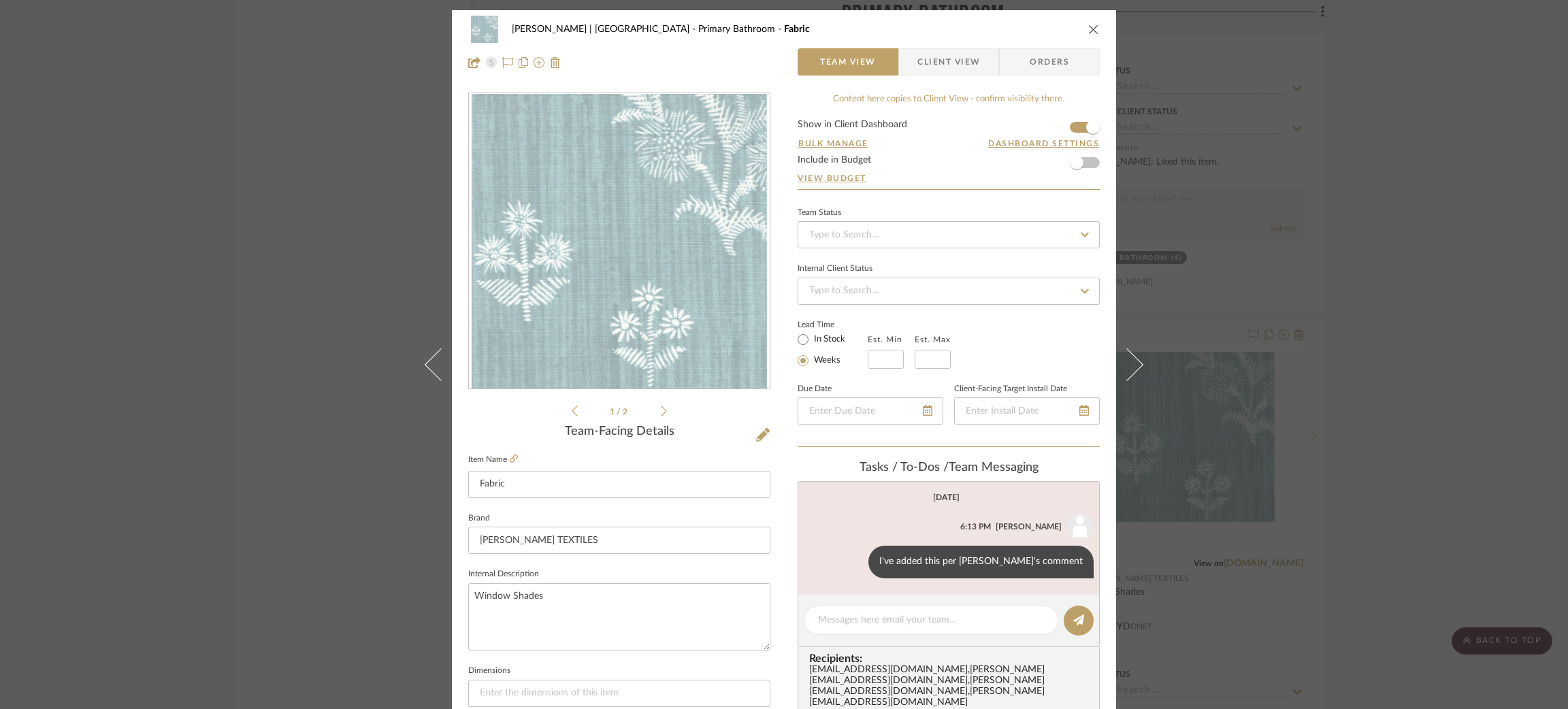
click at [974, 65] on span "Client View" at bounding box center [948, 62] width 63 height 27
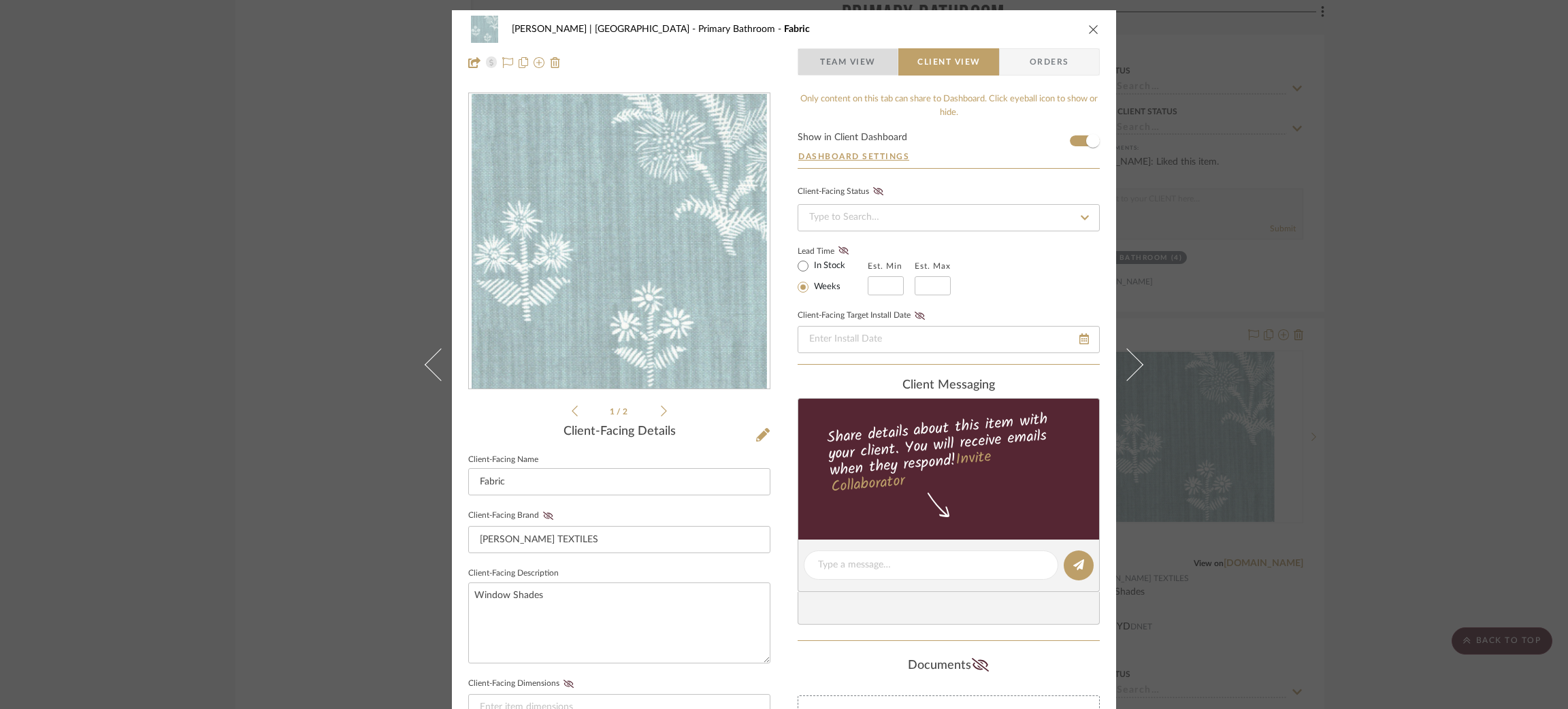
click at [865, 61] on span "Team View" at bounding box center [848, 62] width 56 height 27
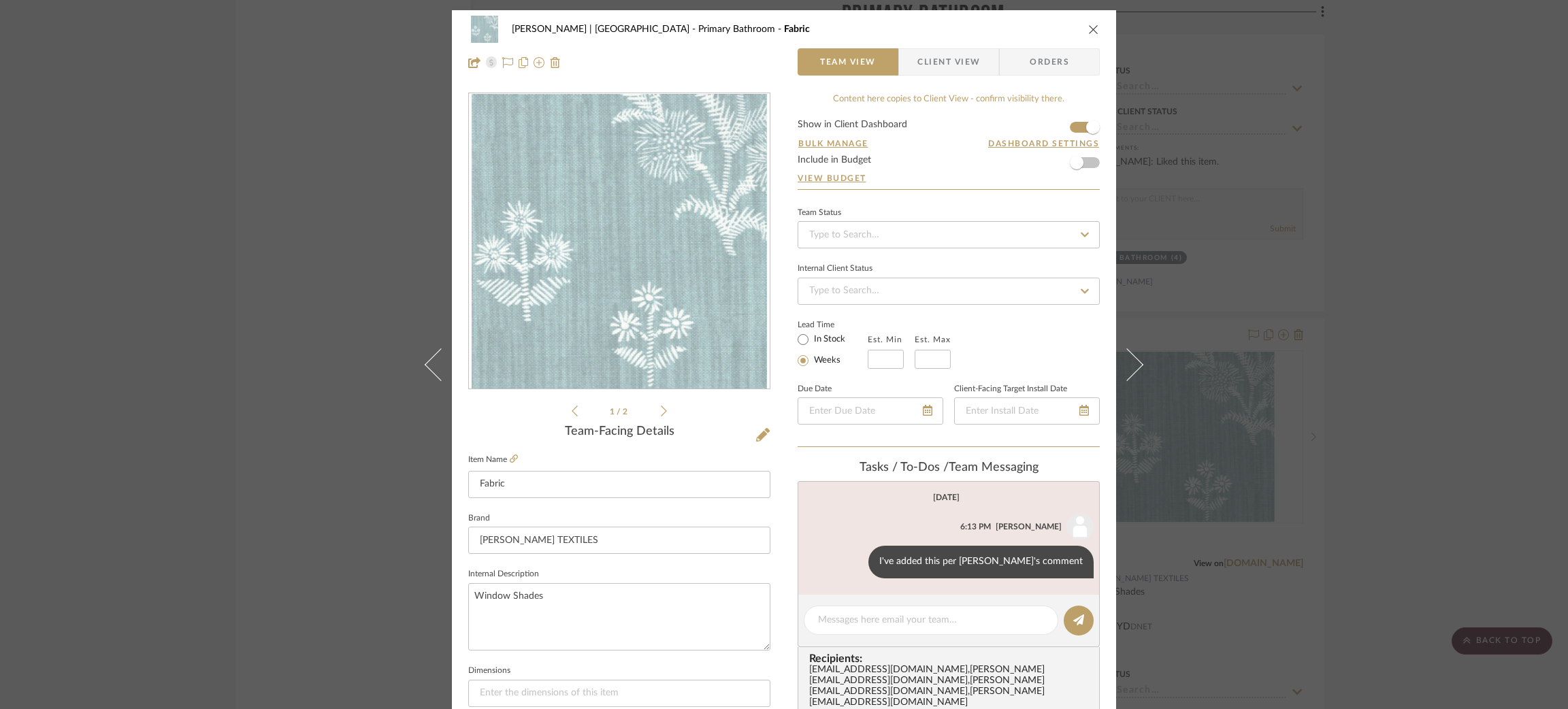
click at [1369, 198] on div "[PERSON_NAME] | [GEOGRAPHIC_DATA] Primary Bathroom Fabric Team View Client View…" at bounding box center [784, 354] width 1568 height 709
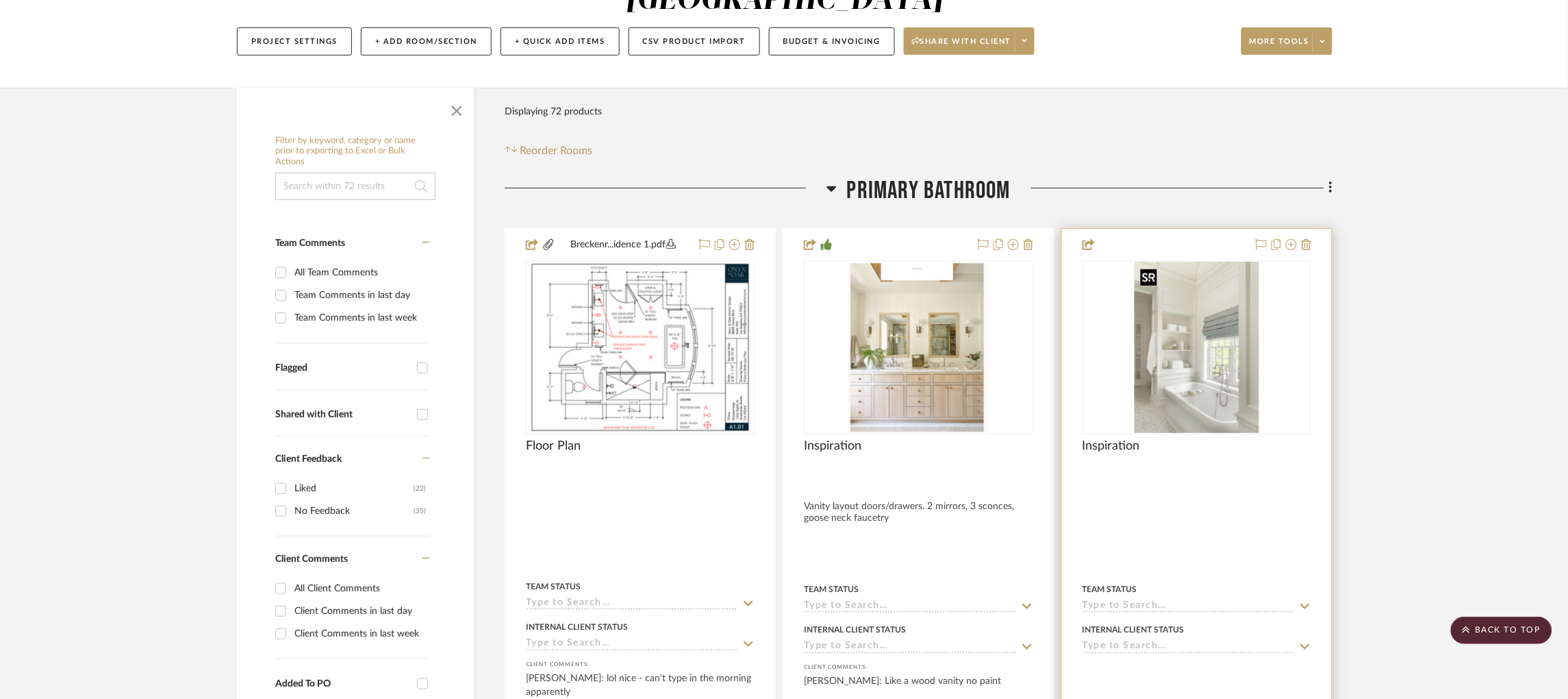
scroll to position [145, 0]
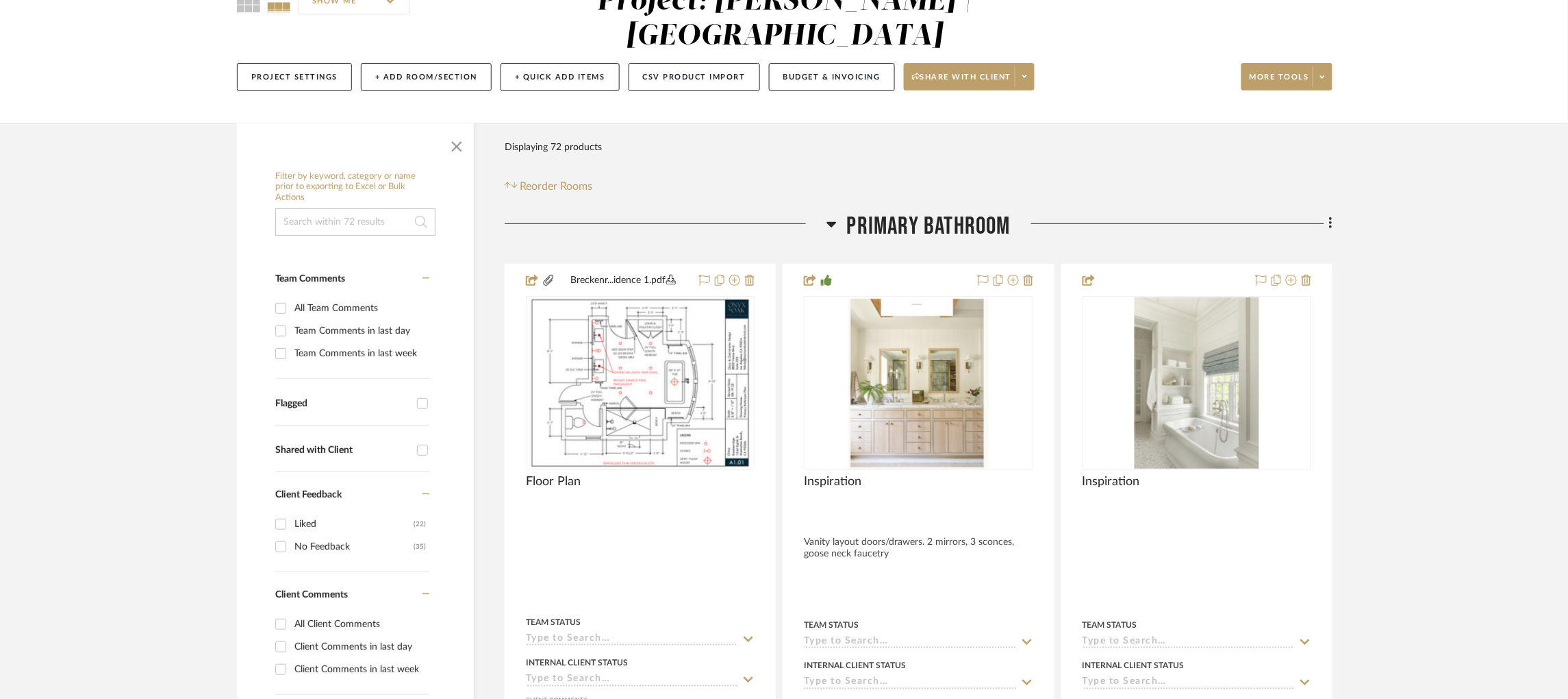
click at [829, 225] on icon at bounding box center [831, 225] width 10 height 6
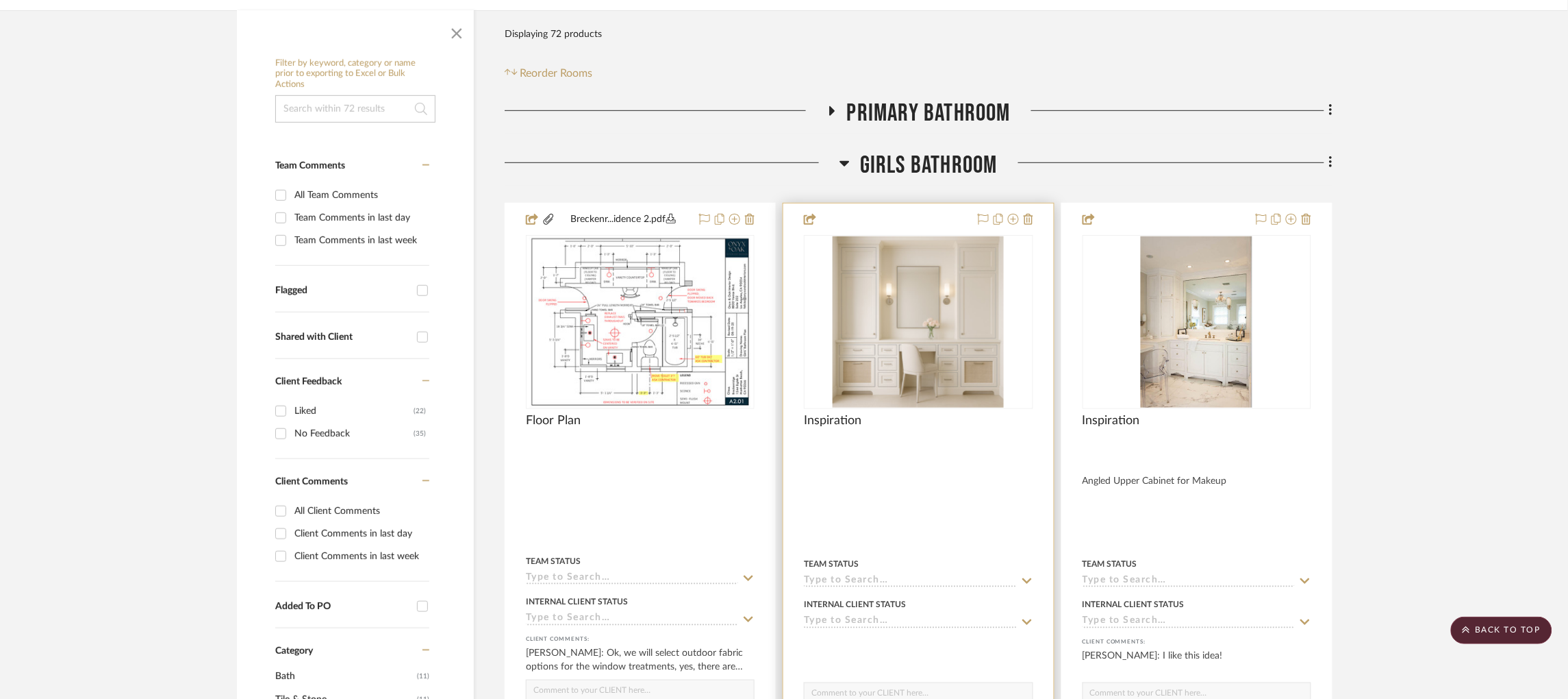
scroll to position [248, 0]
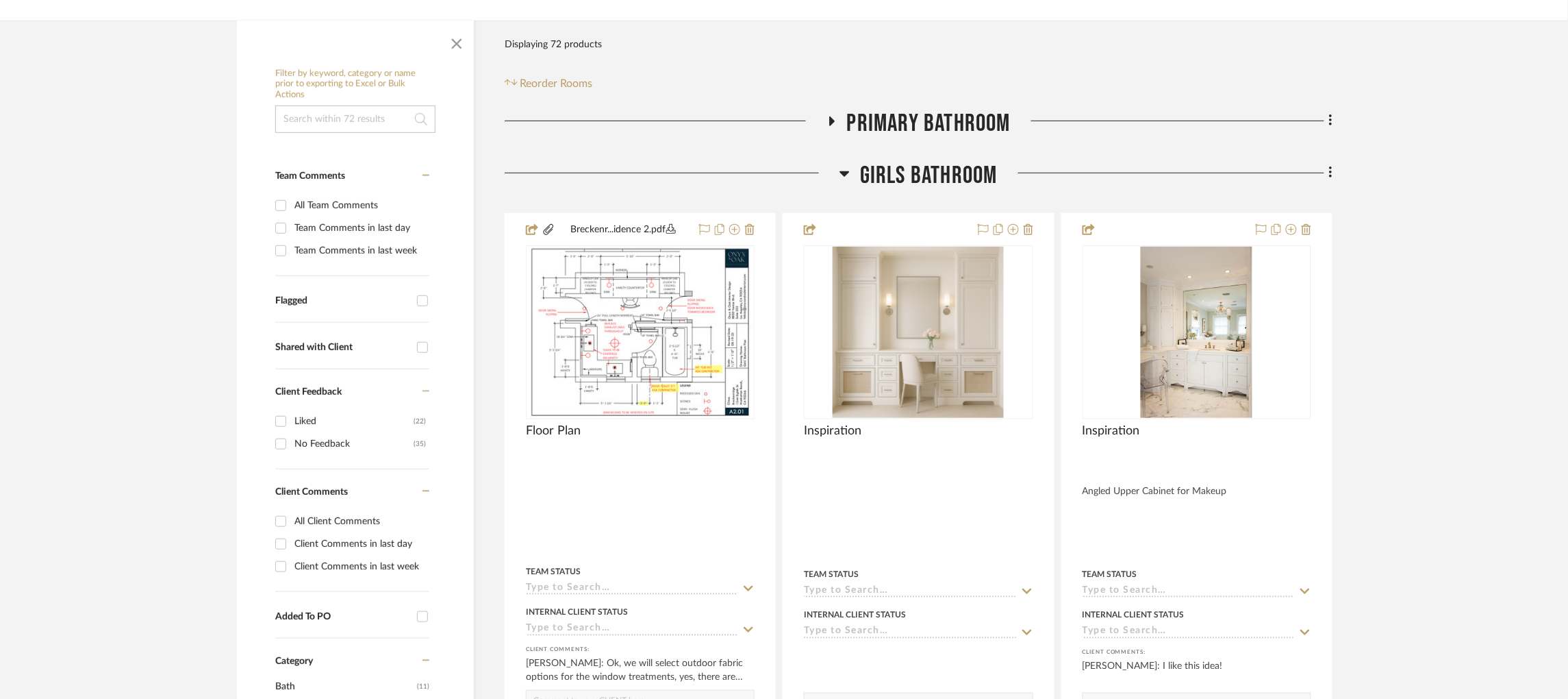
click at [832, 123] on icon at bounding box center [832, 121] width 6 height 10
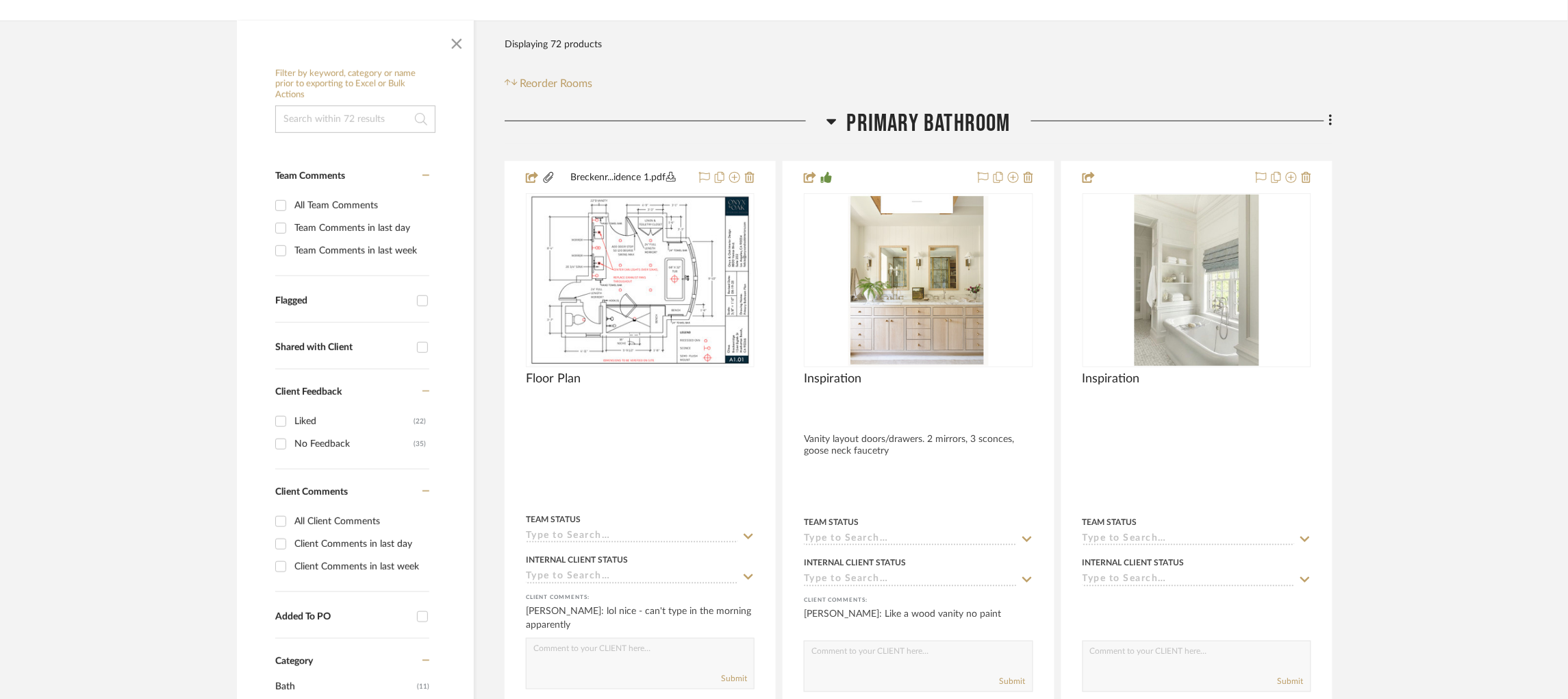
click at [832, 123] on icon at bounding box center [831, 122] width 10 height 6
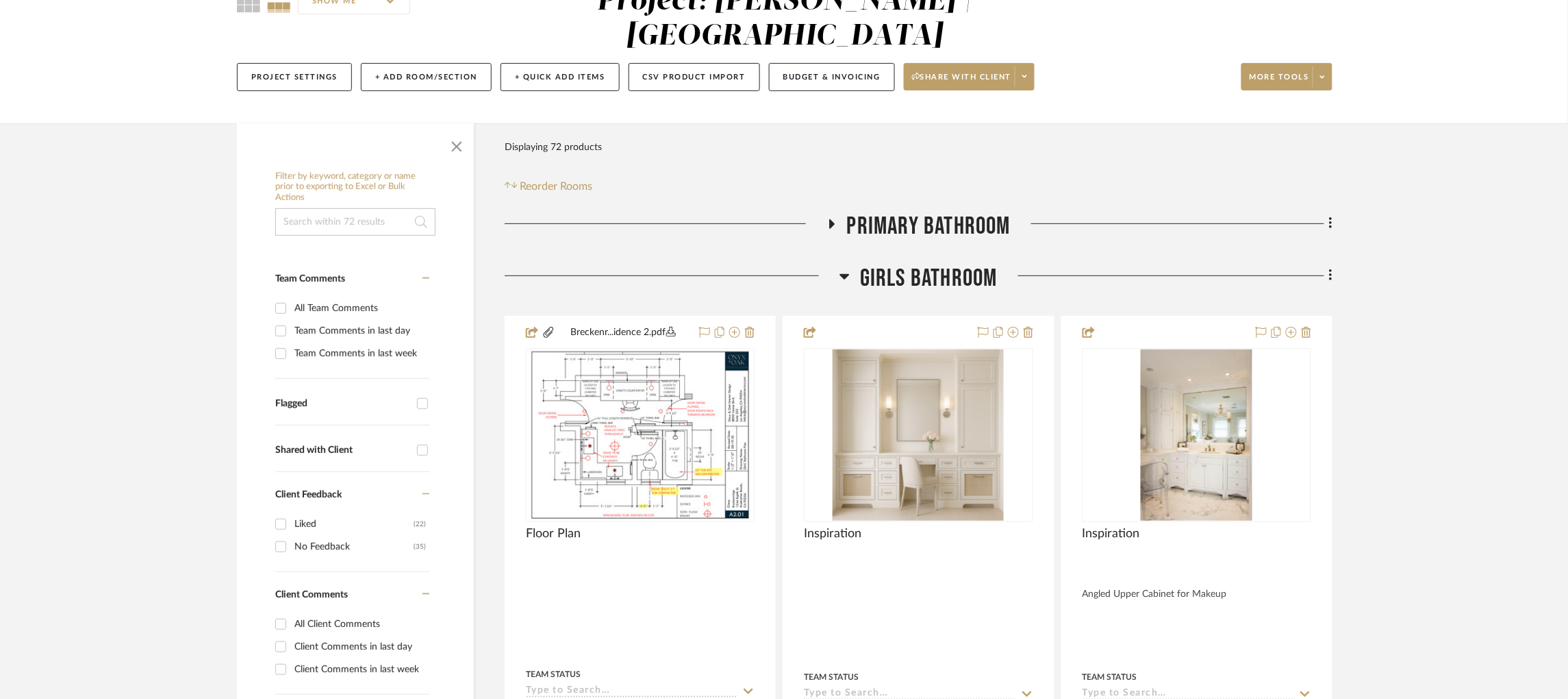
scroll to position [0, 0]
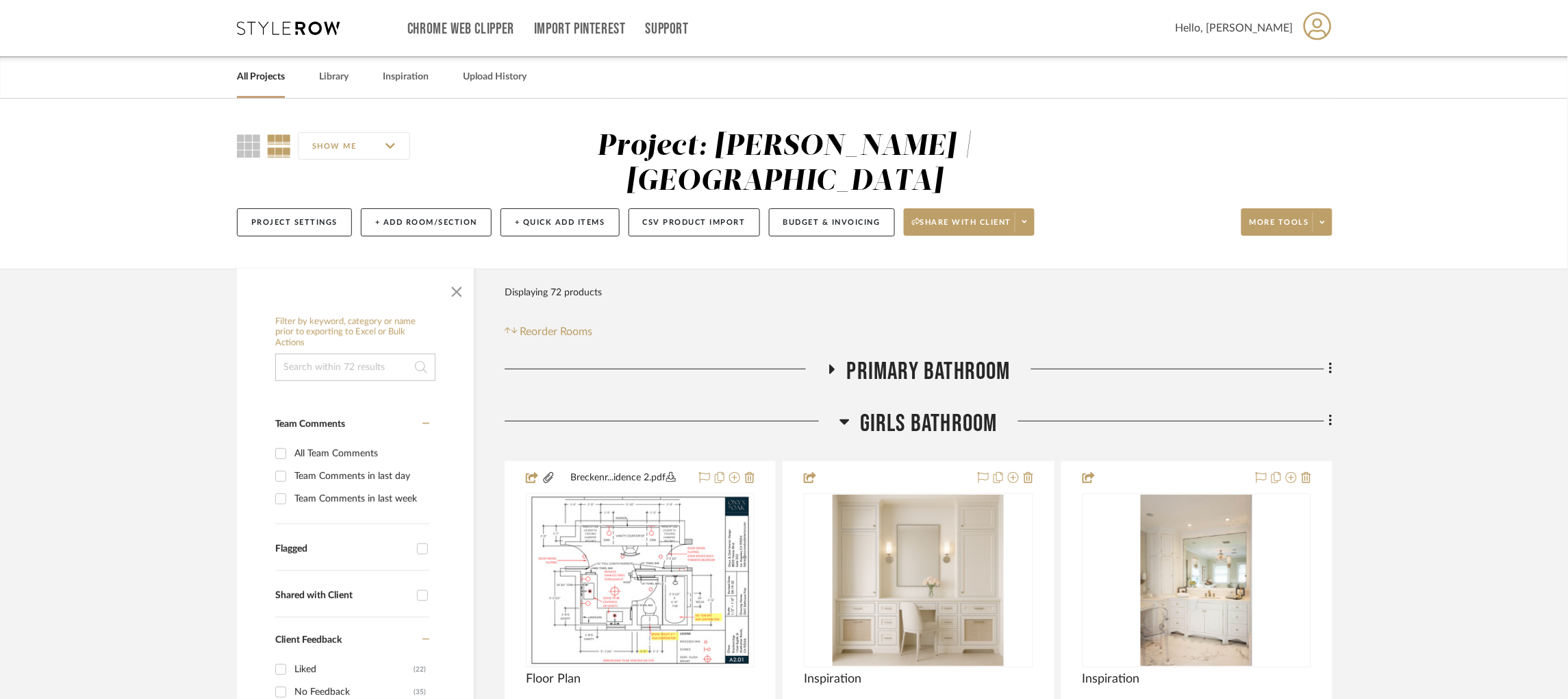
click at [831, 366] on icon at bounding box center [831, 369] width 17 height 11
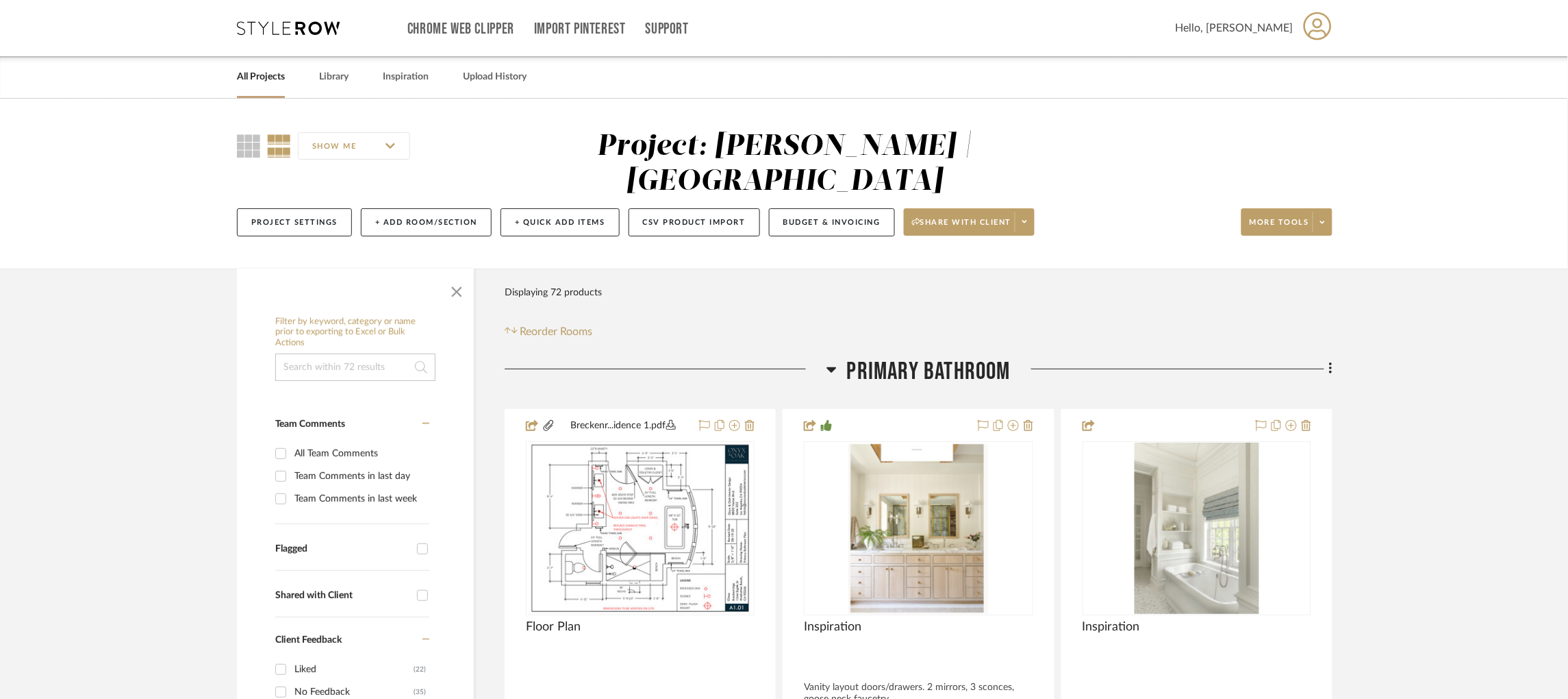
click at [826, 368] on icon at bounding box center [831, 369] width 11 height 17
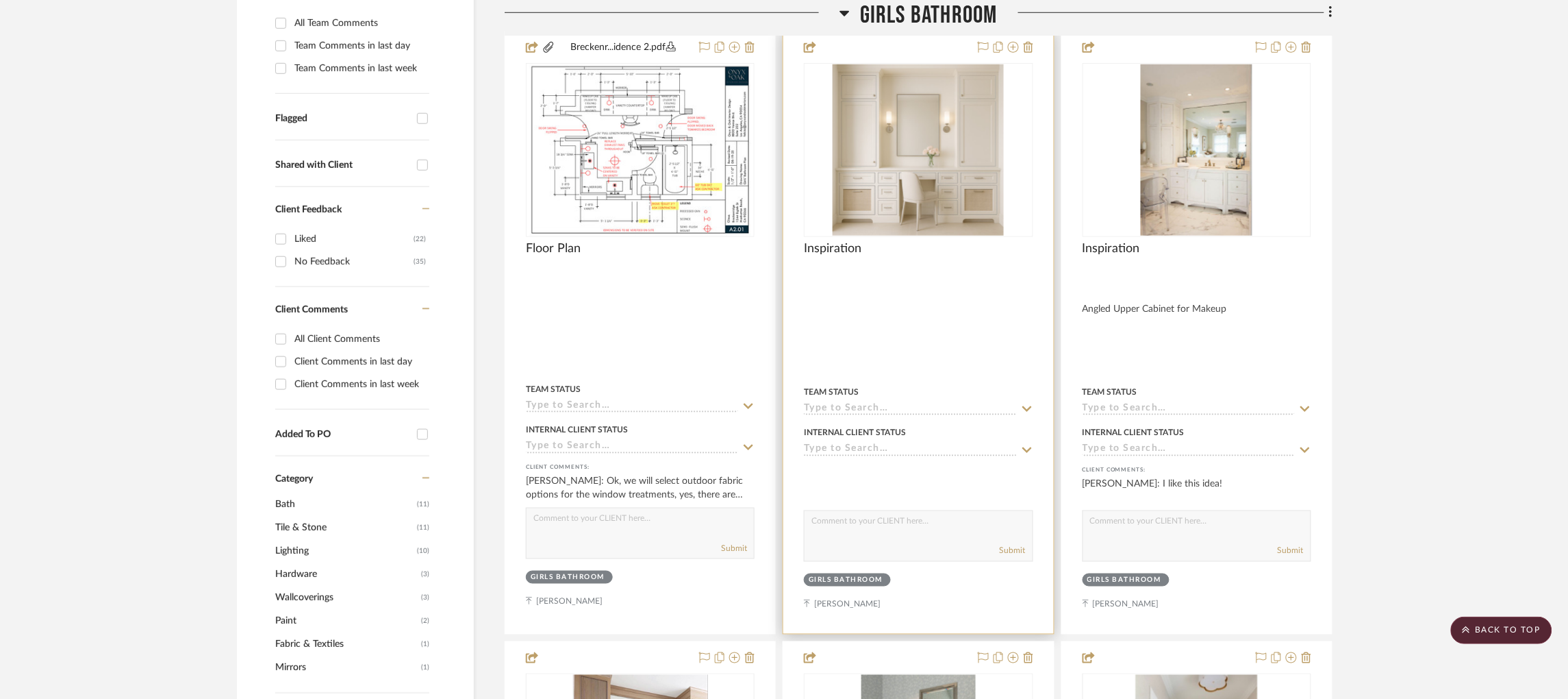
scroll to position [381, 0]
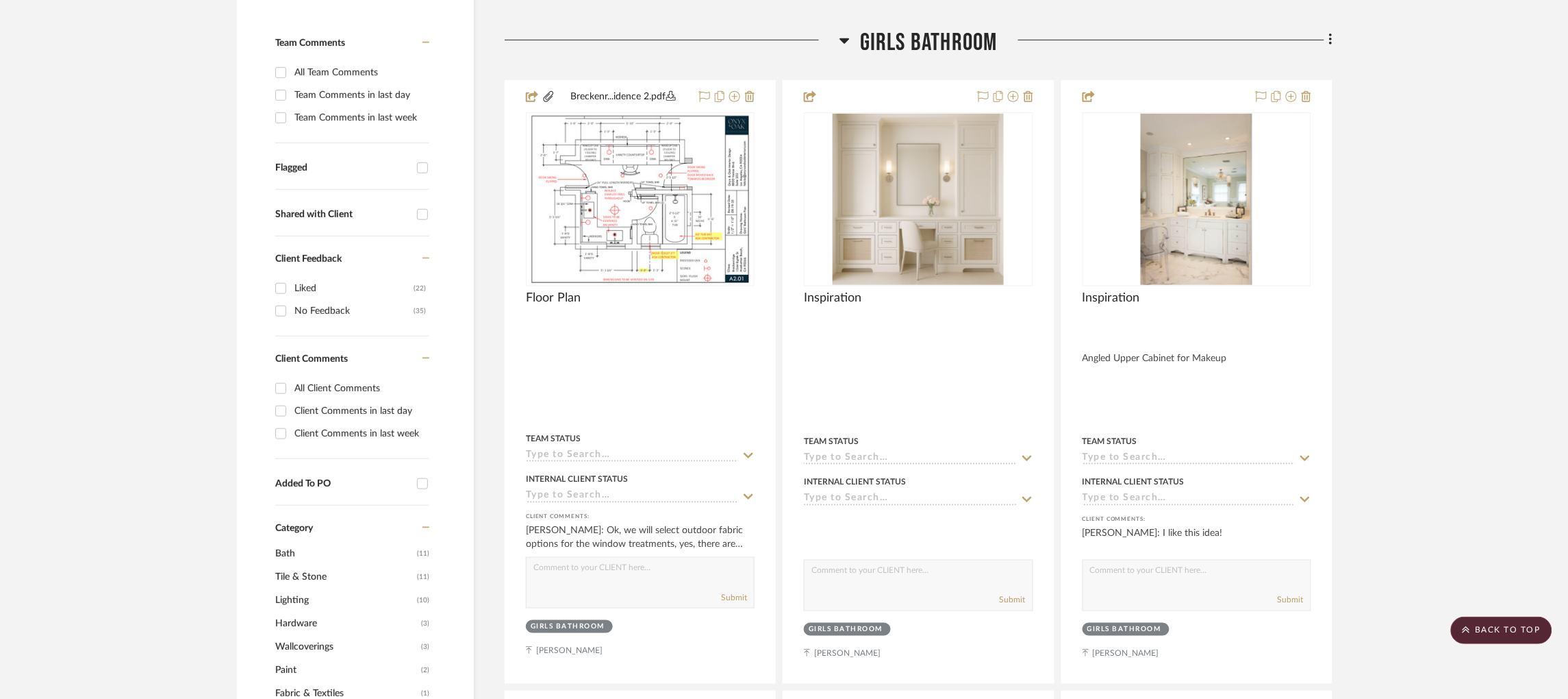
click at [849, 47] on icon at bounding box center [845, 40] width 11 height 17
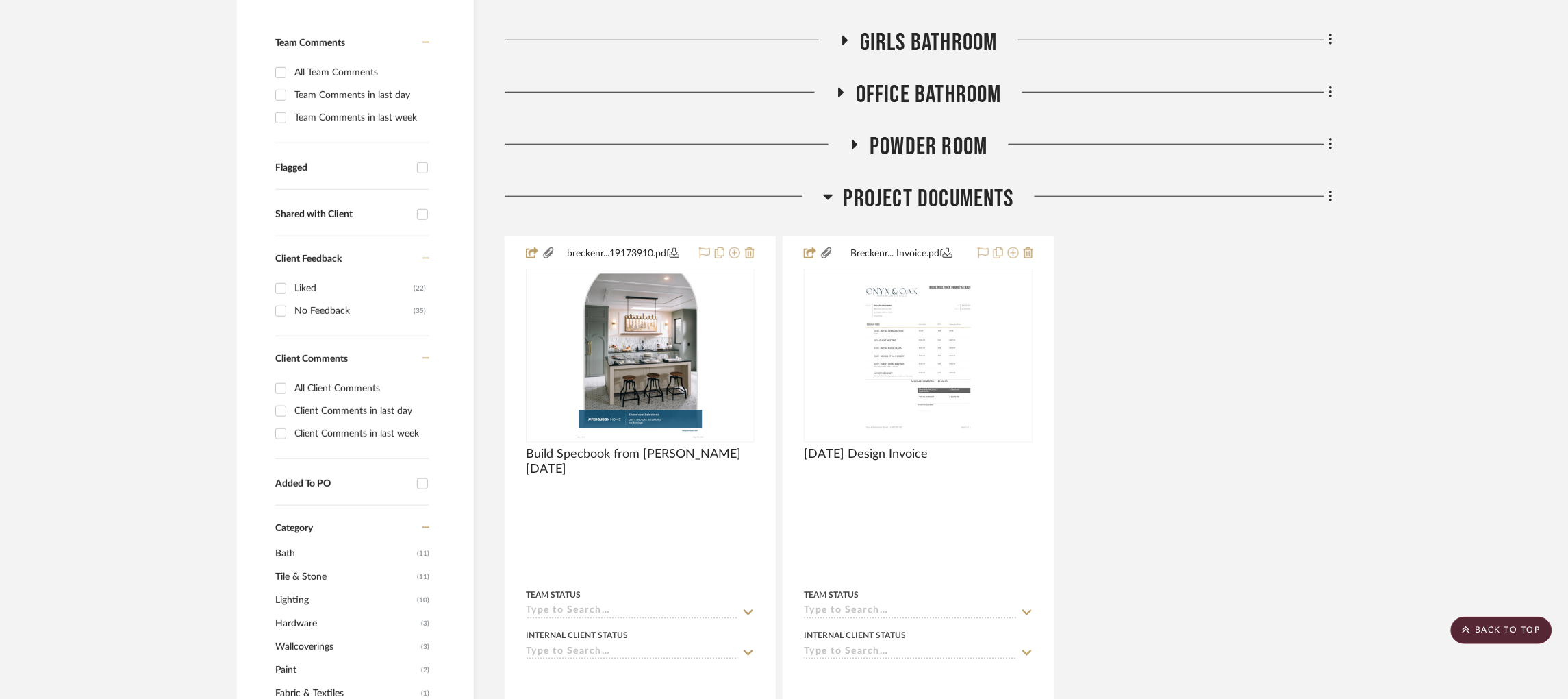
click at [854, 145] on icon at bounding box center [856, 144] width 6 height 10
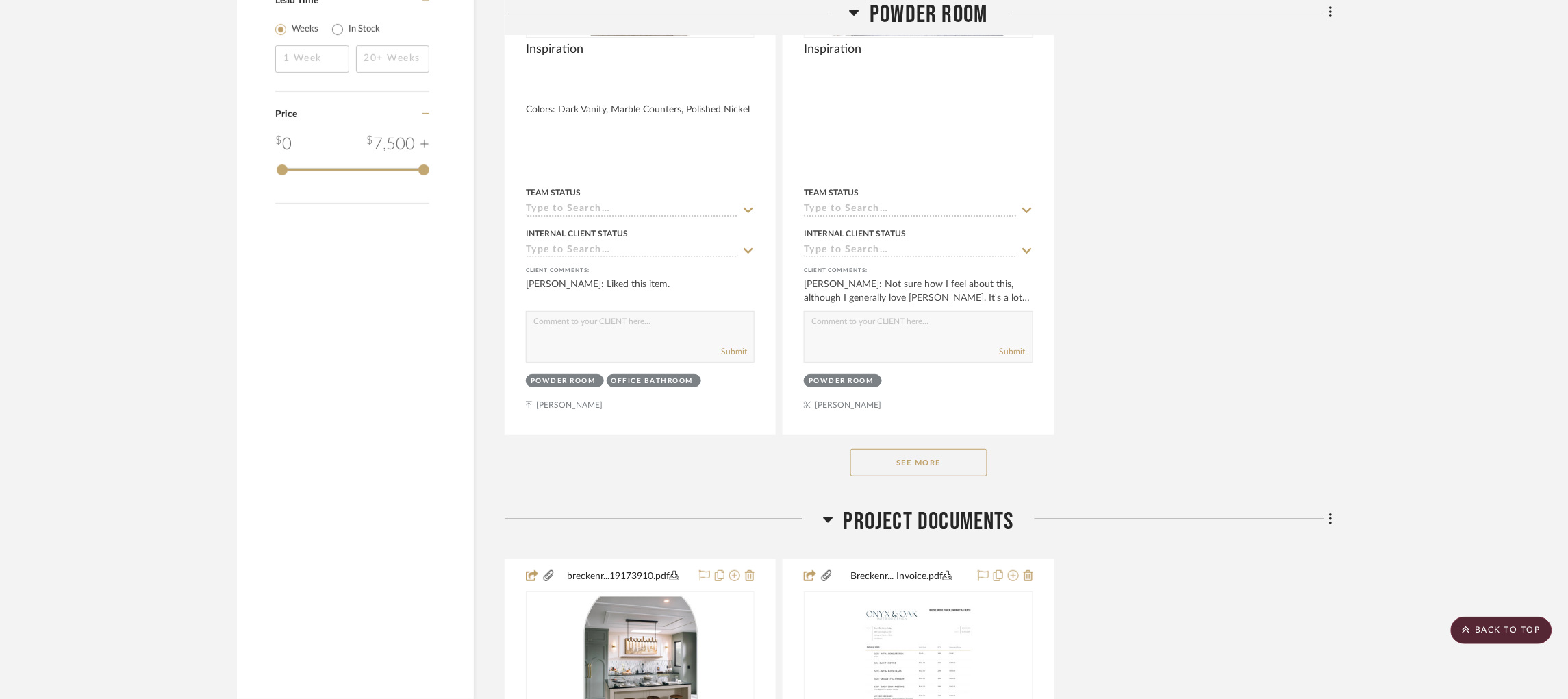
scroll to position [1922, 0]
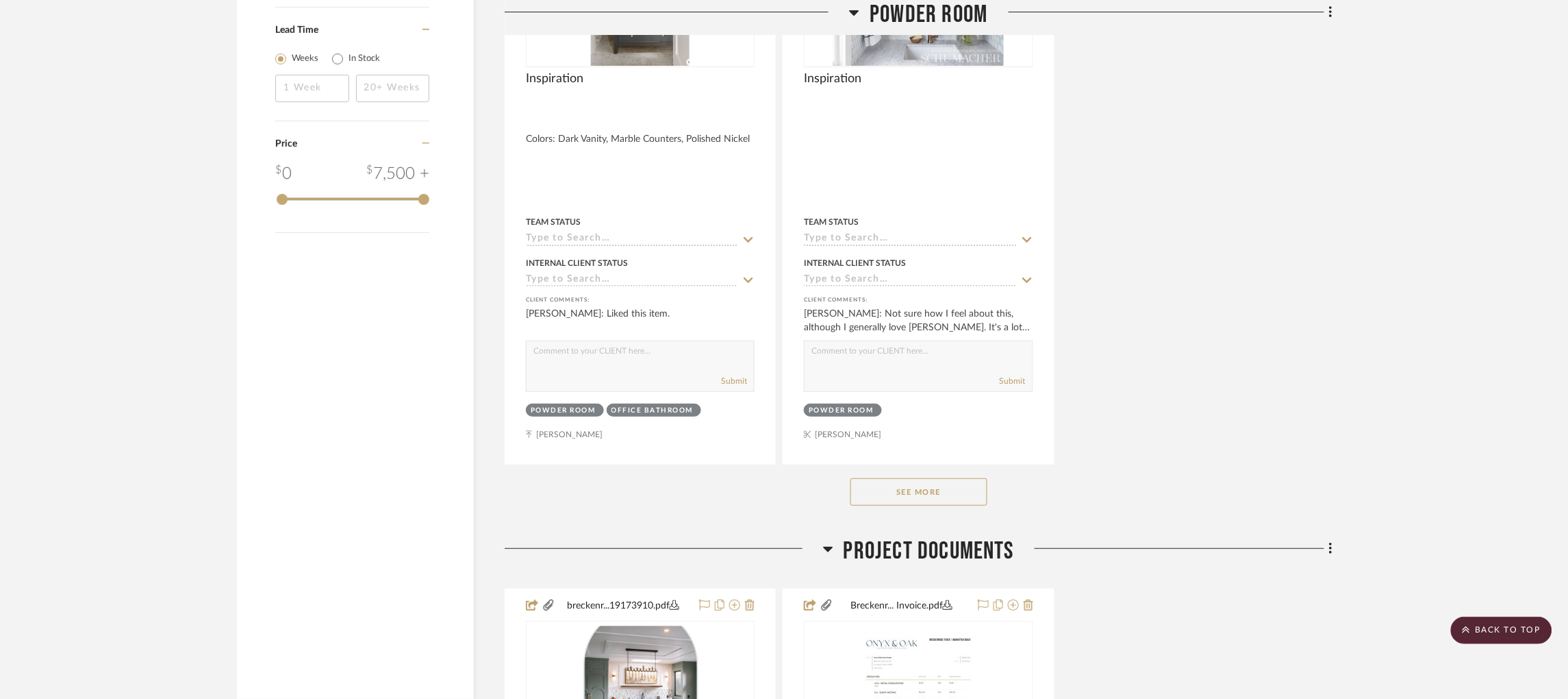
click at [968, 483] on button "See More" at bounding box center [919, 492] width 137 height 27
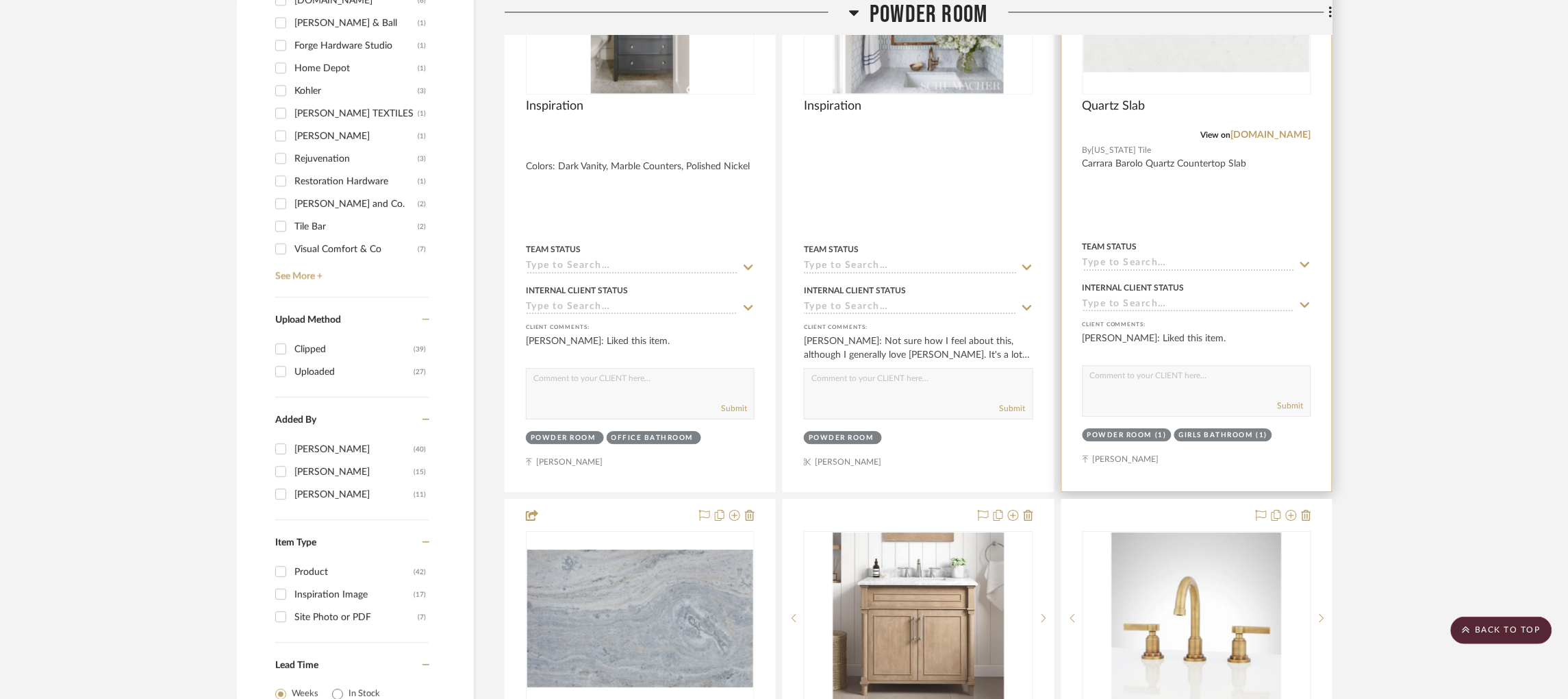
scroll to position [1128, 0]
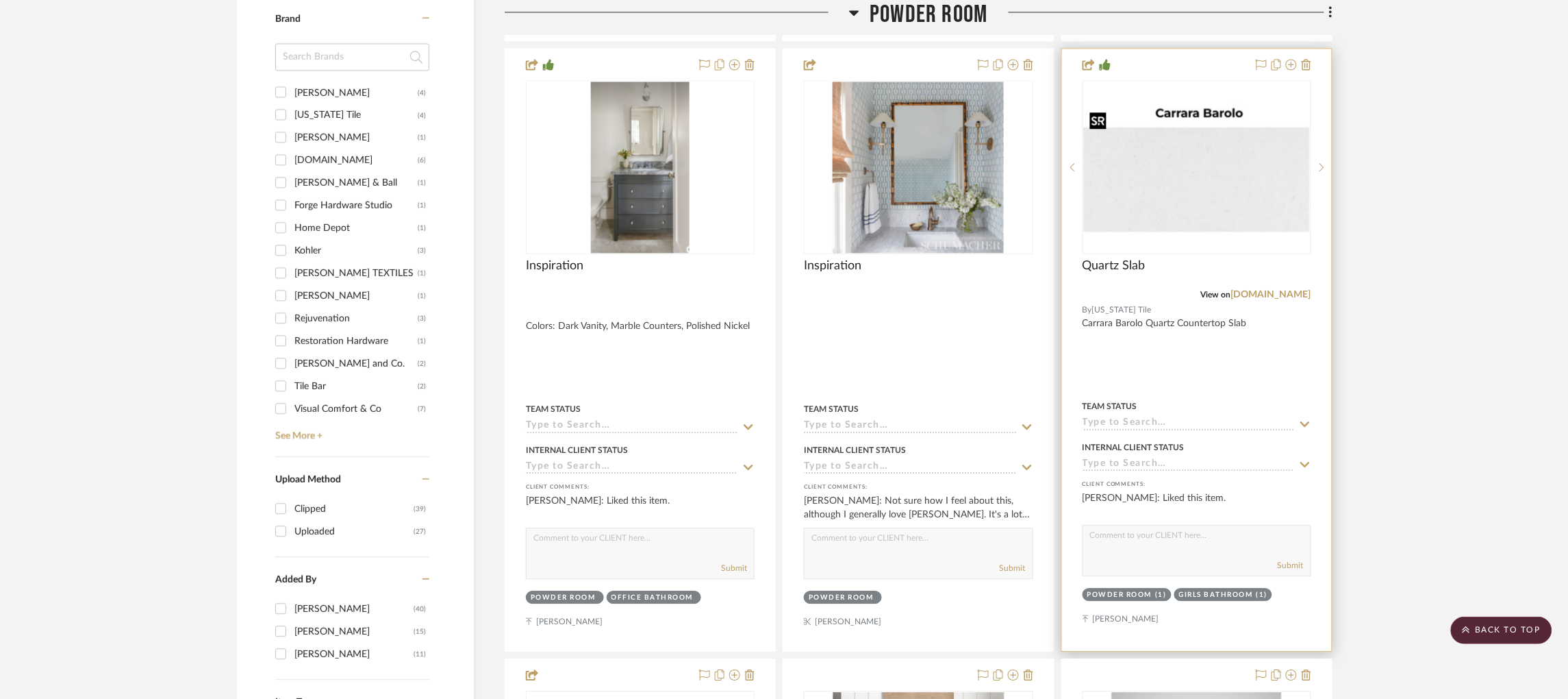
click at [1173, 183] on img "0" at bounding box center [1198, 167] width 226 height 129
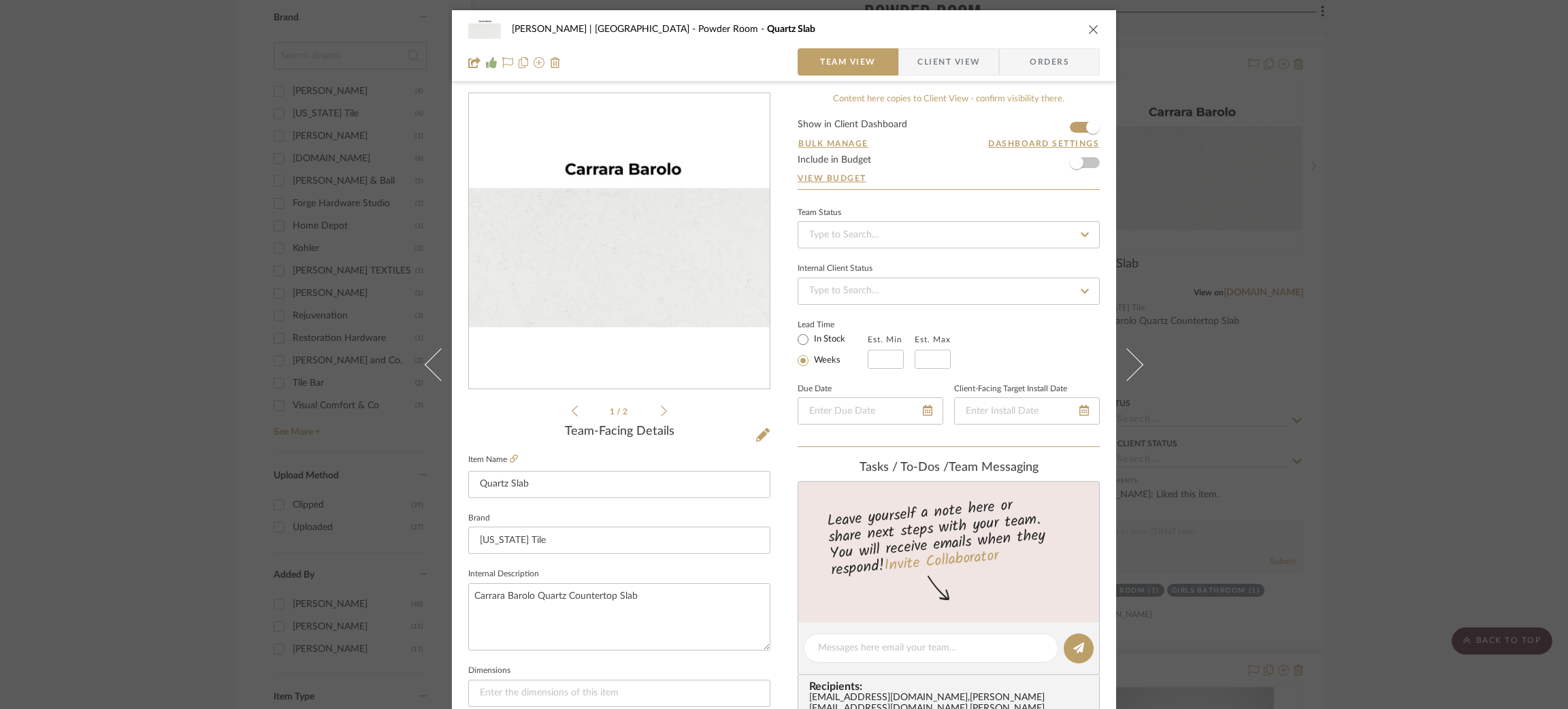
scroll to position [204, 0]
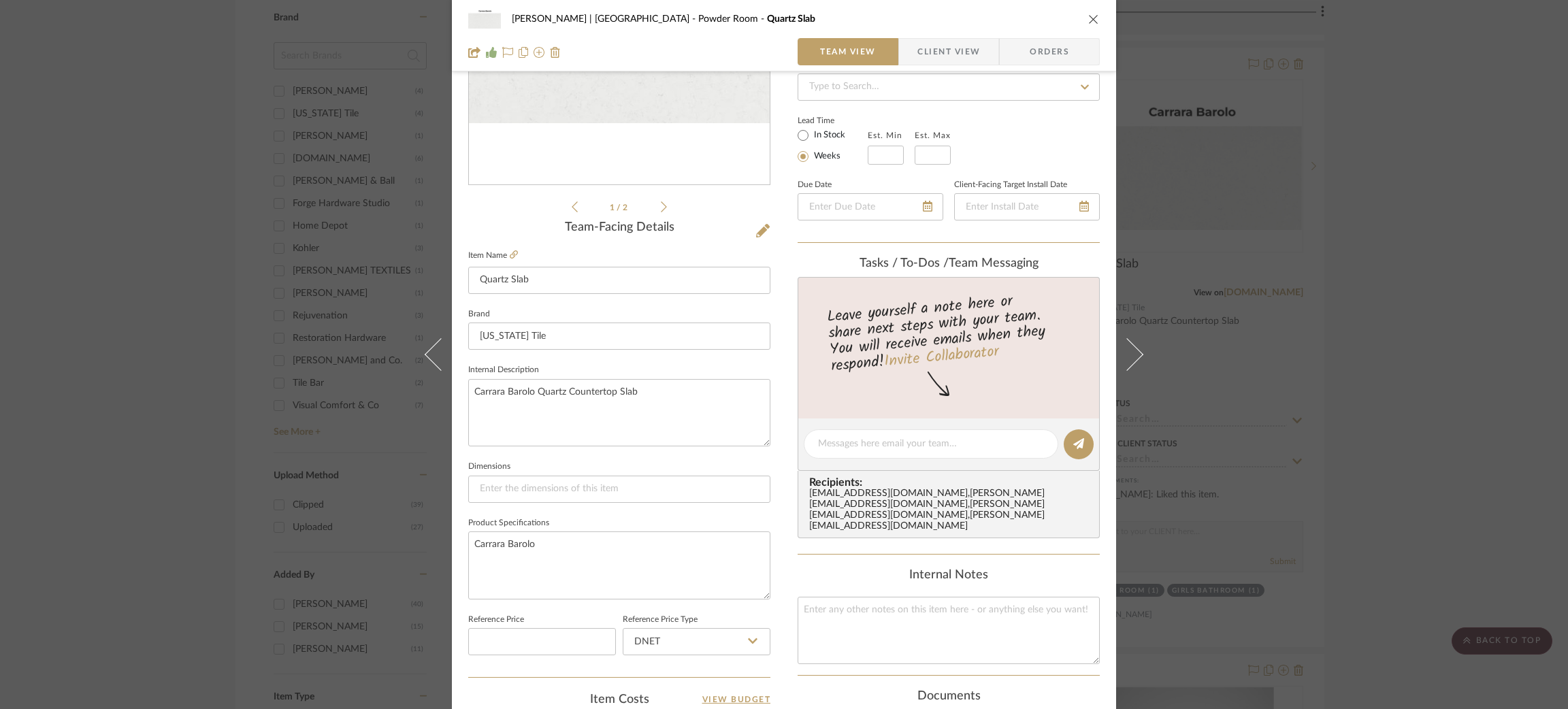
click at [1288, 308] on div "[PERSON_NAME] | [GEOGRAPHIC_DATA] Powder Room Quartz Slab Team View Client View…" at bounding box center [784, 354] width 1568 height 709
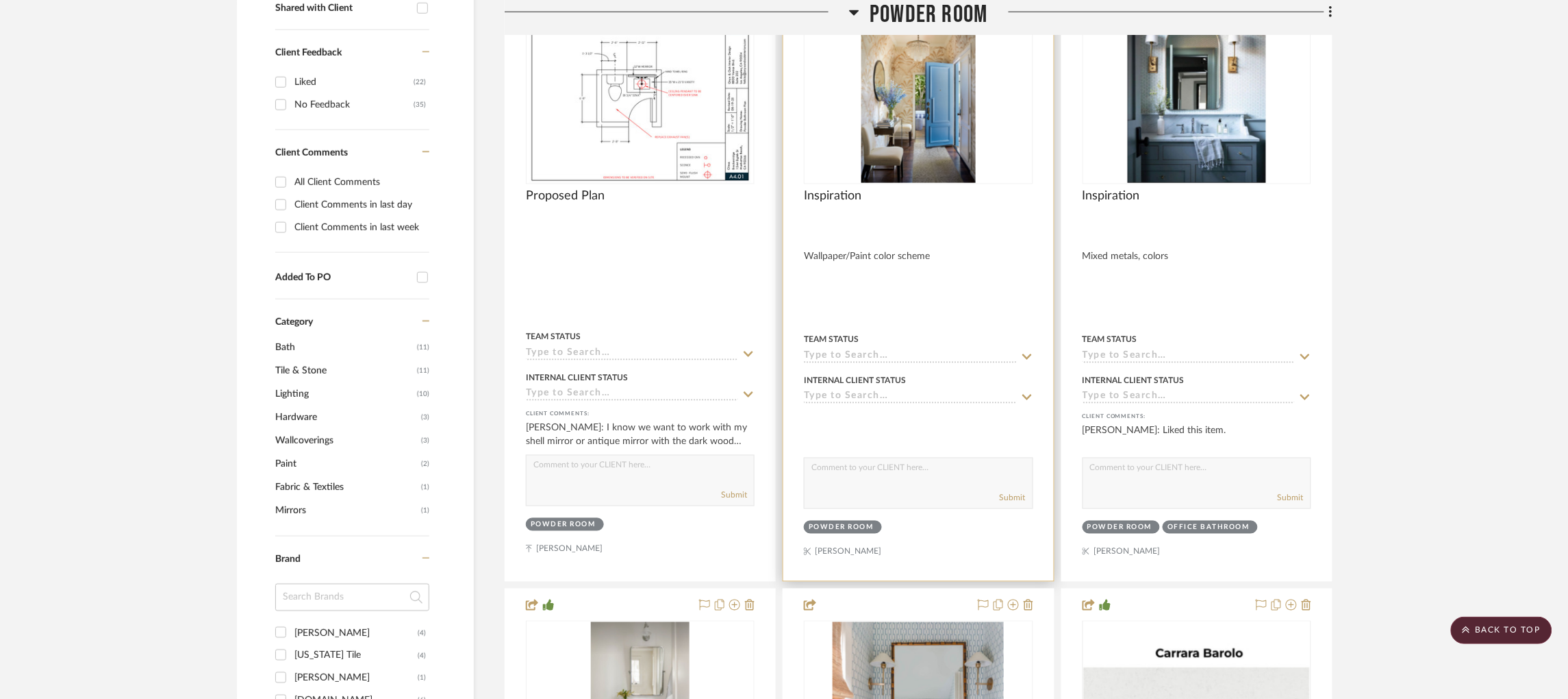
scroll to position [511, 0]
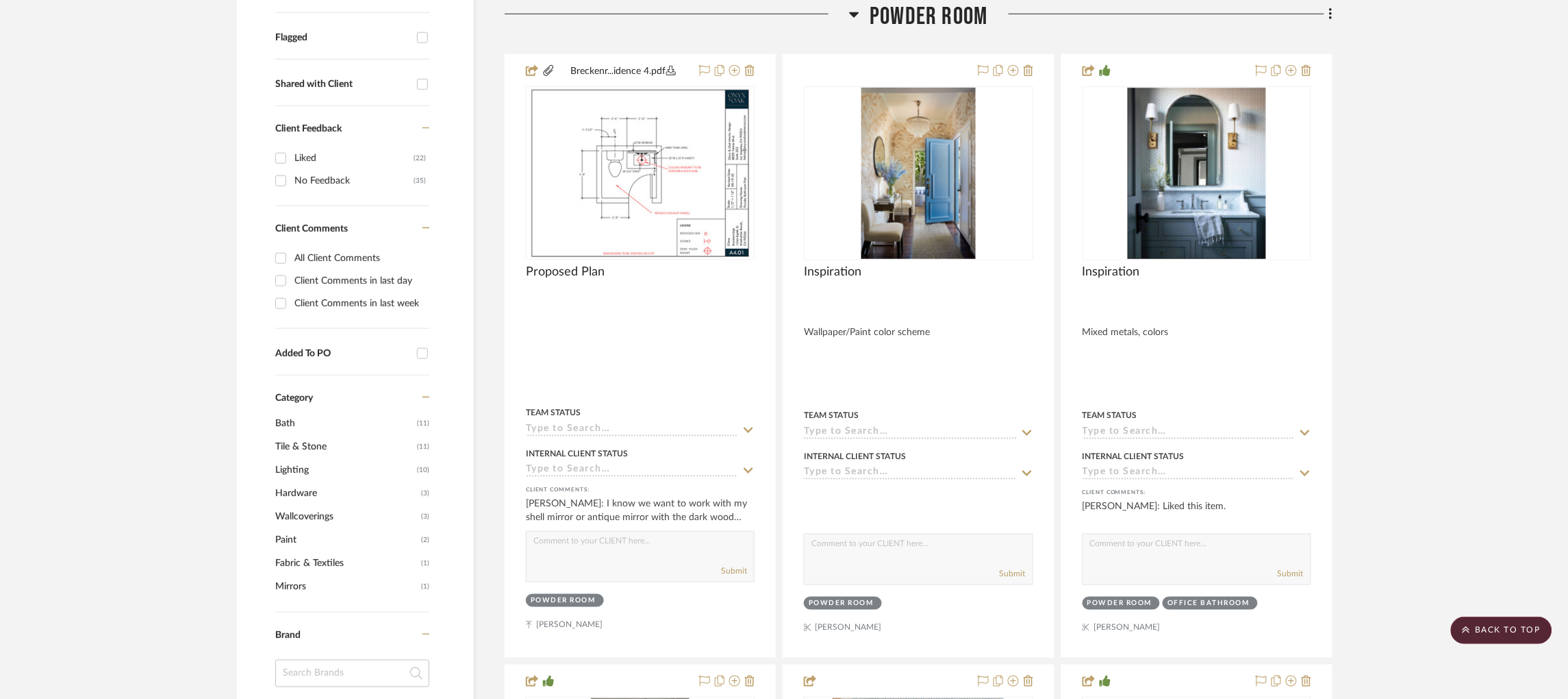
click at [853, 17] on icon at bounding box center [855, 16] width 10 height 6
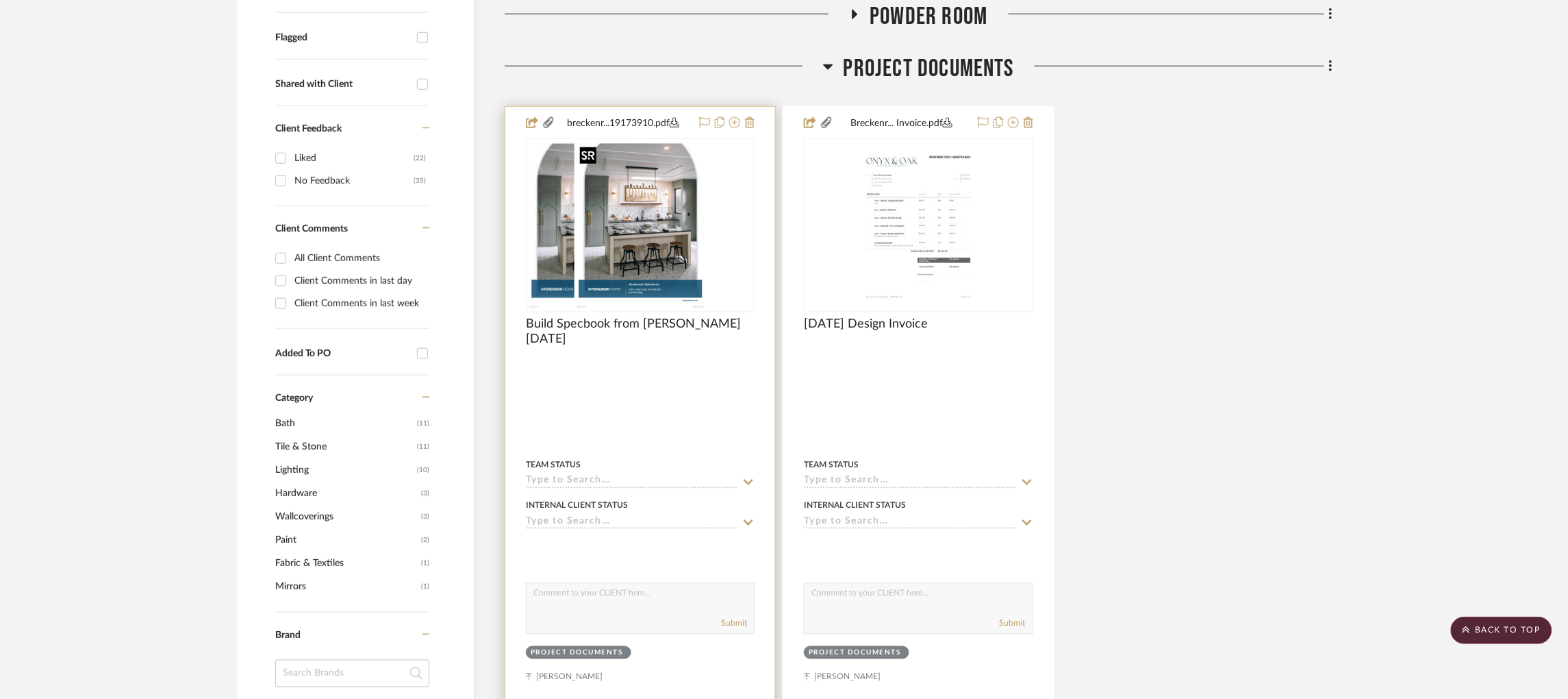
click at [683, 237] on div at bounding box center [640, 225] width 229 height 175
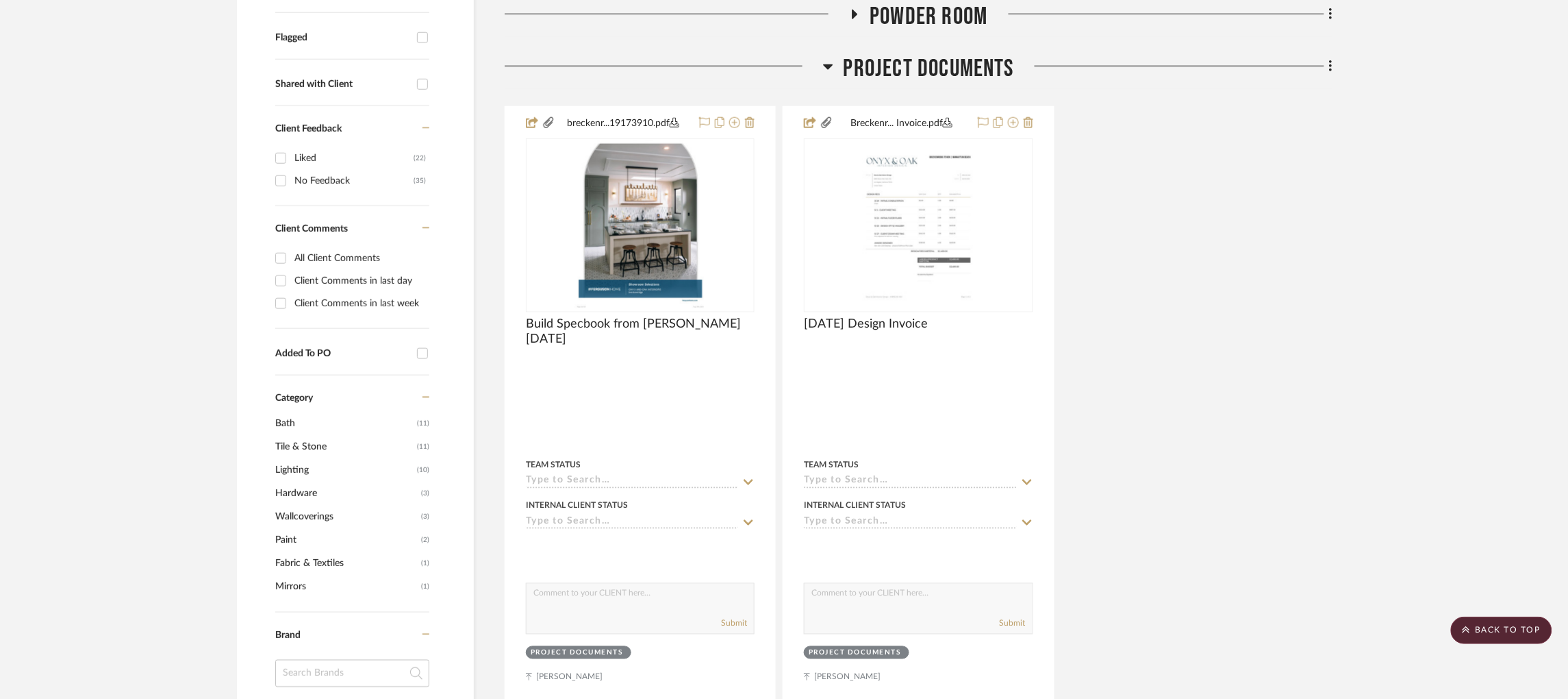
click at [829, 65] on icon at bounding box center [828, 67] width 10 height 6
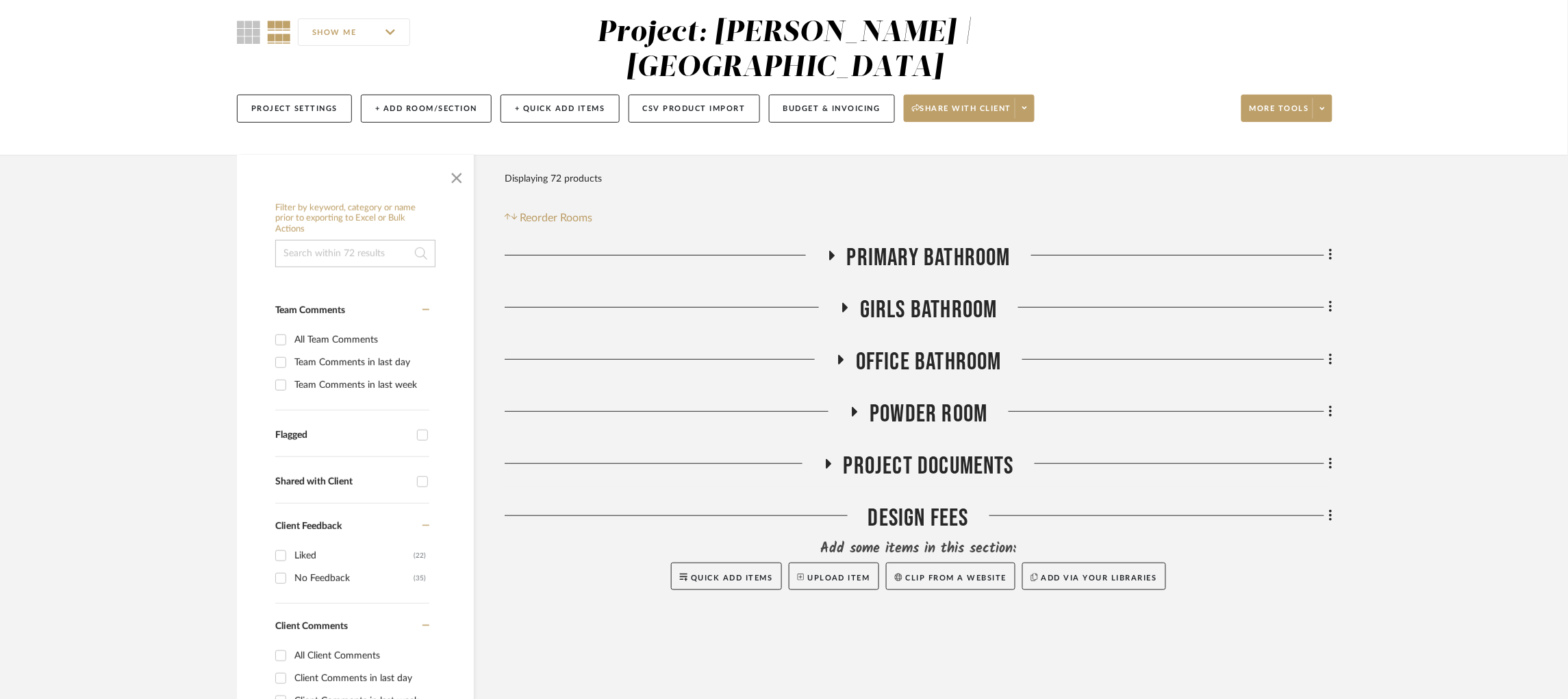
scroll to position [100, 0]
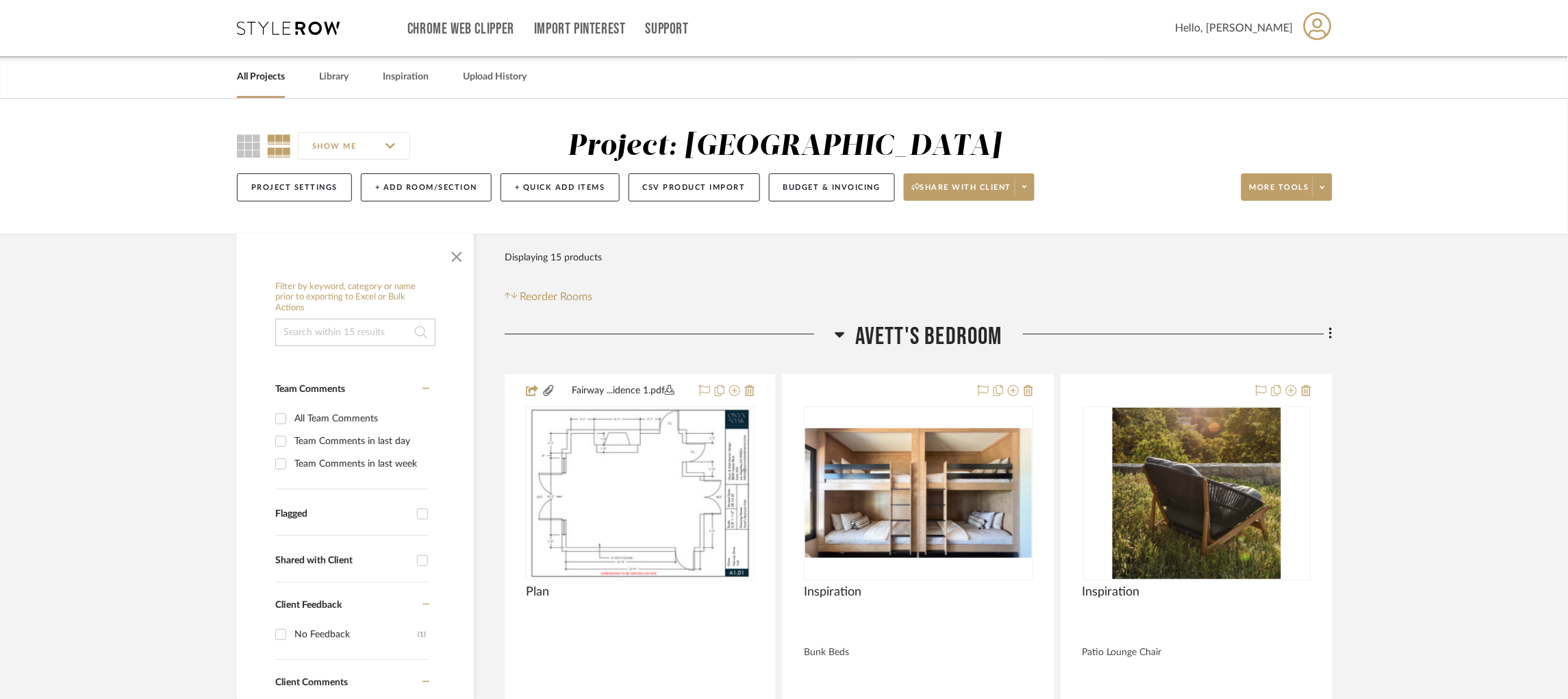
click at [310, 27] on icon at bounding box center [287, 28] width 102 height 14
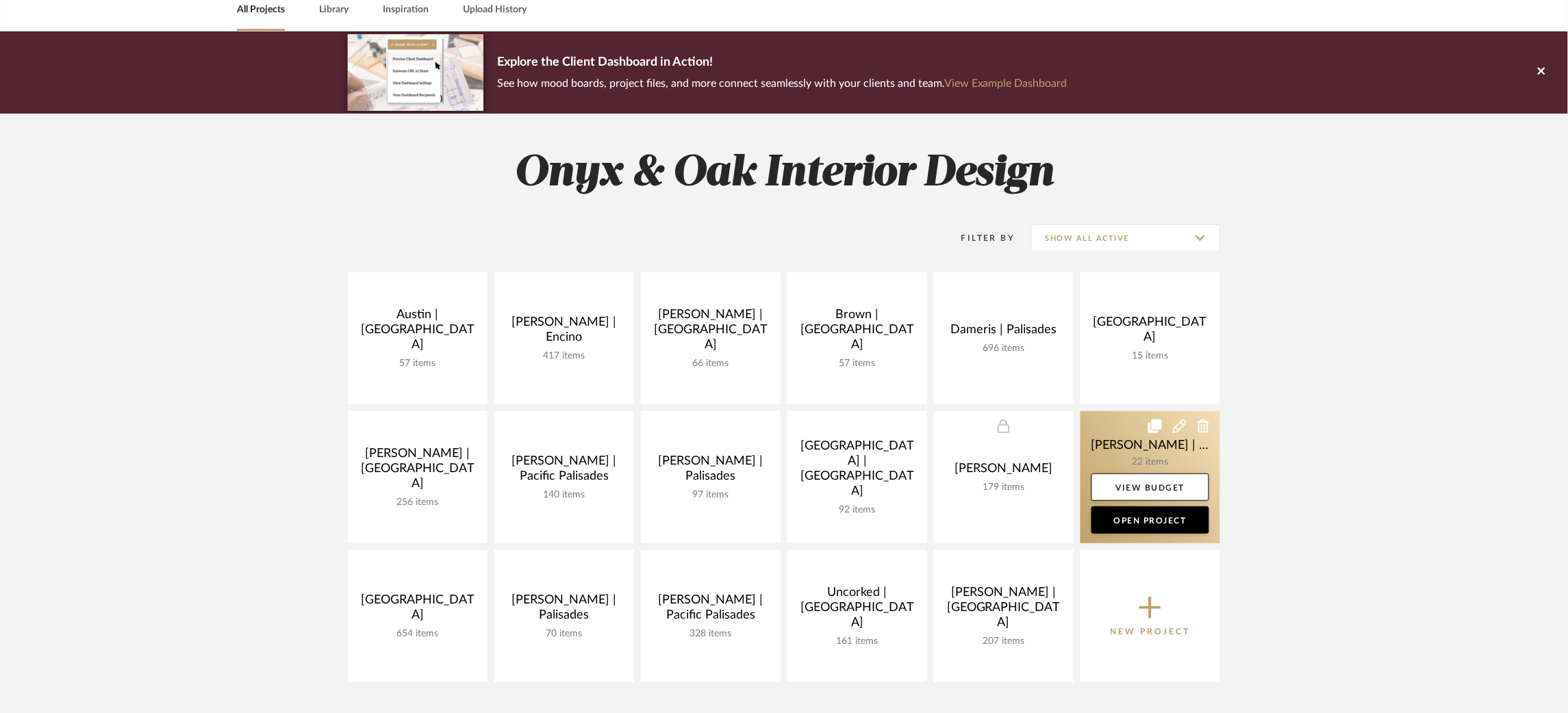
scroll to position [102, 0]
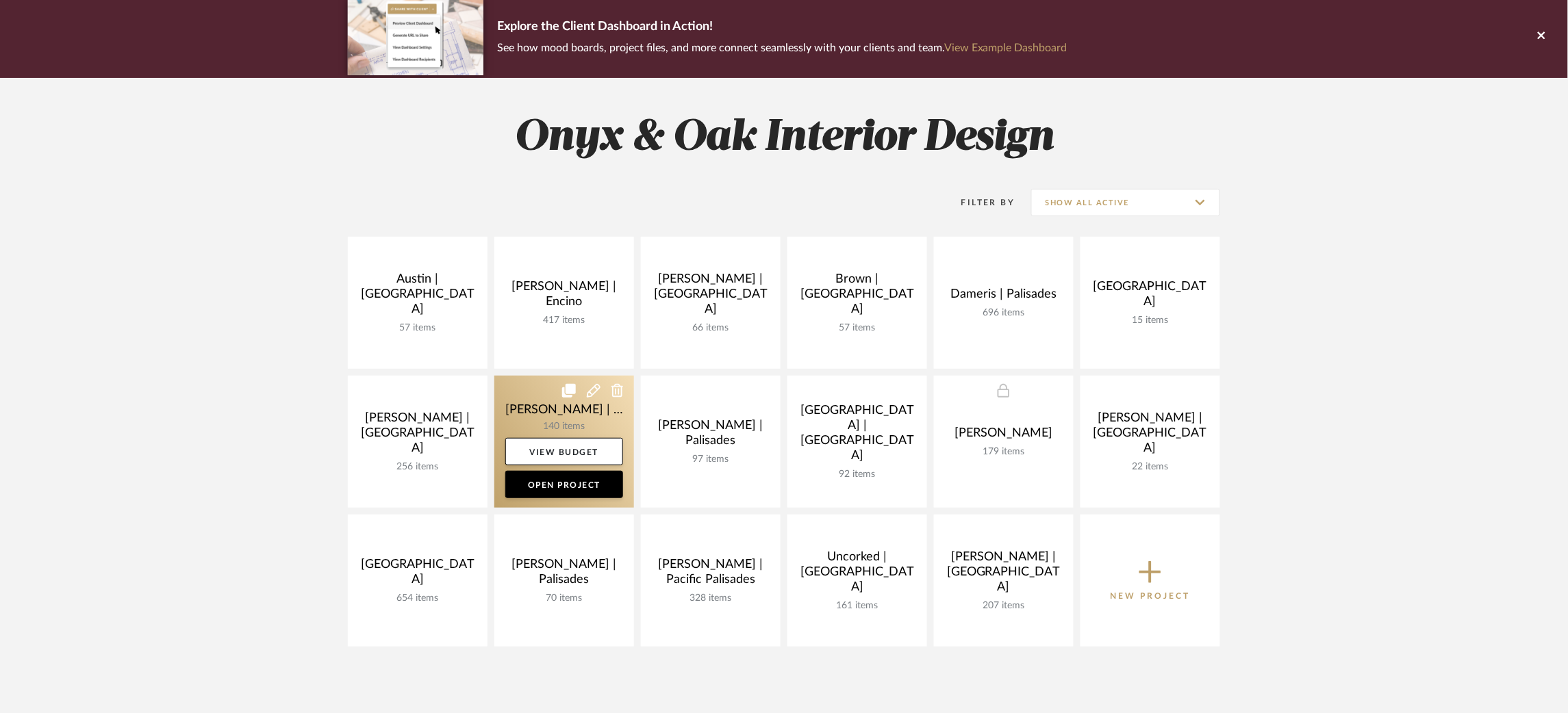
click at [532, 409] on link at bounding box center [563, 442] width 139 height 132
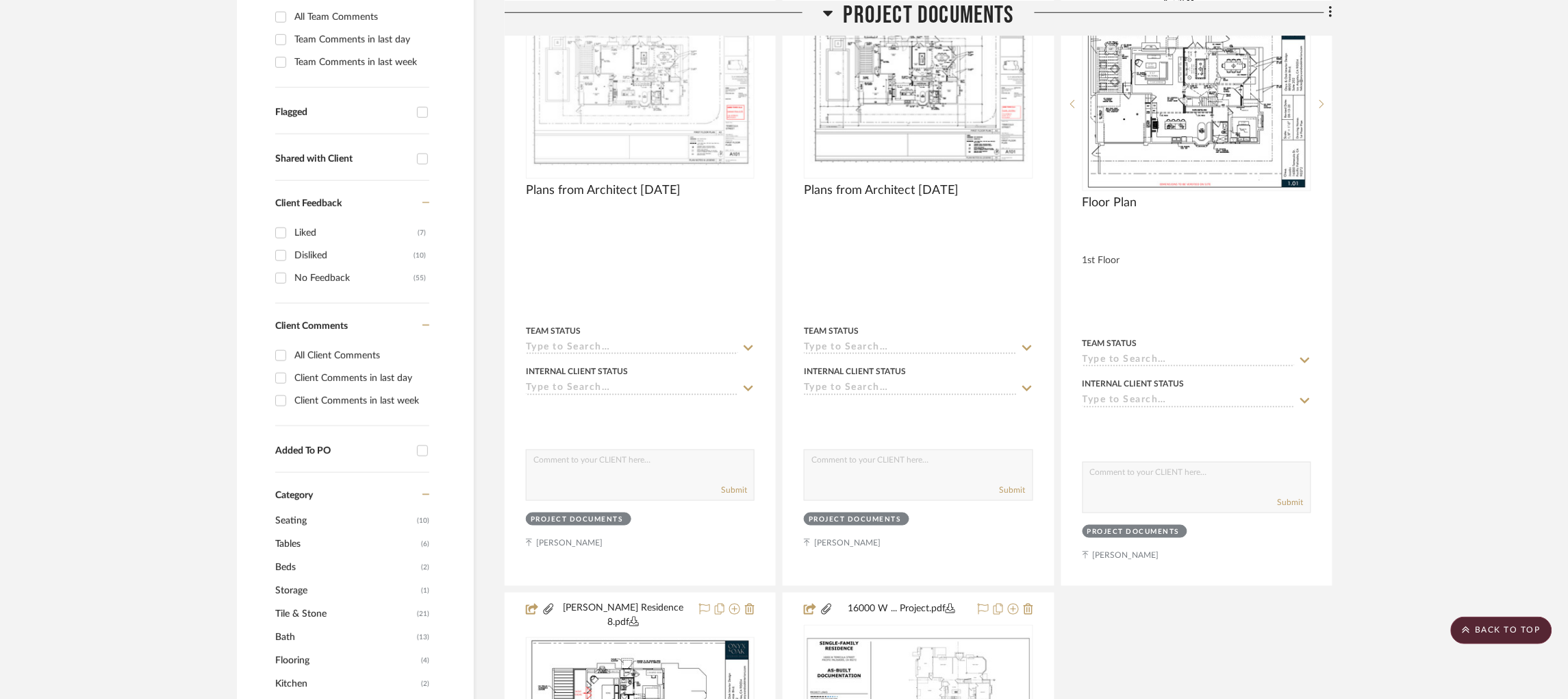
scroll to position [102, 0]
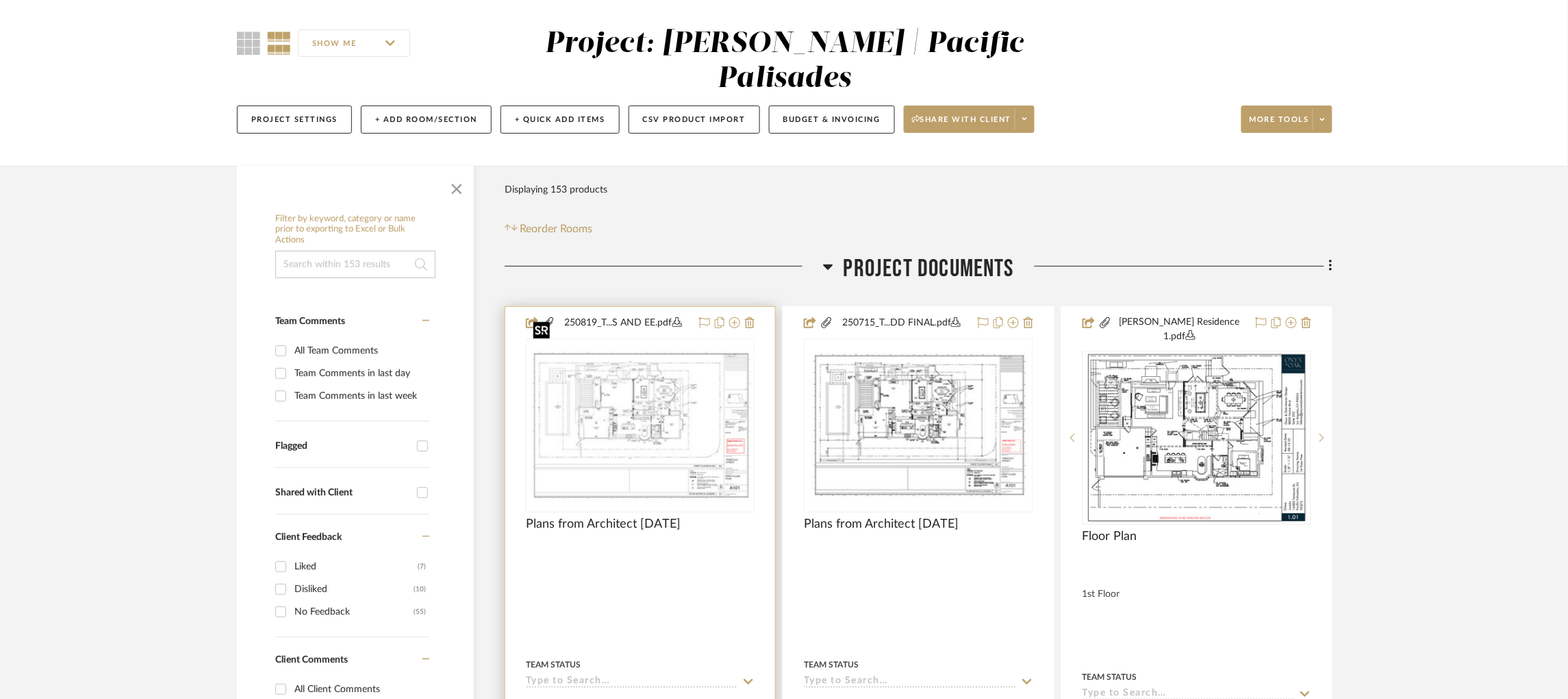
click at [628, 392] on img "0" at bounding box center [640, 425] width 226 height 151
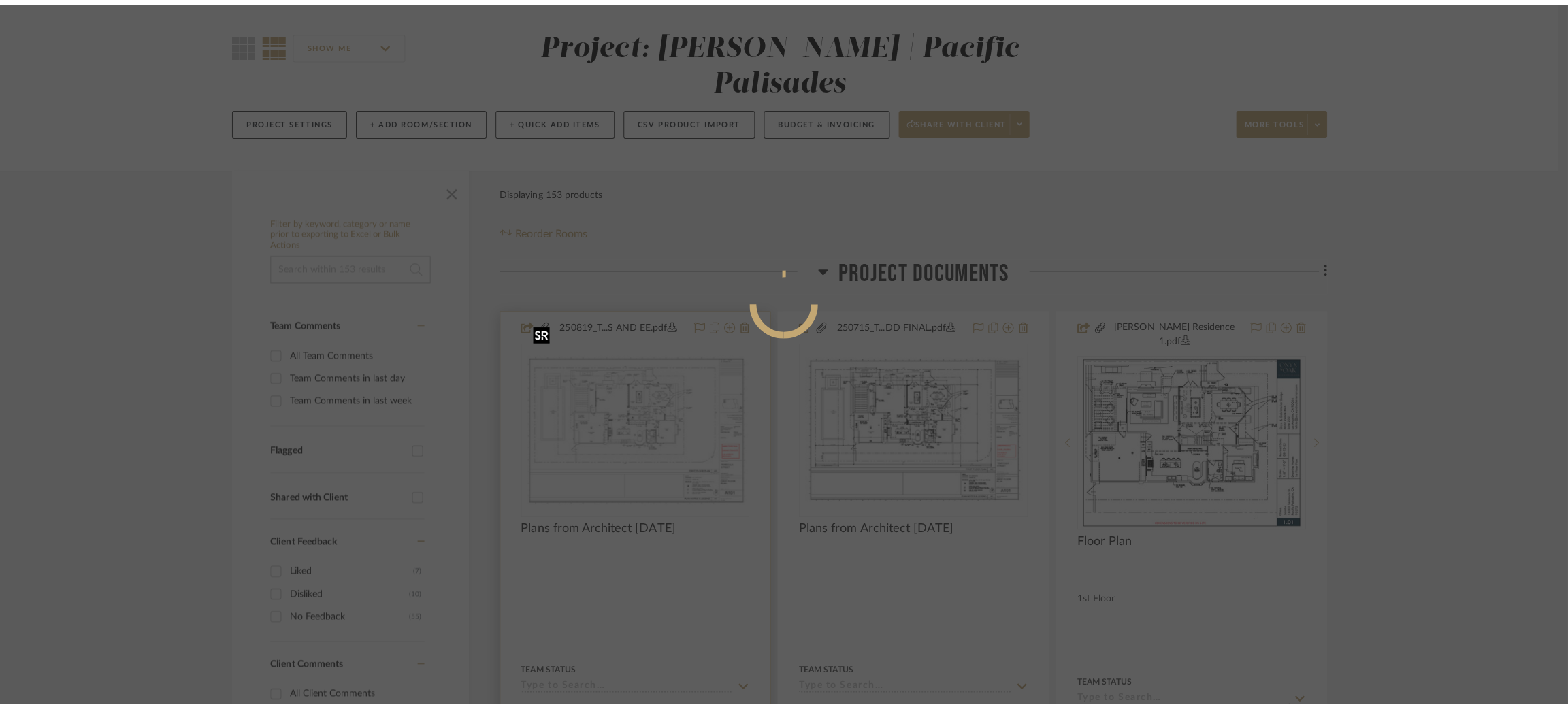
scroll to position [0, 0]
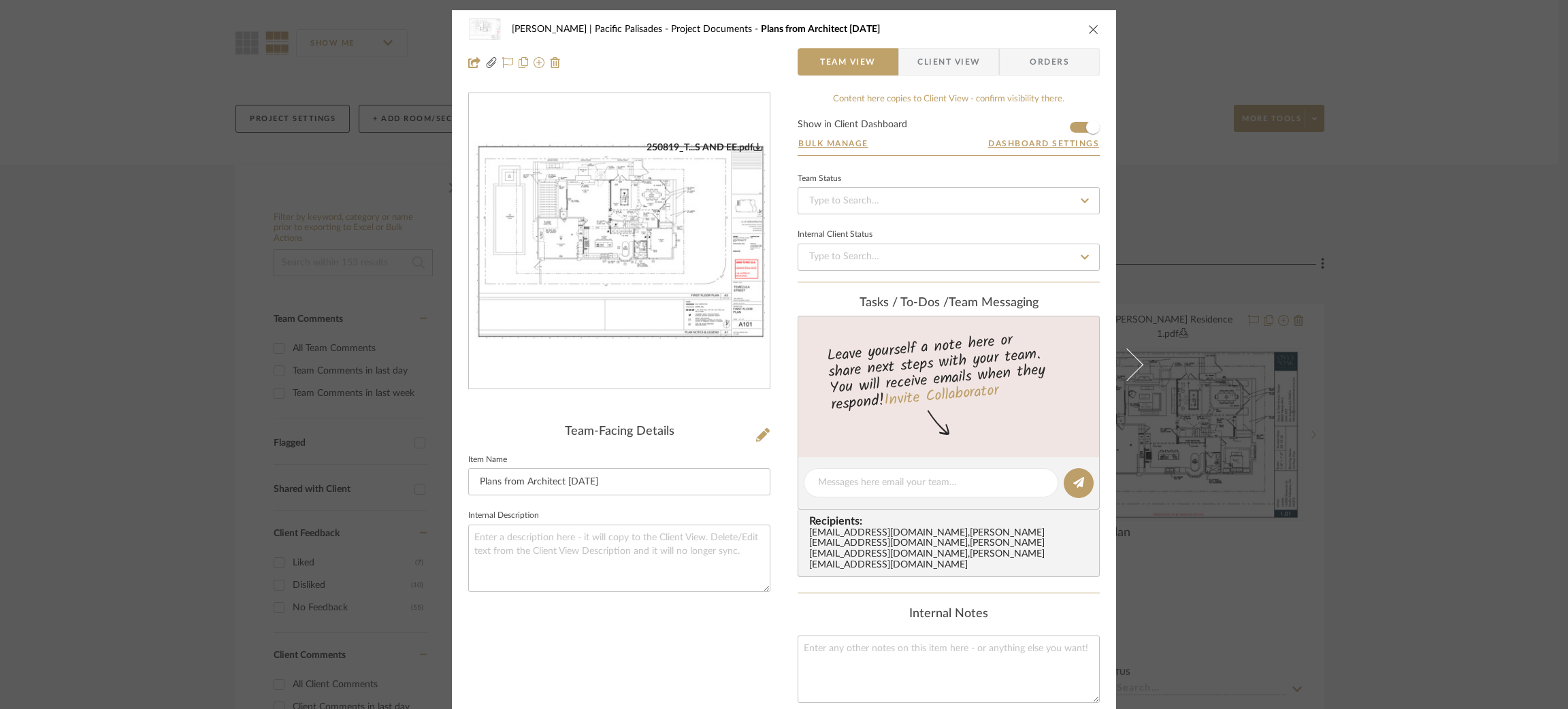
click at [1206, 161] on div "Jacobs | Pacific Palisades Project Documents Plans from Architect 8/19/25 Team …" at bounding box center [784, 354] width 1568 height 709
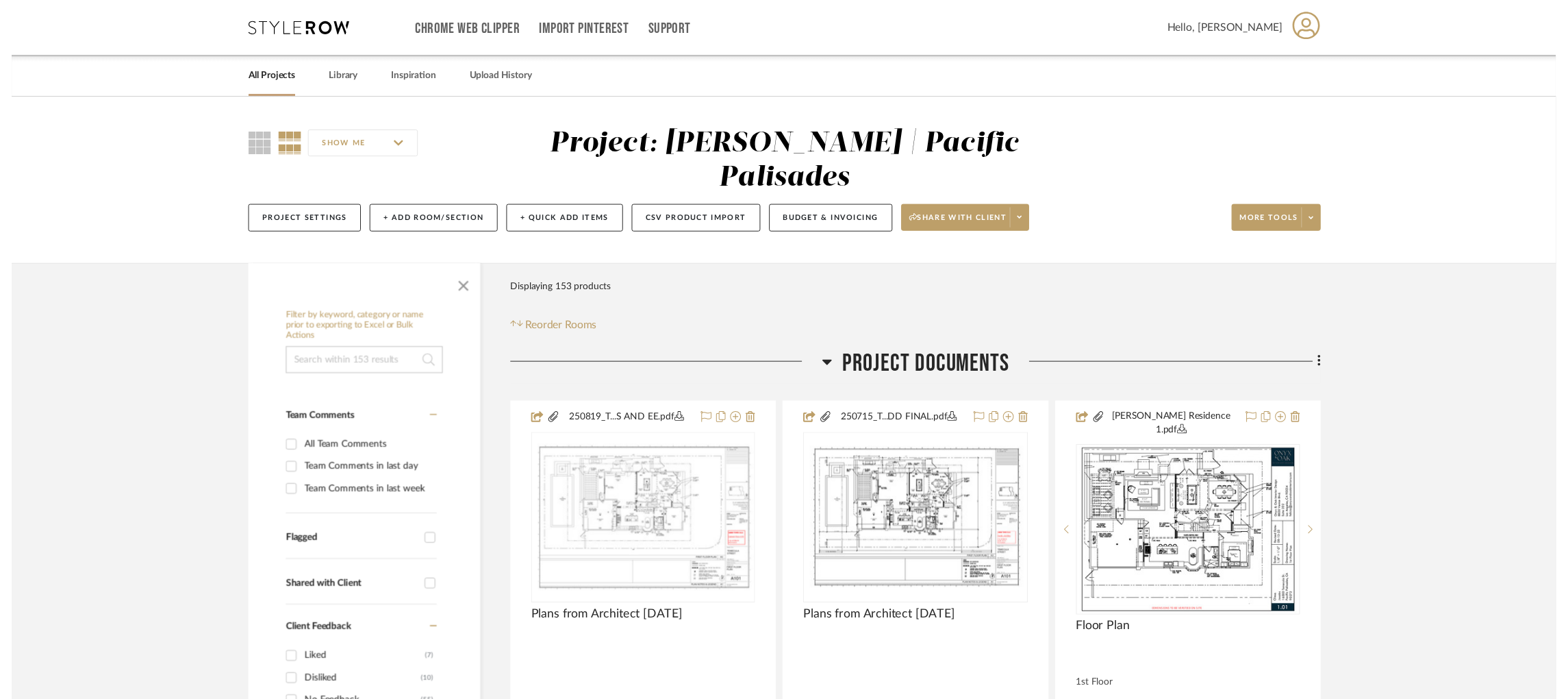
scroll to position [102, 0]
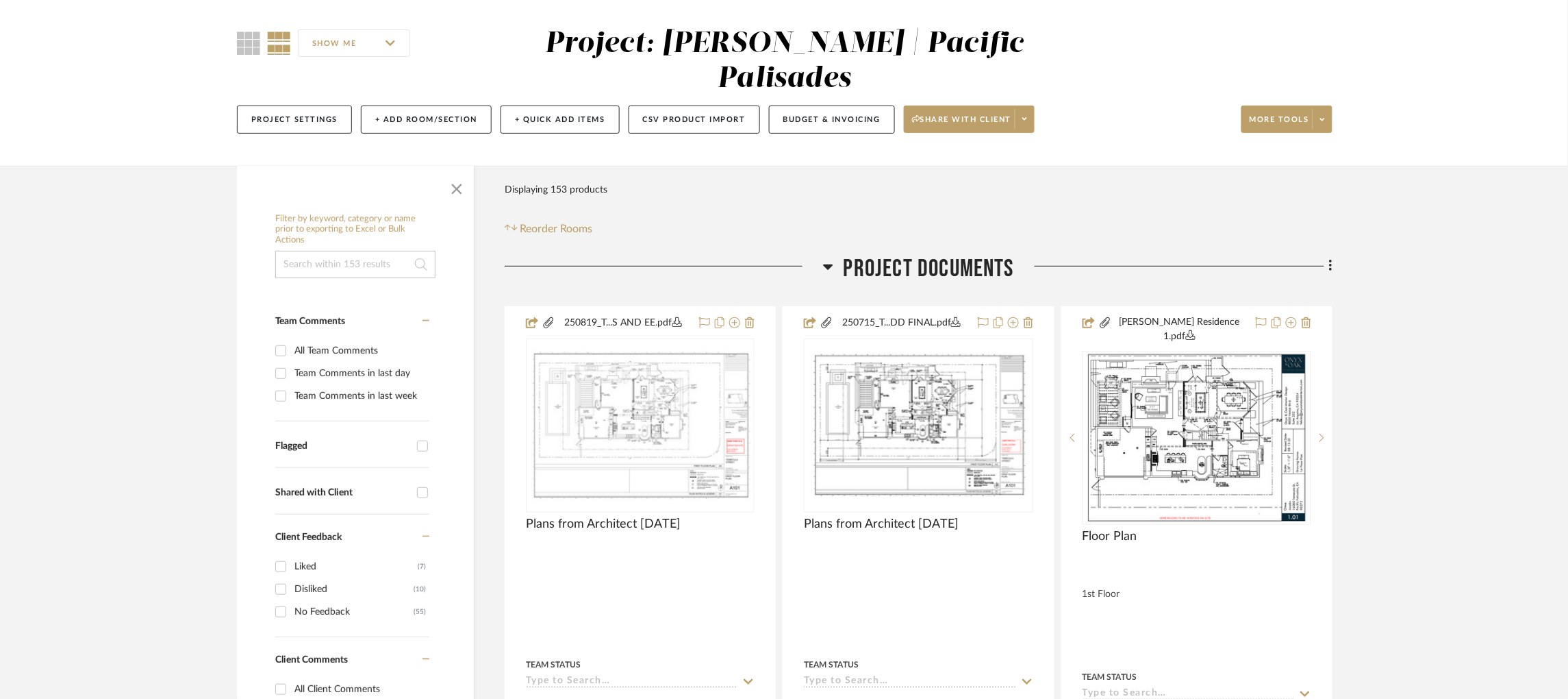
click at [832, 258] on icon at bounding box center [828, 266] width 11 height 17
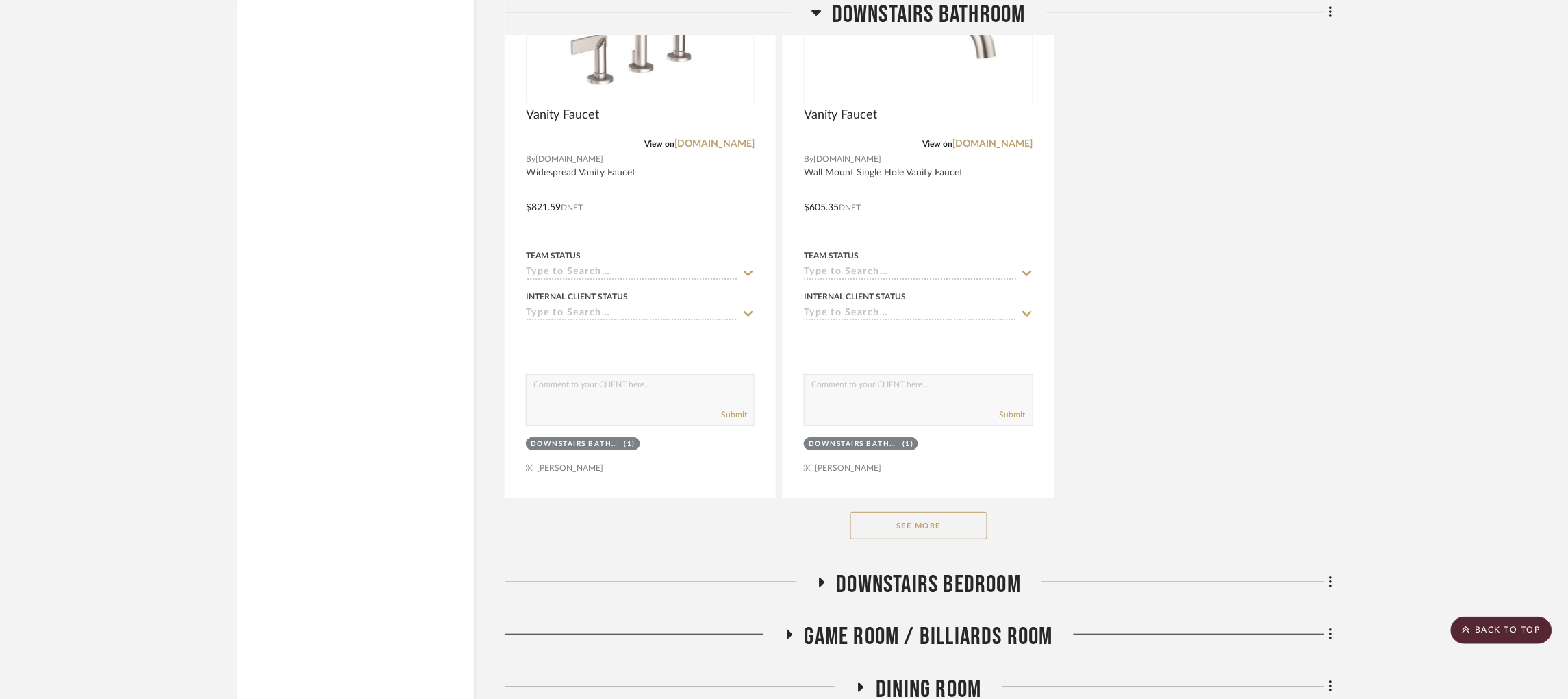
scroll to position [4110, 0]
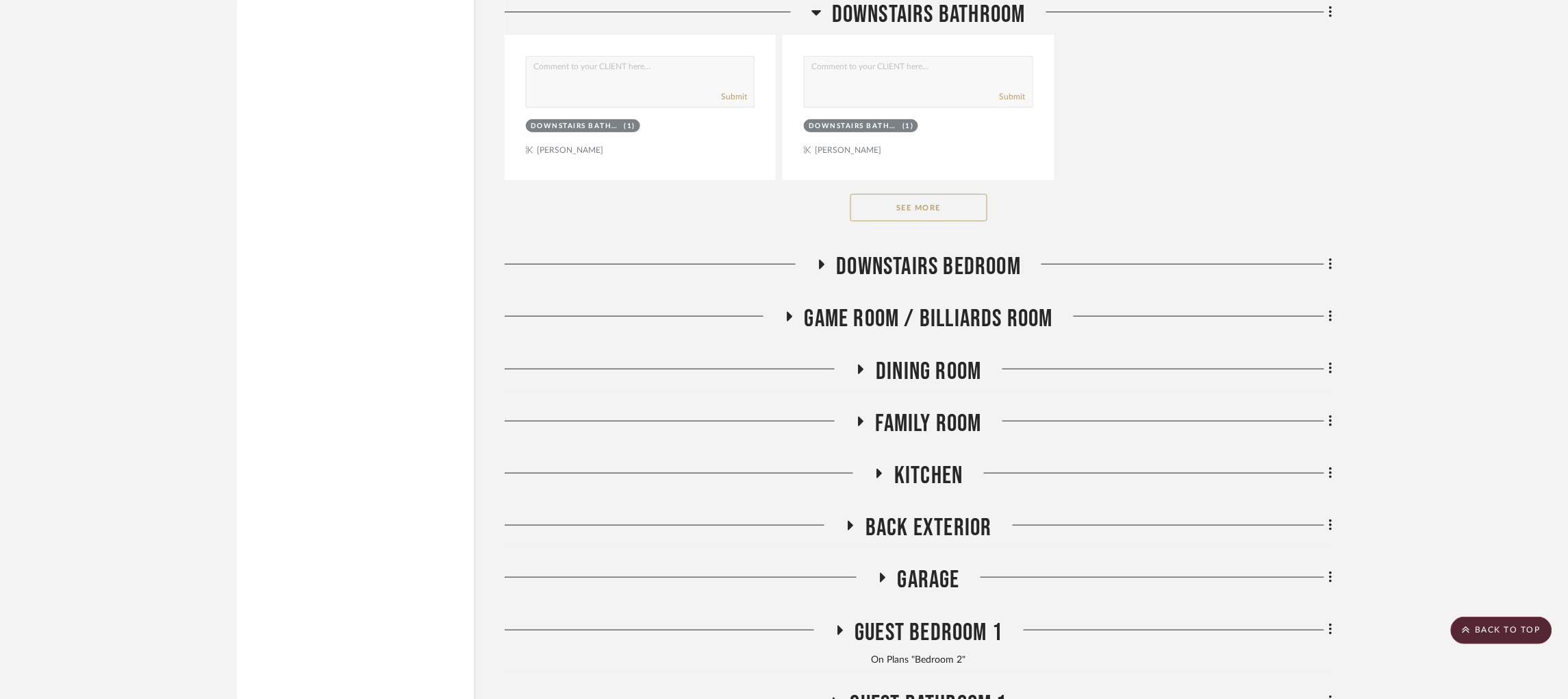
click at [939, 194] on button "See More" at bounding box center [919, 208] width 137 height 27
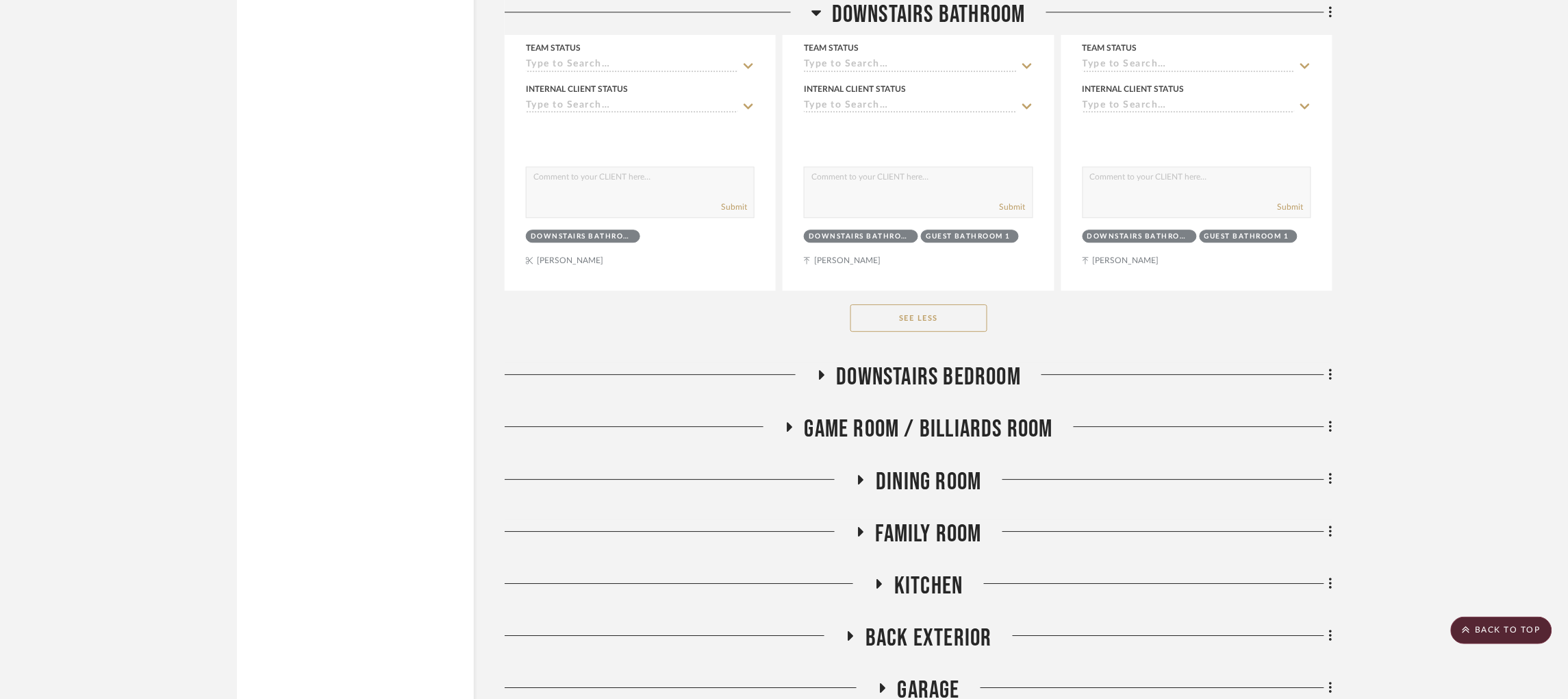
scroll to position [5447, 0]
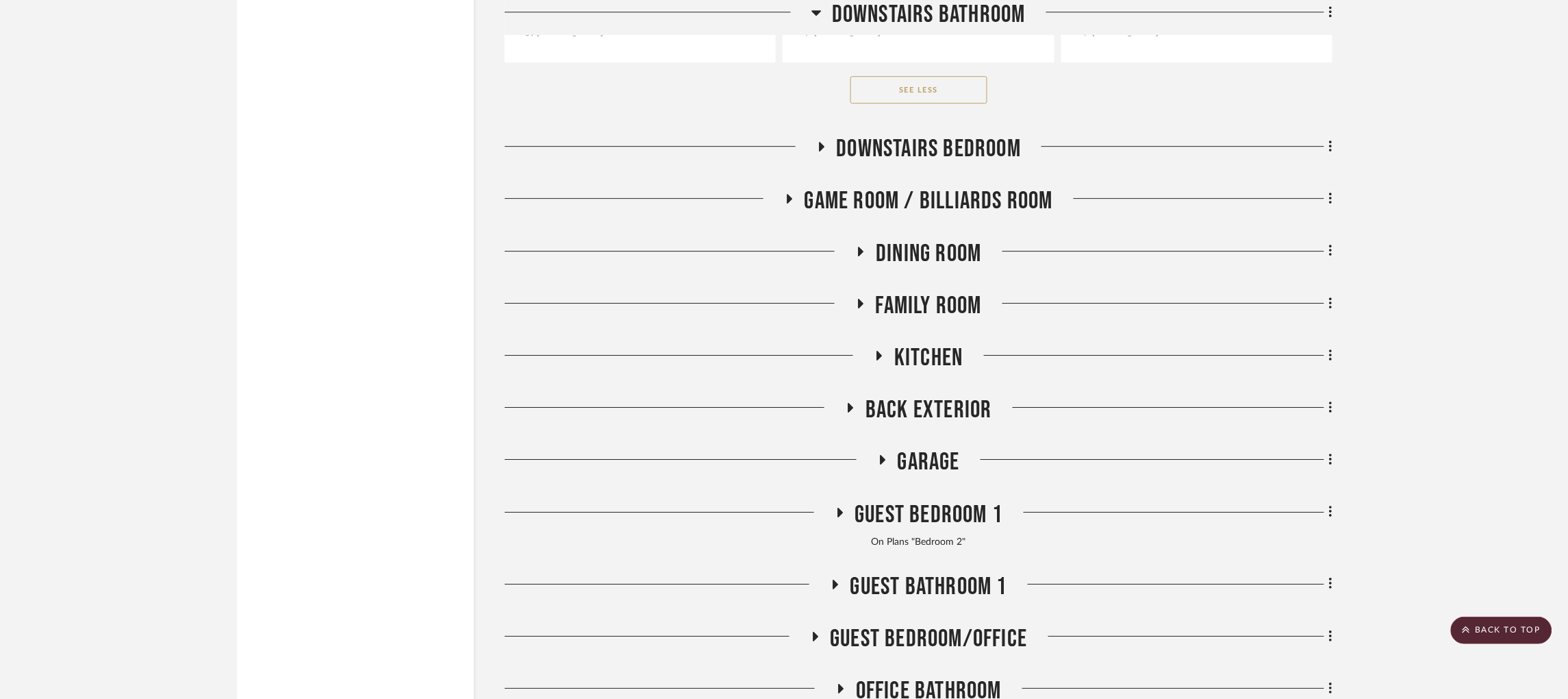
click at [882, 351] on icon at bounding box center [880, 356] width 6 height 10
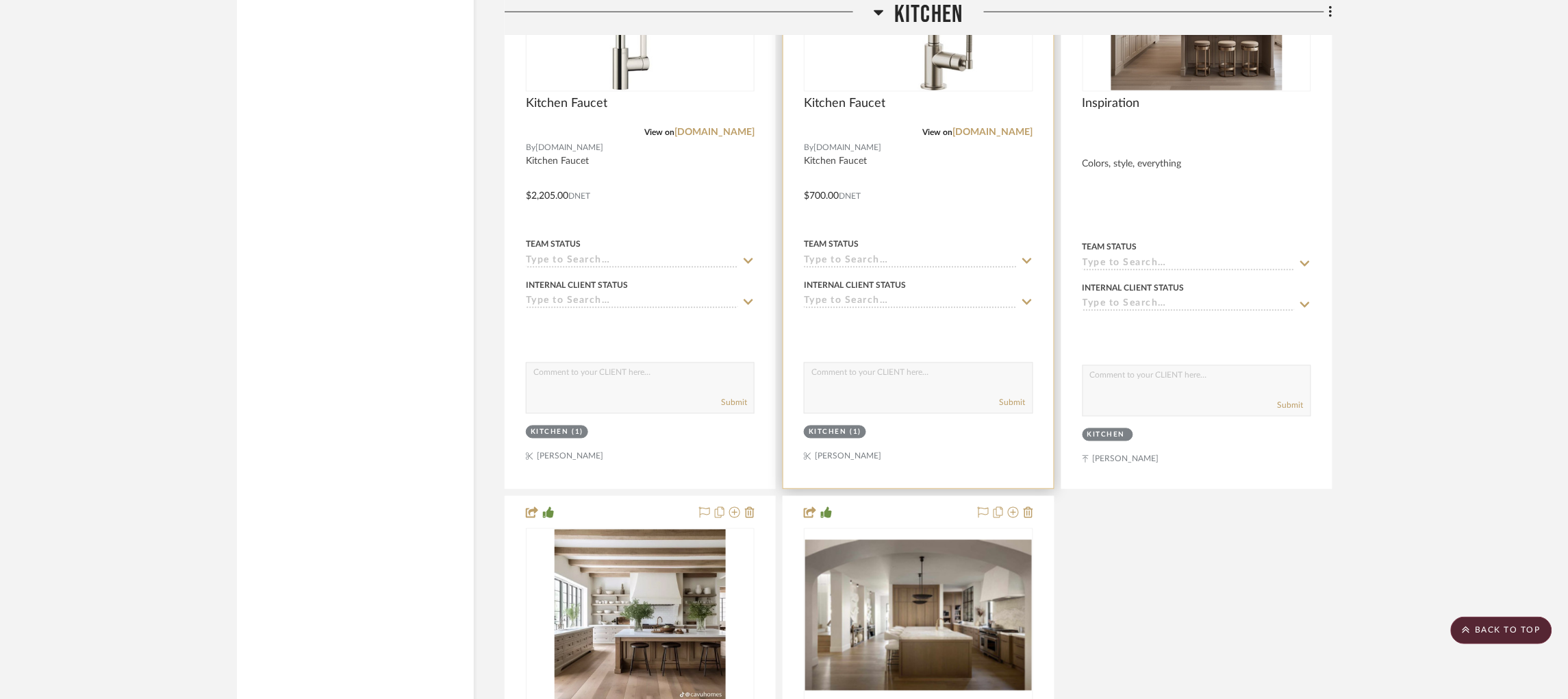
scroll to position [6578, 0]
